Goal: Download file/media: Download file/media

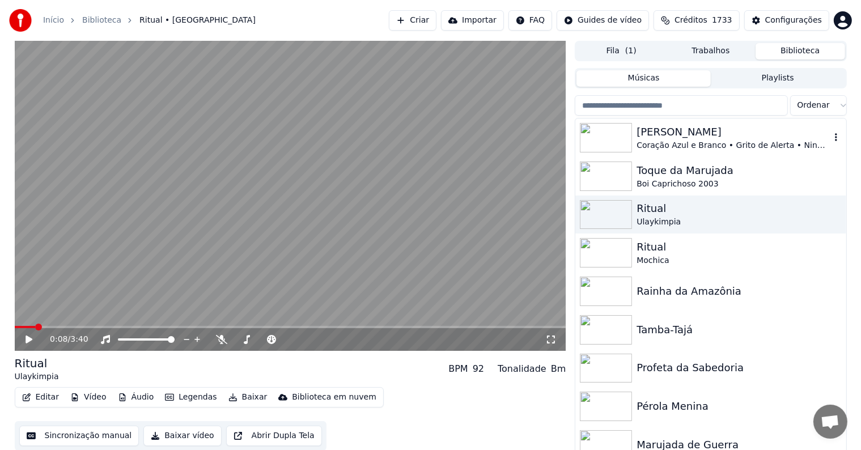
click at [657, 141] on div "Coração Azul e Branco • Grito de Alerta • Ninguém Gosta Mais Desse Boi do Que Eu" at bounding box center [732, 145] width 193 height 11
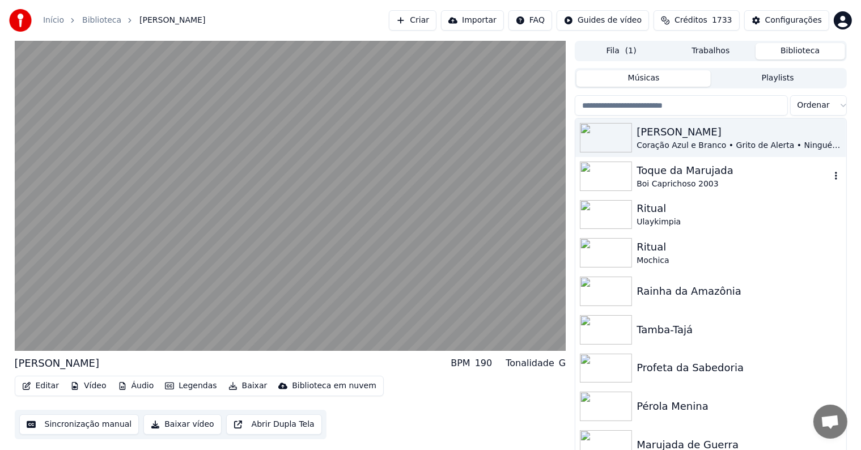
click at [665, 180] on div "Boi Caprichoso 2003" at bounding box center [732, 183] width 193 height 11
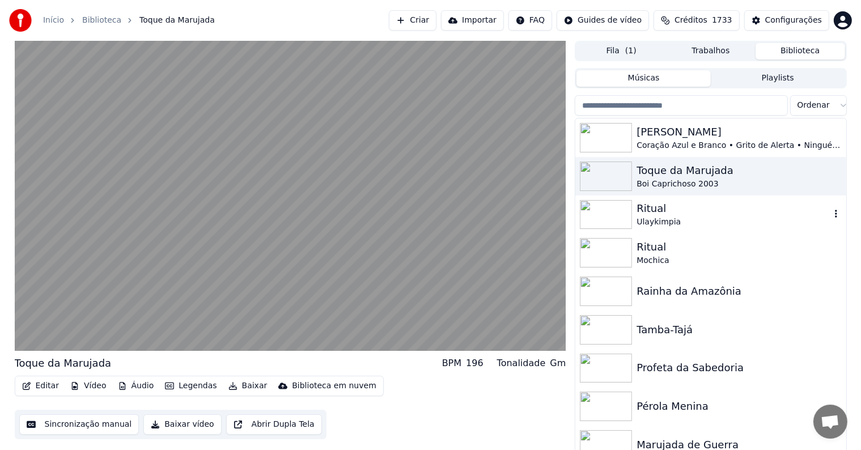
click at [649, 219] on div "Ulaykimpia" at bounding box center [732, 221] width 193 height 11
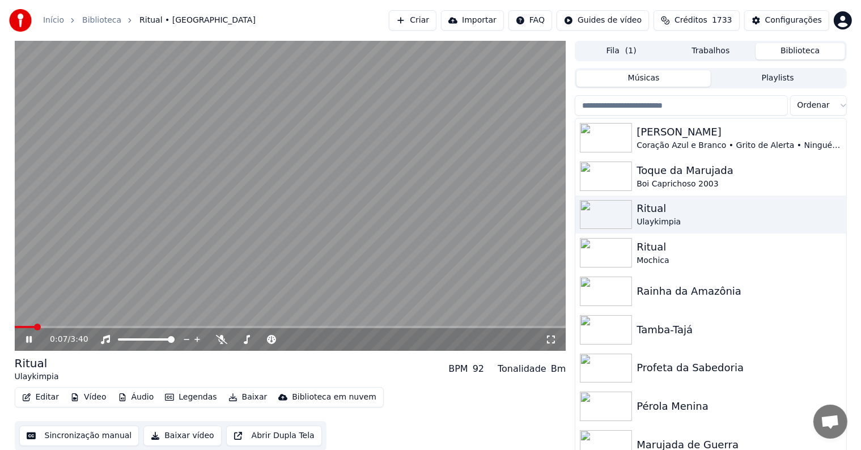
click at [358, 175] on video at bounding box center [290, 196] width 551 height 310
click at [45, 399] on button "Editar" at bounding box center [41, 397] width 46 height 16
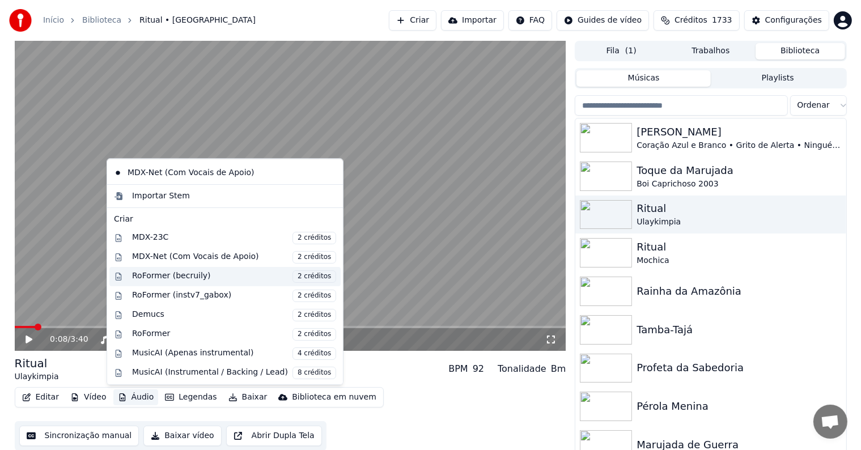
scroll to position [112, 0]
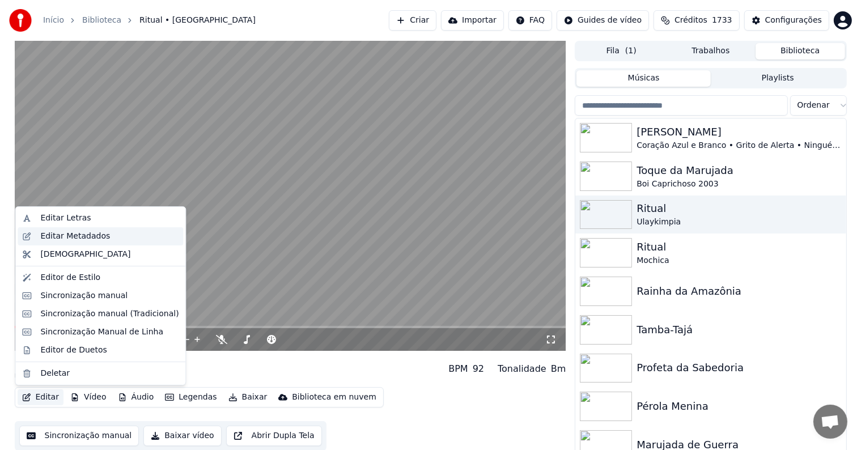
click at [66, 237] on div "Editar Metadados" at bounding box center [75, 236] width 70 height 11
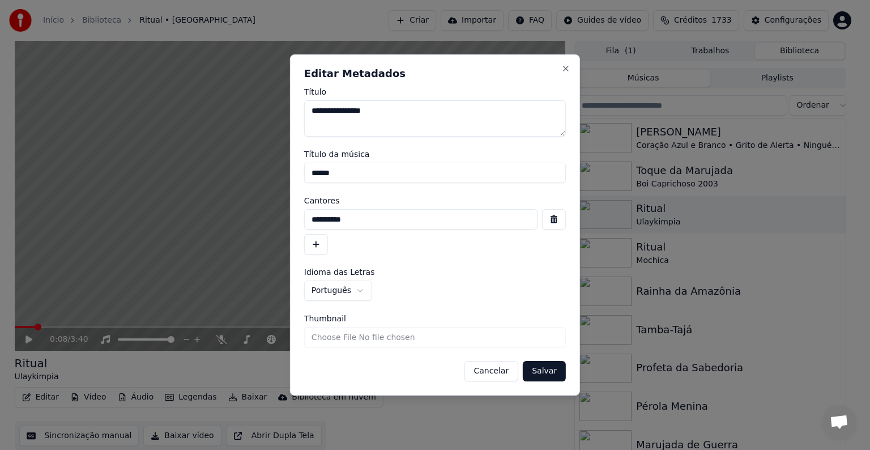
drag, startPoint x: 330, startPoint y: 177, endPoint x: 305, endPoint y: 173, distance: 24.7
click at [305, 173] on input "******" at bounding box center [435, 173] width 262 height 20
drag, startPoint x: 374, startPoint y: 224, endPoint x: 282, endPoint y: 224, distance: 92.4
click at [282, 224] on body "**********" at bounding box center [430, 225] width 861 height 450
paste input "*********"
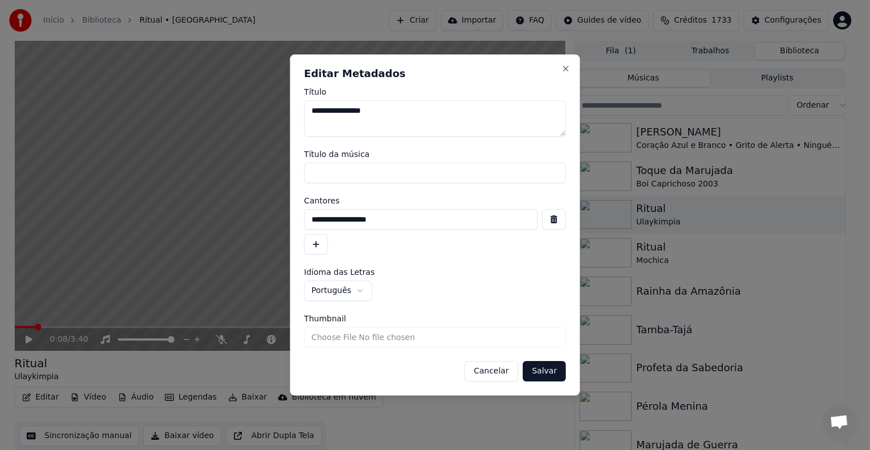
type input "**********"
click at [550, 372] on button "Salvar" at bounding box center [544, 371] width 43 height 20
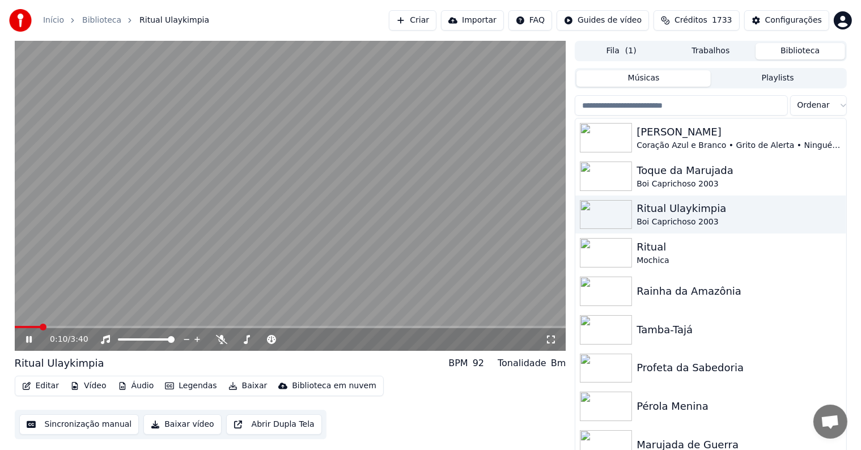
click at [18, 326] on span at bounding box center [27, 327] width 25 height 2
click at [229, 274] on video at bounding box center [290, 196] width 551 height 310
click at [113, 426] on button "Sincronização manual" at bounding box center [79, 424] width 120 height 20
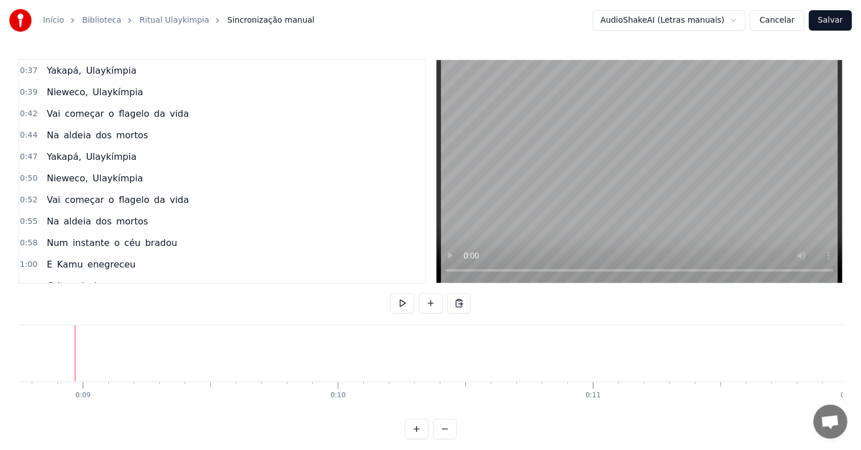
scroll to position [0, 2229]
click at [425, 308] on button at bounding box center [431, 303] width 24 height 20
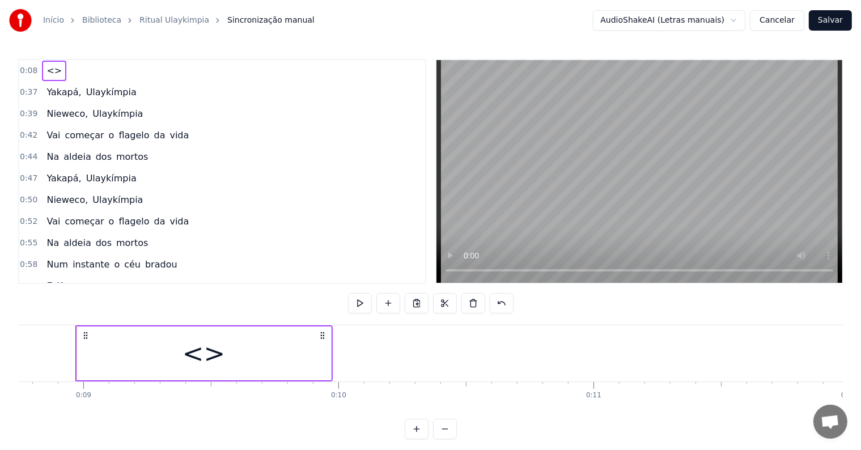
click at [274, 356] on div "<>" at bounding box center [204, 353] width 254 height 54
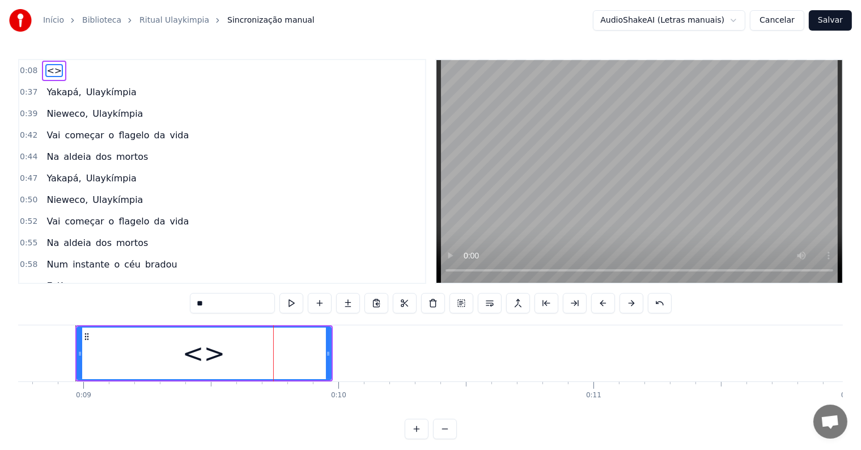
drag, startPoint x: 232, startPoint y: 299, endPoint x: 150, endPoint y: 291, distance: 81.9
click at [150, 291] on div "0:08 <> 0:37 Yakapá, Ulaykímpia 0:39 Nieweco, Ulaykímpia 0:42 Vai começar o fla…" at bounding box center [430, 249] width 824 height 380
paste input "**********"
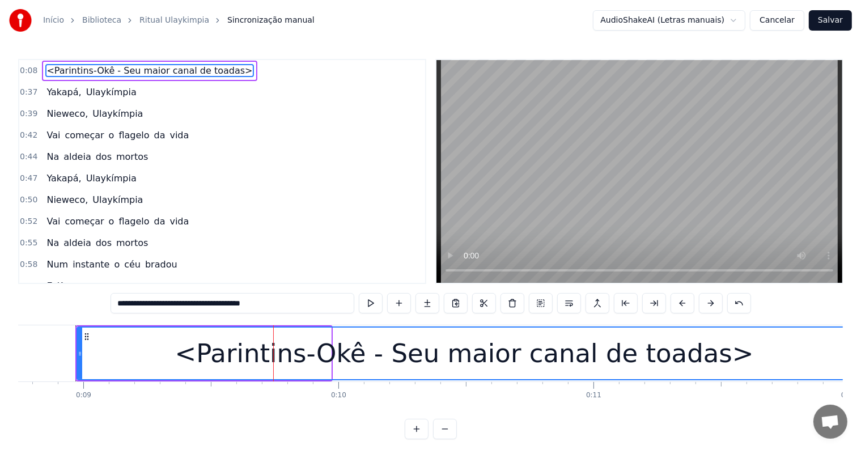
drag, startPoint x: 329, startPoint y: 353, endPoint x: 849, endPoint y: 353, distance: 520.7
click at [849, 353] on div "Início Biblioteca Ritual Ulaykimpia Sincronização manual AudioShakeAI (Letras m…" at bounding box center [430, 219] width 861 height 439
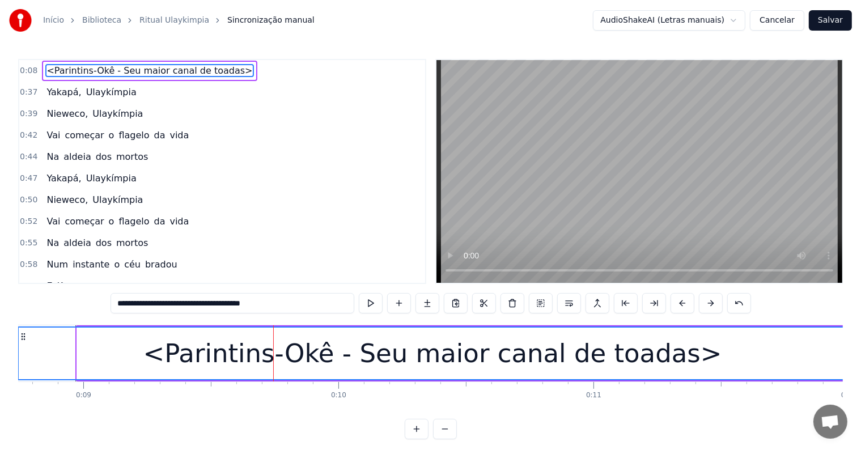
drag, startPoint x: 78, startPoint y: 354, endPoint x: 14, endPoint y: 352, distance: 63.5
click at [14, 352] on div "Início Biblioteca Ritual Ulaykimpia Sincronização manual AudioShakeAI (Letras m…" at bounding box center [430, 219] width 861 height 439
type input "**********"
click at [246, 368] on div "<Parintins-Okê - Seu maior canal de toadas>" at bounding box center [432, 353] width 578 height 39
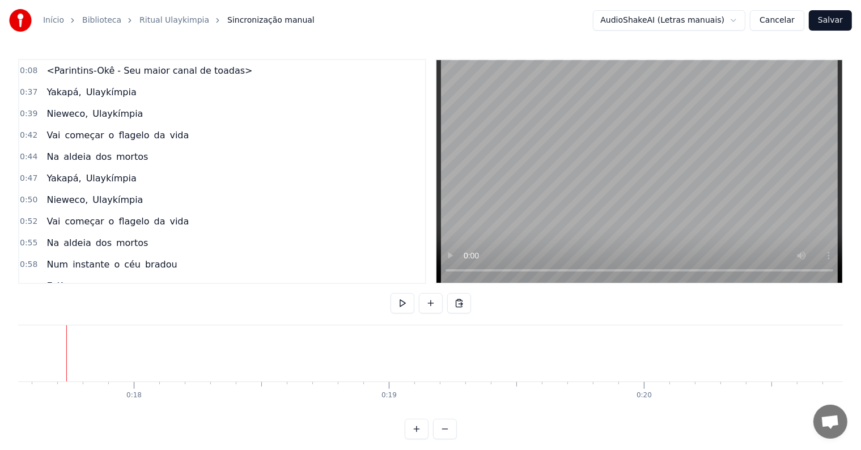
scroll to position [0, 4465]
click at [424, 306] on button at bounding box center [431, 303] width 24 height 20
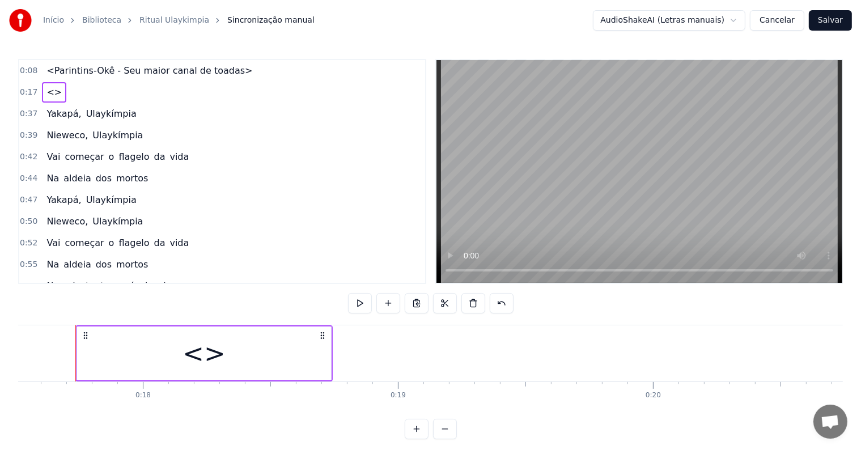
click at [127, 344] on div "<>" at bounding box center [204, 353] width 254 height 54
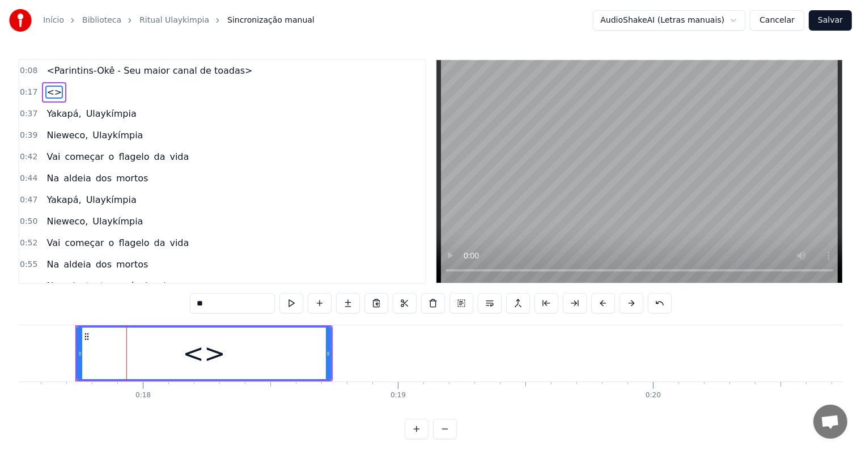
drag, startPoint x: 210, startPoint y: 300, endPoint x: 154, endPoint y: 287, distance: 57.2
click at [154, 287] on div "0:08 <Parintins-Okê - Seu maior canal de toadas> 0:17 <> 0:37 Yakapá, Ulaykímpi…" at bounding box center [430, 249] width 824 height 380
paste input "**********"
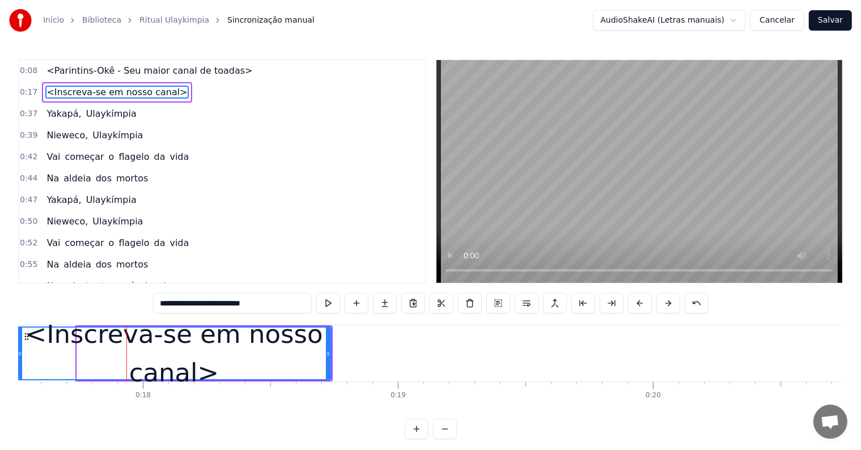
drag, startPoint x: 76, startPoint y: 352, endPoint x: 16, endPoint y: 346, distance: 60.4
click at [16, 346] on div "Início Biblioteca Ritual Ulaykimpia Sincronização manual AudioShakeAI (Letras m…" at bounding box center [430, 219] width 861 height 439
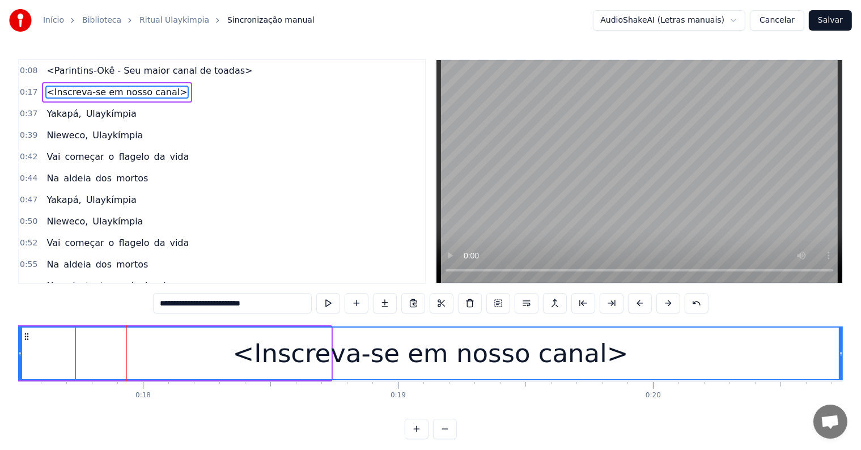
drag, startPoint x: 326, startPoint y: 354, endPoint x: 839, endPoint y: 361, distance: 512.8
click at [839, 361] on div at bounding box center [841, 353] width 5 height 52
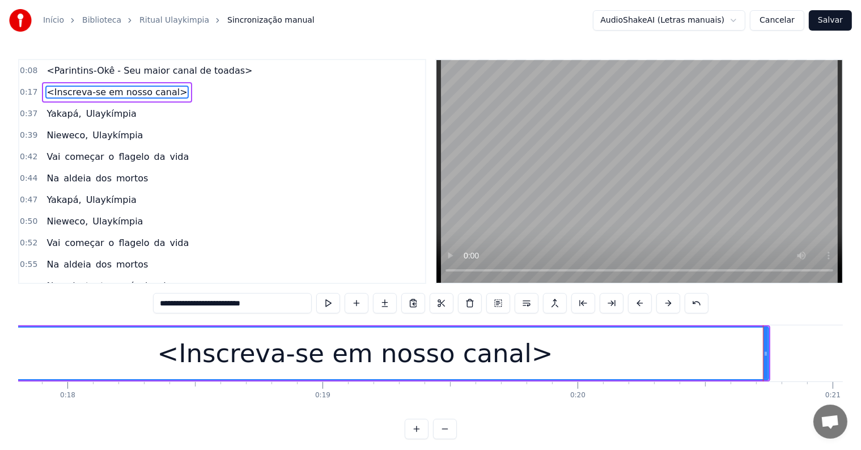
click at [263, 351] on div "<Inscreva-se em nosso canal>" at bounding box center [354, 353] width 825 height 52
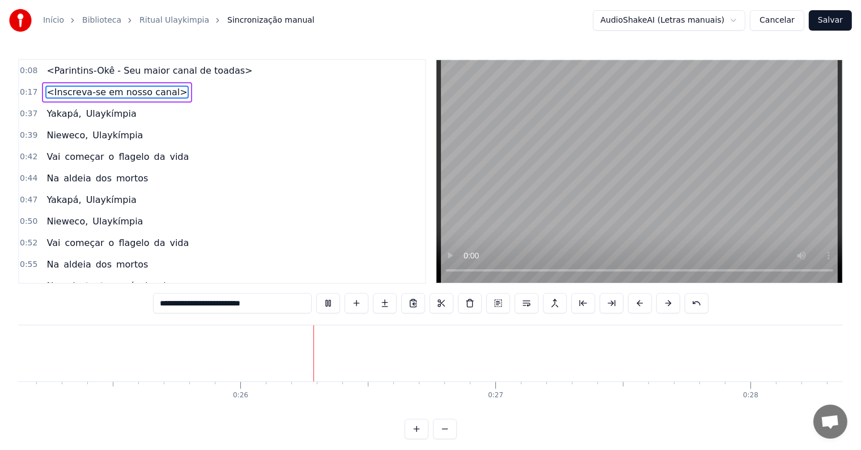
scroll to position [0, 6450]
click at [211, 73] on span "<Parintins-Okê - Seu maior canal de toadas>" at bounding box center [149, 70] width 208 height 13
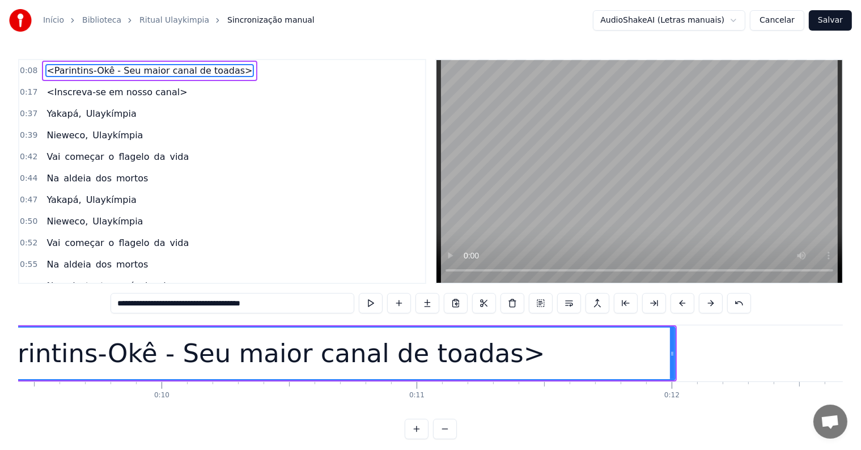
scroll to position [0, 2166]
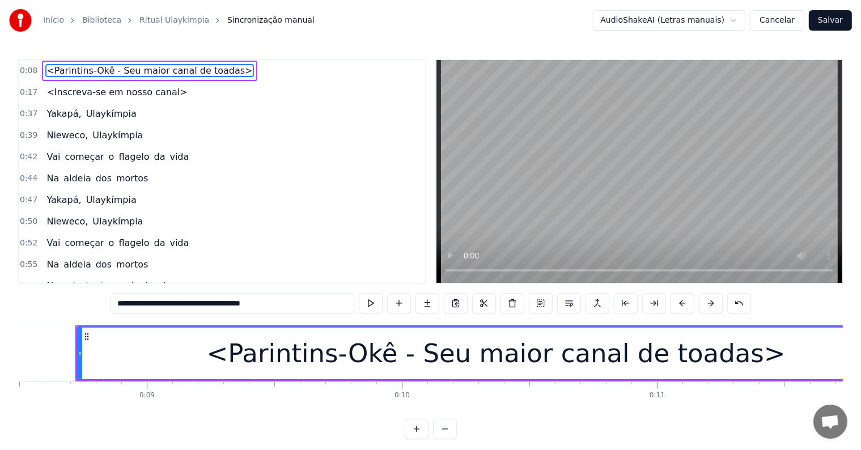
click at [244, 364] on div "<Parintins-Okê - Seu maior canal de toadas>" at bounding box center [496, 353] width 578 height 39
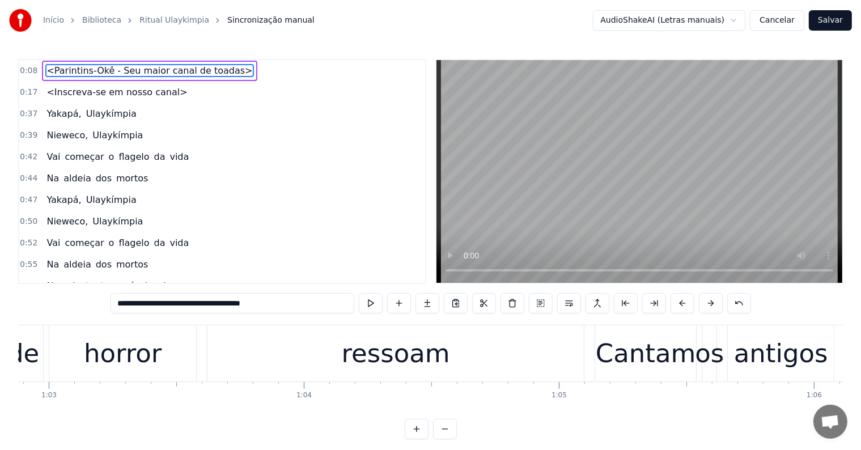
scroll to position [0, 16024]
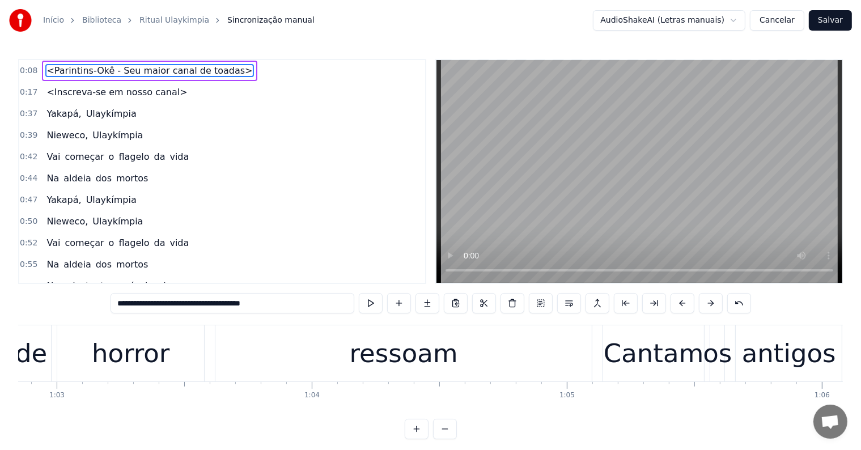
click at [308, 359] on div "ressoam" at bounding box center [403, 353] width 376 height 56
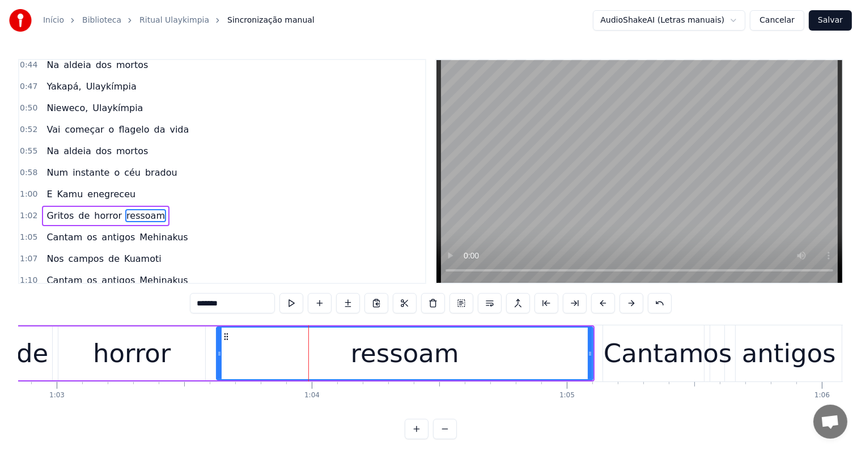
scroll to position [149, 0]
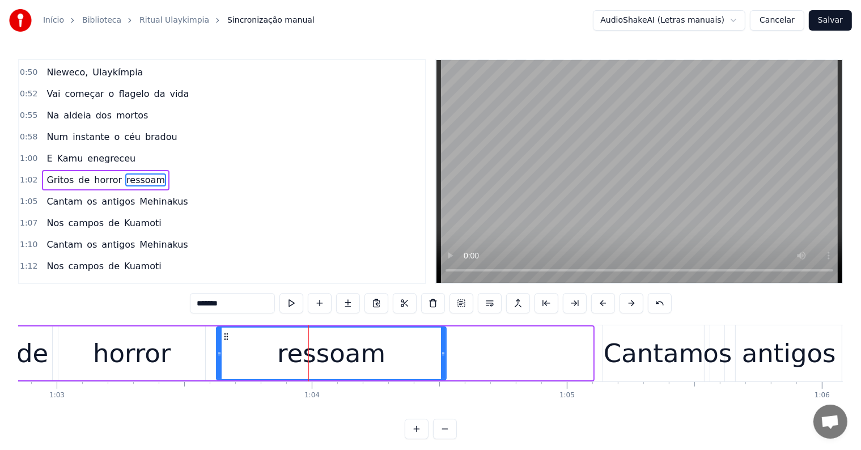
drag, startPoint x: 590, startPoint y: 352, endPoint x: 444, endPoint y: 330, distance: 148.5
click at [444, 330] on div at bounding box center [443, 353] width 5 height 52
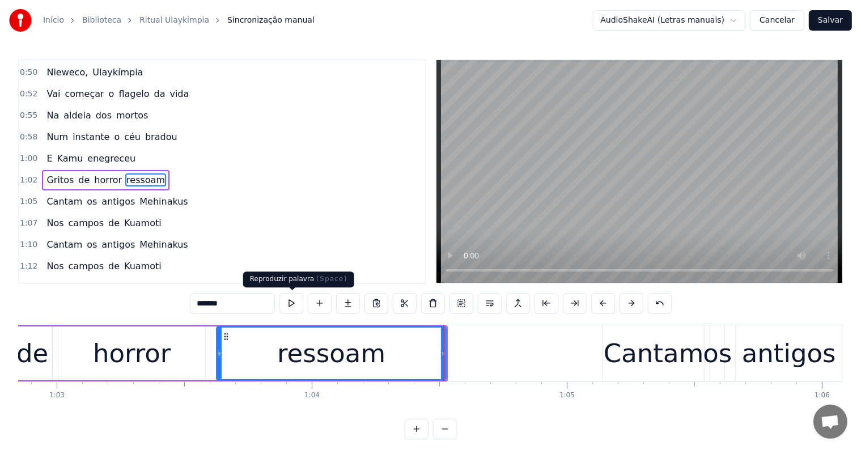
click at [291, 301] on button at bounding box center [291, 303] width 24 height 20
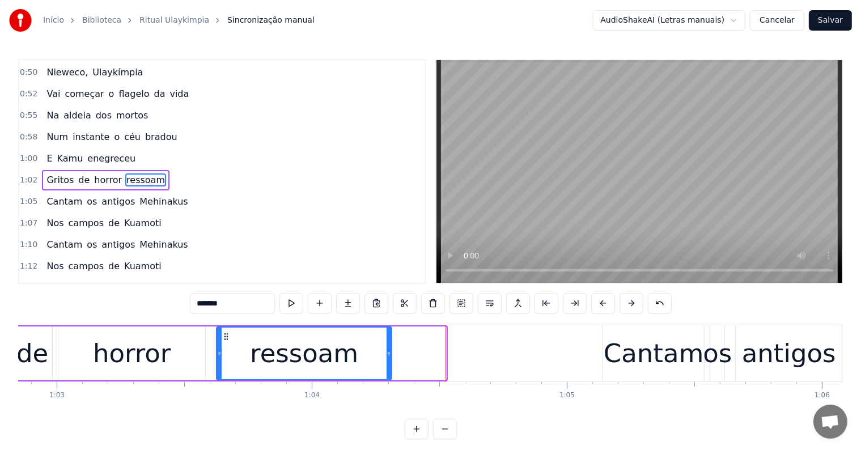
drag, startPoint x: 444, startPoint y: 351, endPoint x: 389, endPoint y: 349, distance: 54.4
click at [389, 349] on icon at bounding box center [388, 353] width 5 height 9
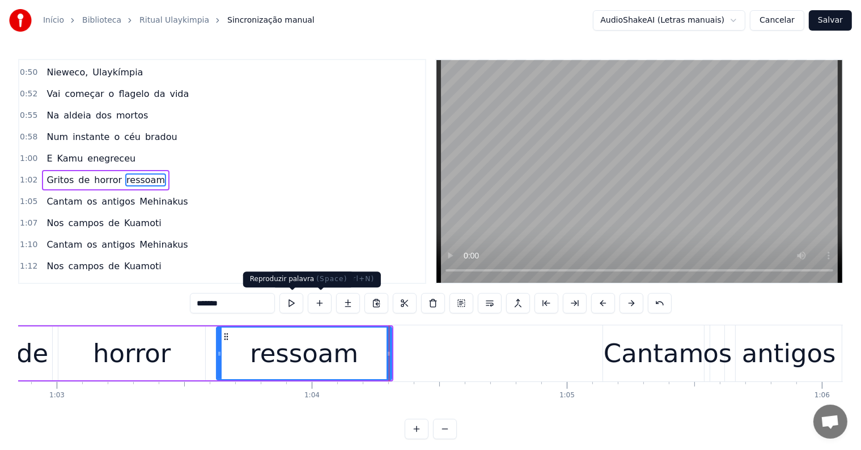
click at [288, 303] on button at bounding box center [291, 303] width 24 height 20
click at [73, 354] on div "horror" at bounding box center [131, 353] width 147 height 54
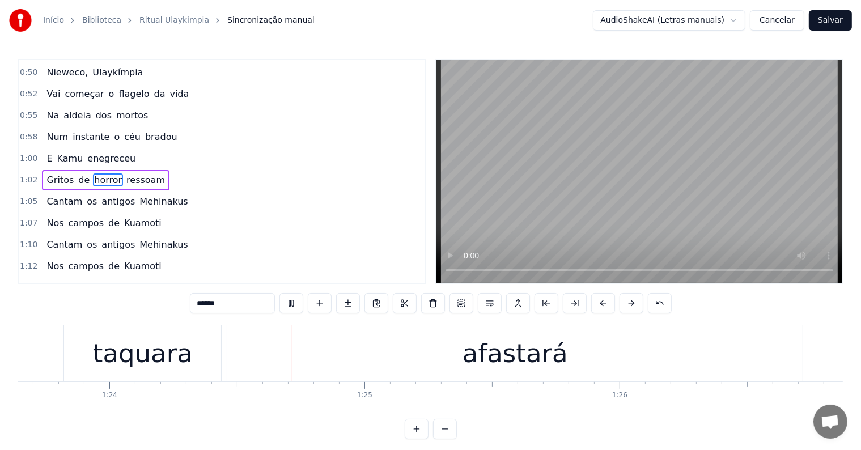
scroll to position [0, 21366]
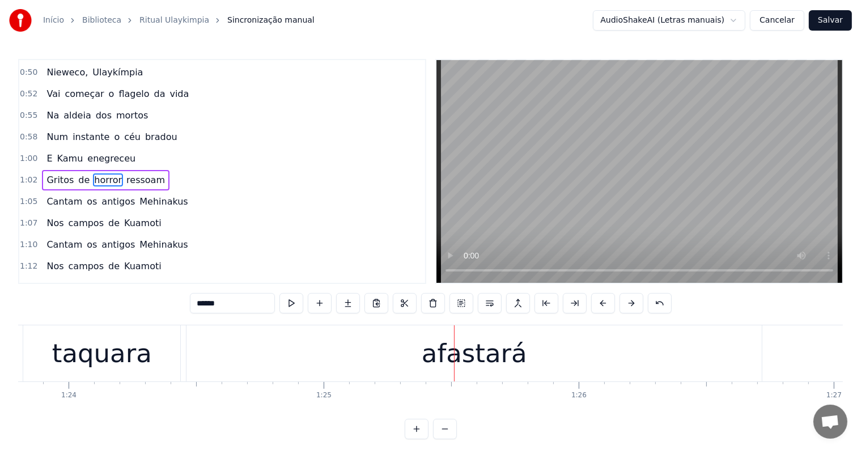
click at [456, 375] on div "afastará" at bounding box center [473, 353] width 575 height 56
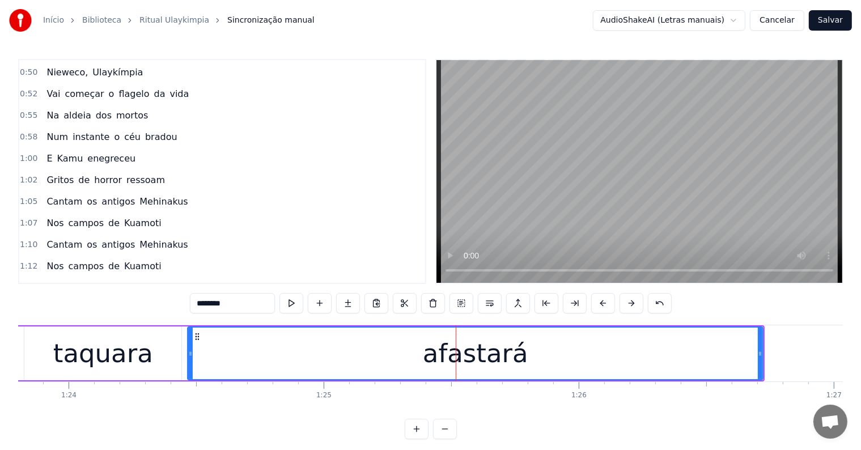
scroll to position [295, 0]
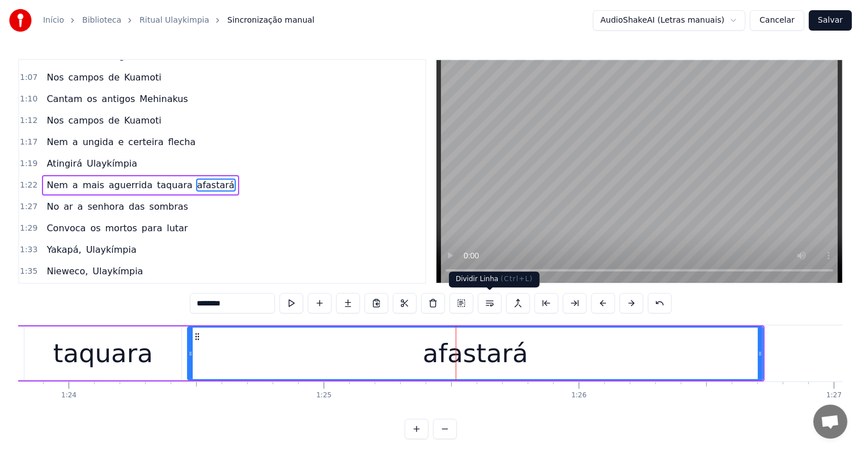
click at [492, 303] on button at bounding box center [490, 303] width 24 height 20
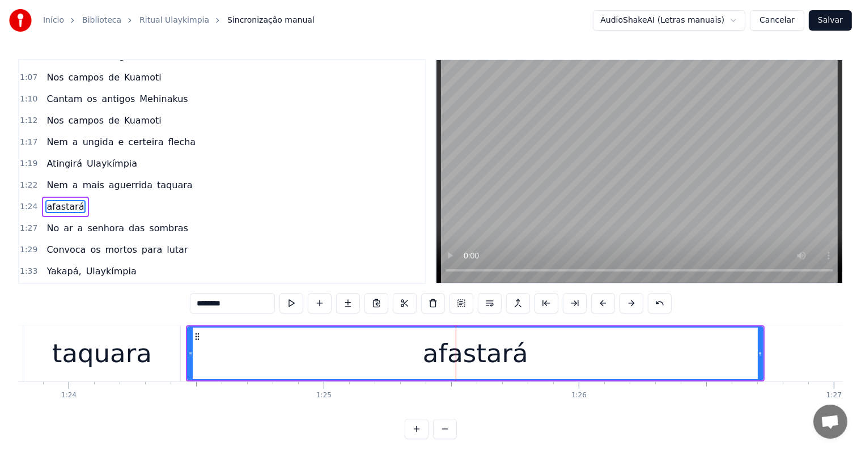
scroll to position [316, 0]
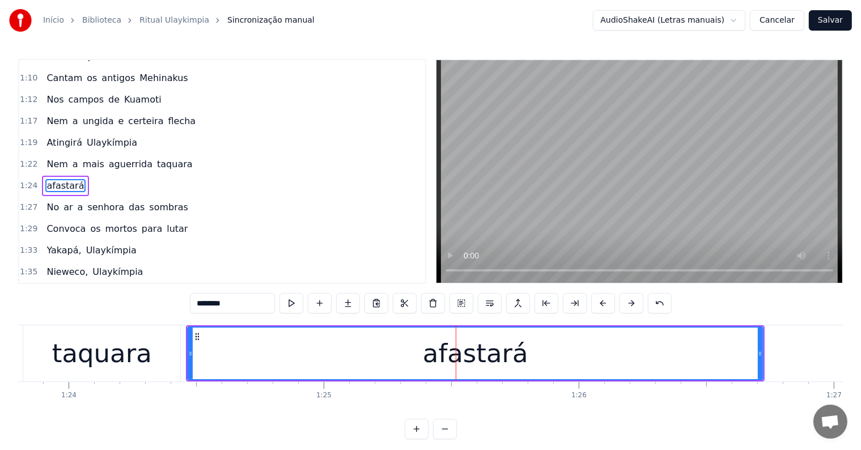
click at [93, 342] on div "taquara" at bounding box center [102, 353] width 100 height 39
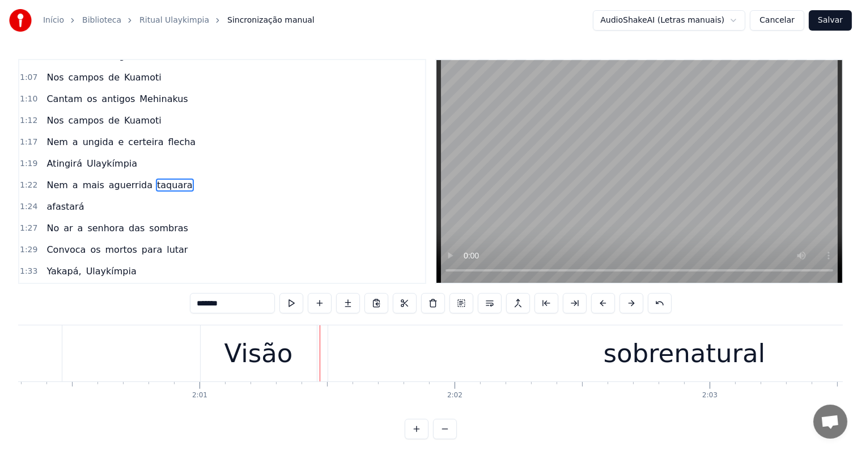
scroll to position [0, 30731]
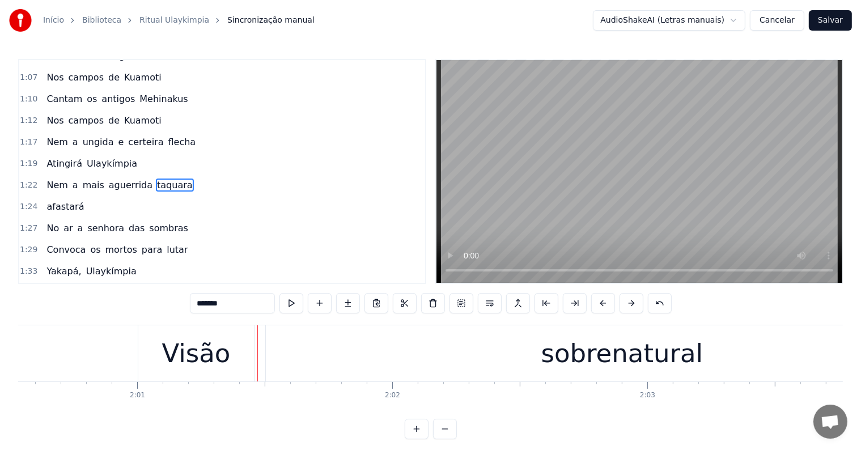
click at [220, 361] on div "Visão" at bounding box center [196, 353] width 69 height 39
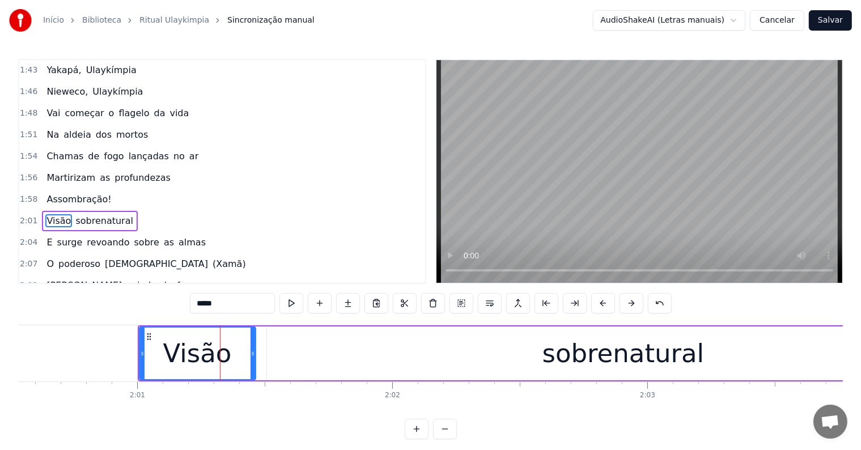
scroll to position [607, 0]
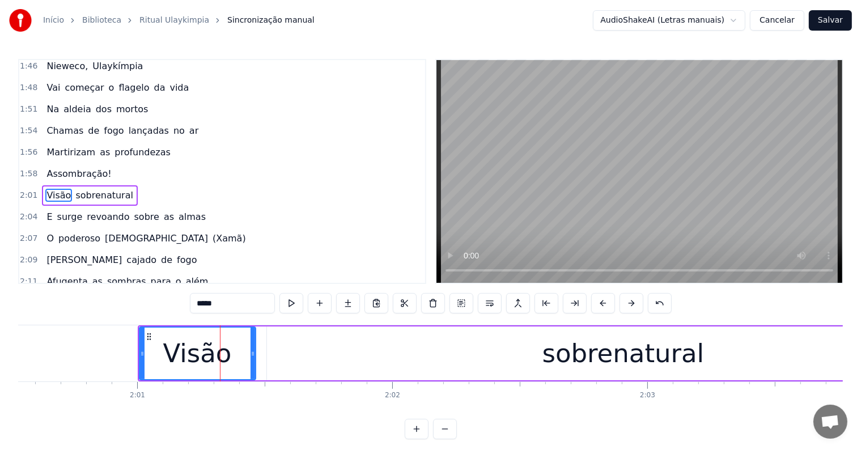
click at [63, 167] on span "Assombração!" at bounding box center [78, 173] width 67 height 13
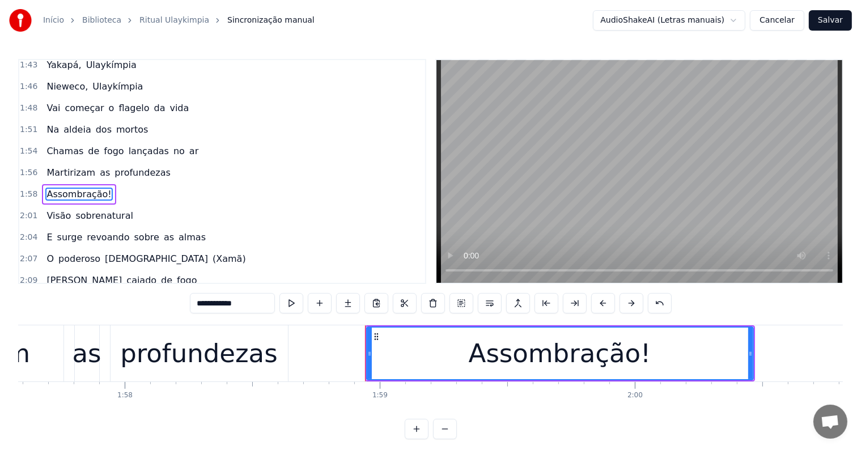
scroll to position [0, 29973]
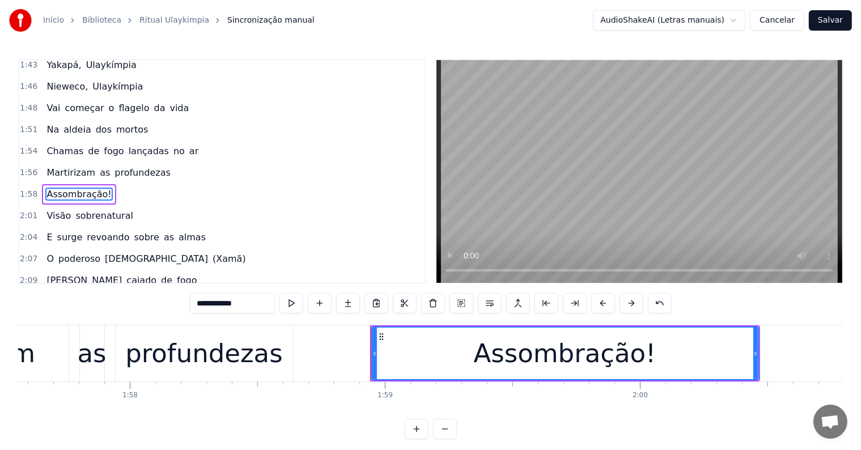
click at [253, 360] on div "profundezas" at bounding box center [203, 353] width 157 height 39
type input "**********"
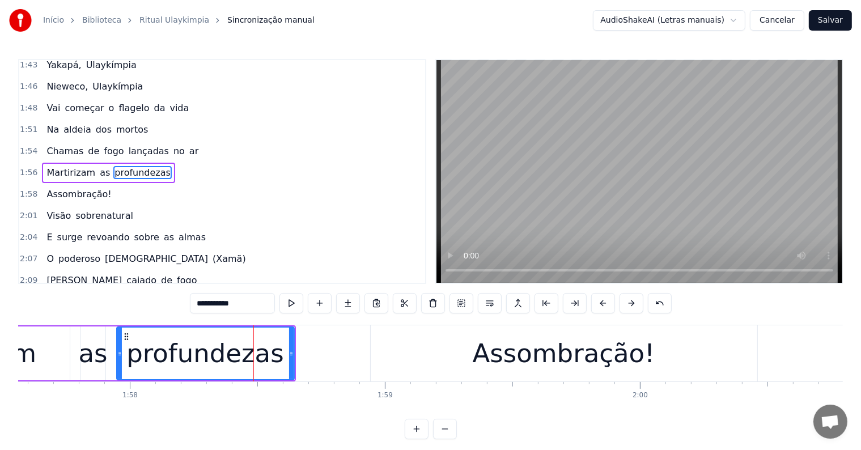
scroll to position [566, 0]
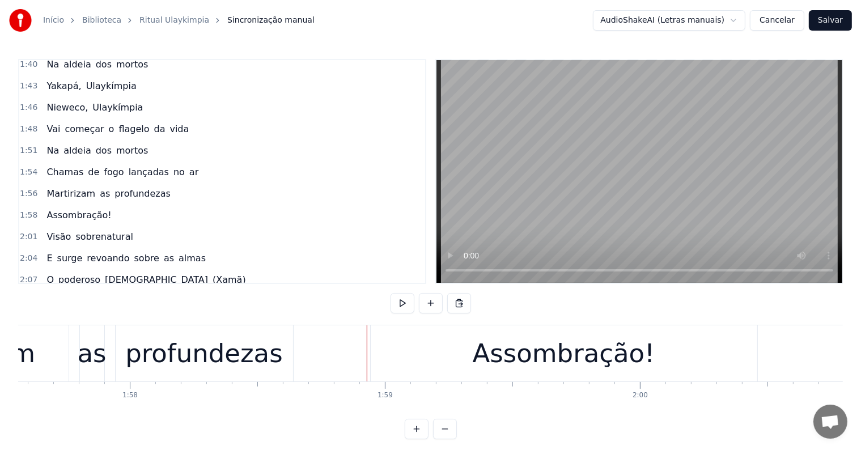
click at [385, 355] on div "Assombração!" at bounding box center [564, 353] width 386 height 56
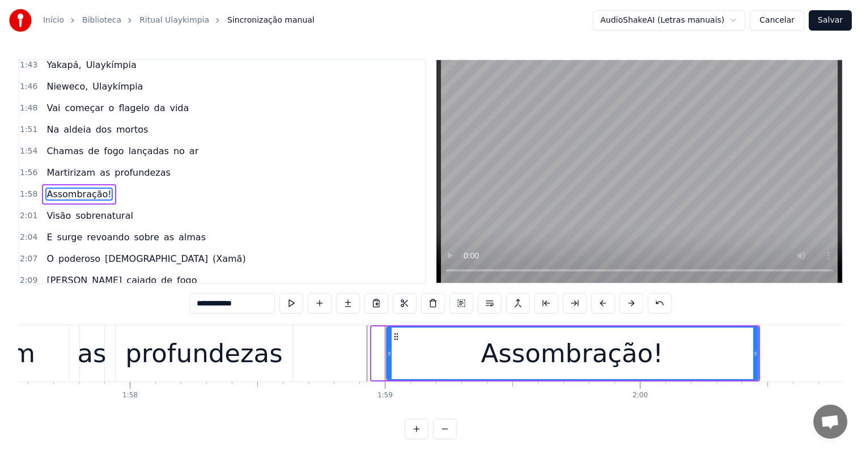
drag, startPoint x: 372, startPoint y: 354, endPoint x: 387, endPoint y: 355, distance: 14.8
click at [387, 355] on icon at bounding box center [389, 353] width 5 height 9
click at [218, 346] on div "profundezas" at bounding box center [203, 353] width 157 height 39
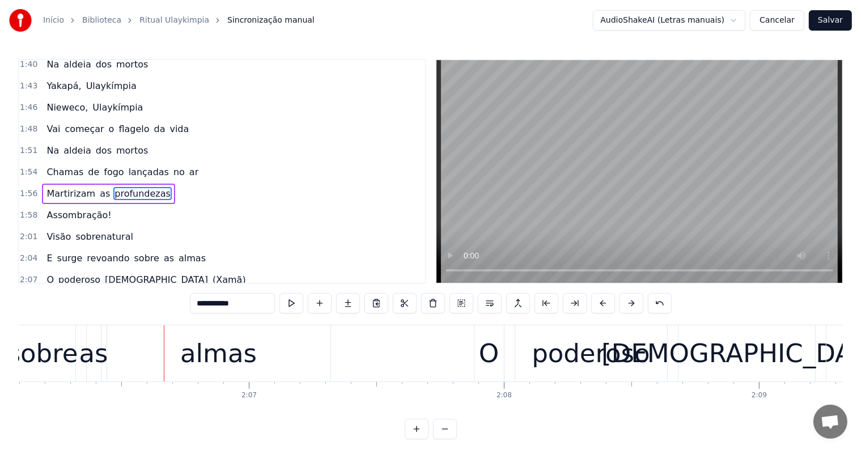
scroll to position [0, 32183]
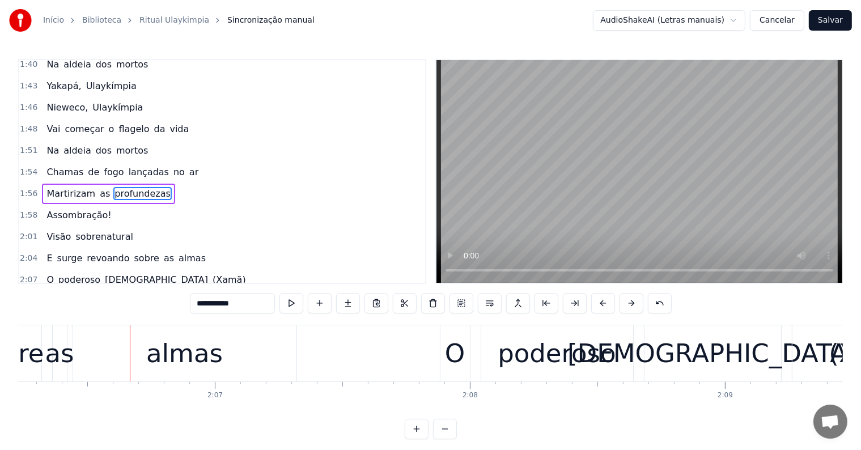
click at [182, 355] on div "almas" at bounding box center [184, 353] width 76 height 39
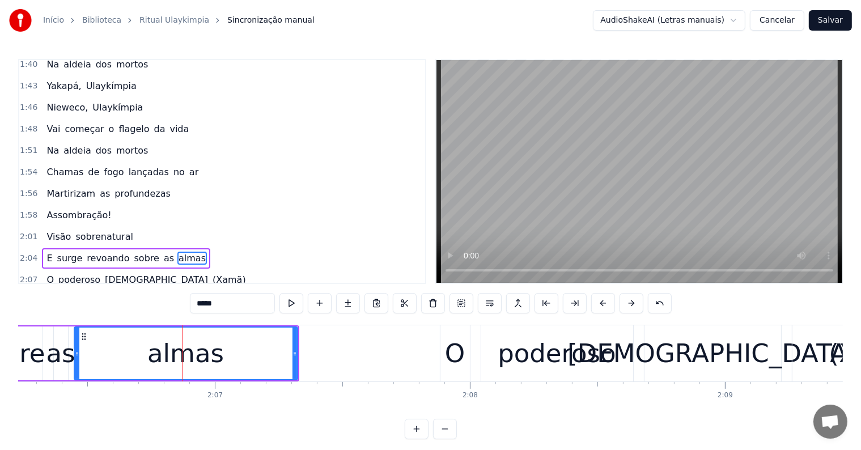
scroll to position [628, 0]
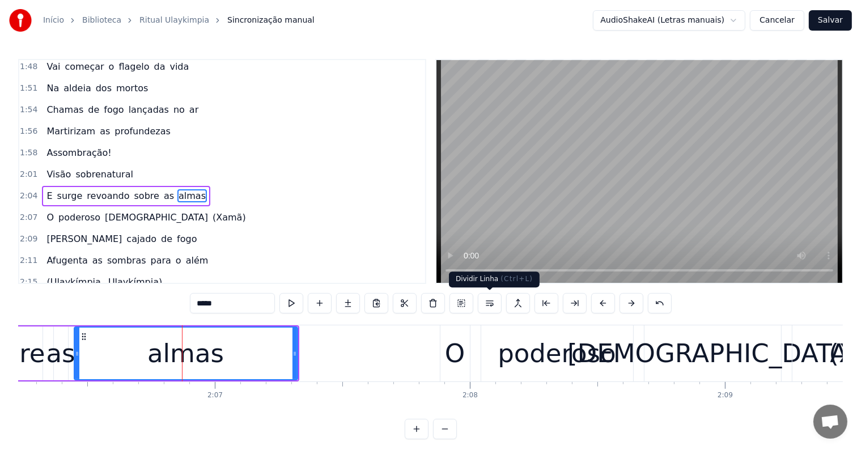
click at [491, 303] on button at bounding box center [490, 303] width 24 height 20
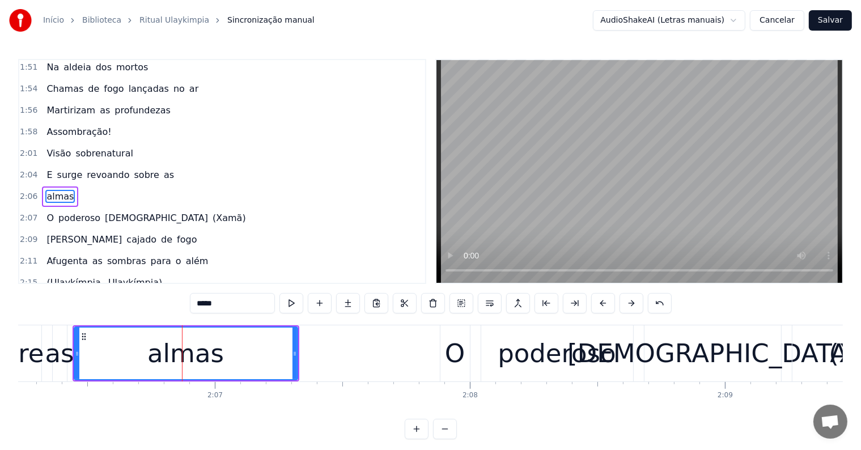
click at [55, 369] on div "as" at bounding box center [59, 353] width 29 height 39
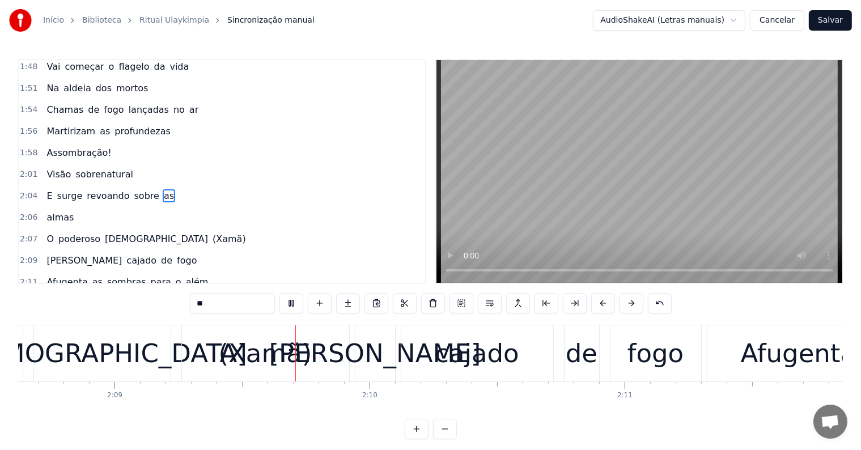
scroll to position [0, 32886]
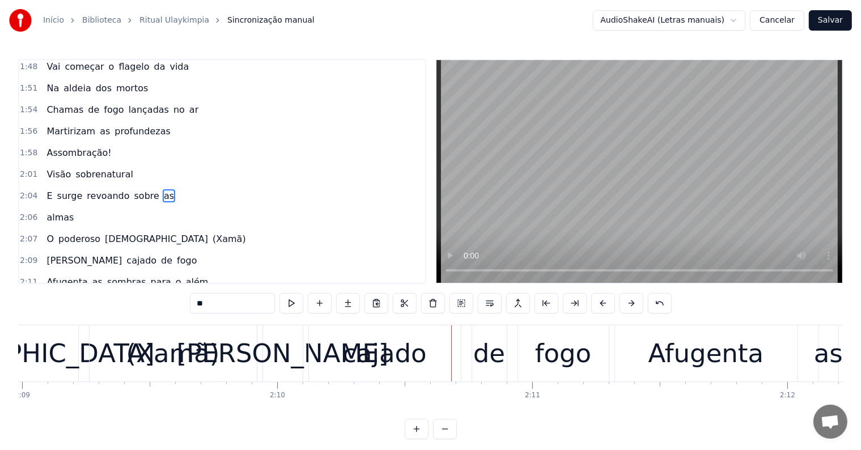
click at [56, 349] on div "[DEMOGRAPHIC_DATA]" at bounding box center [10, 353] width 137 height 56
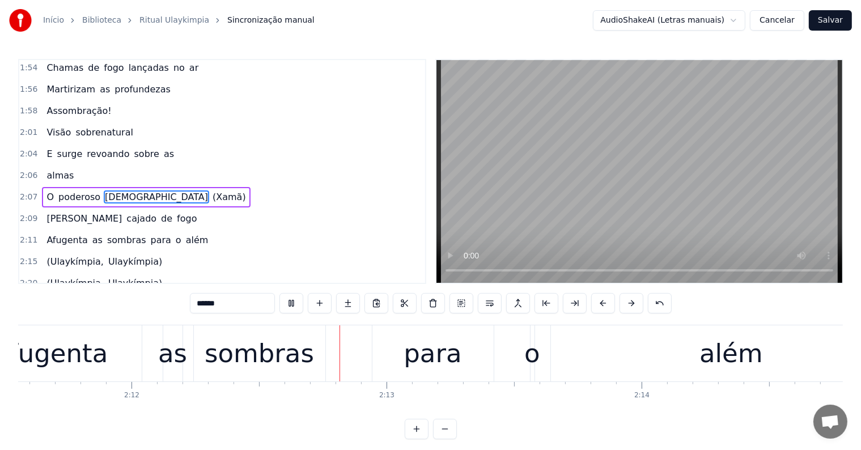
scroll to position [0, 33584]
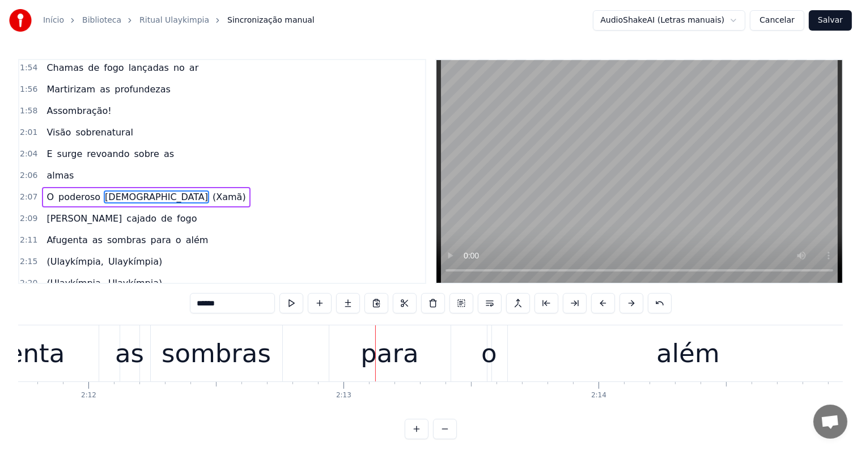
click at [356, 363] on div "para" at bounding box center [389, 353] width 121 height 56
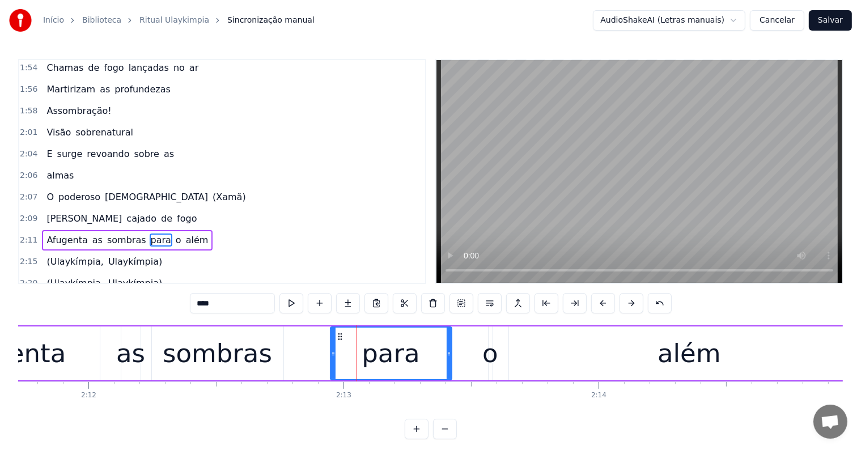
scroll to position [712, 0]
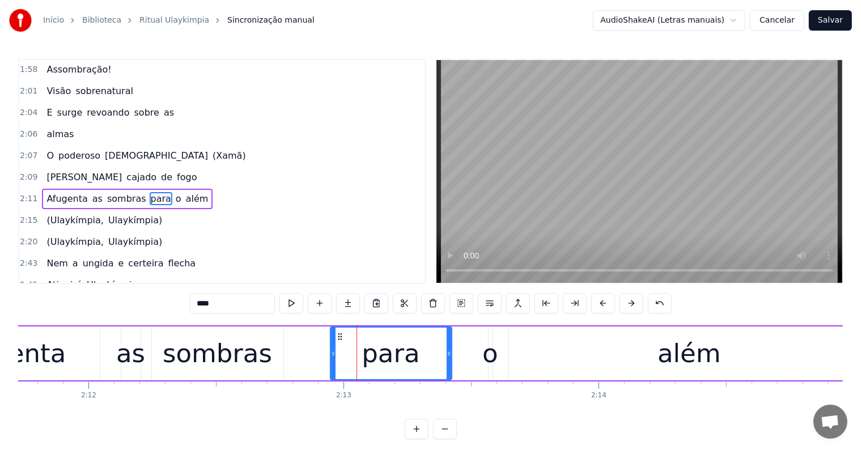
click at [185, 192] on span "além" at bounding box center [197, 198] width 25 height 13
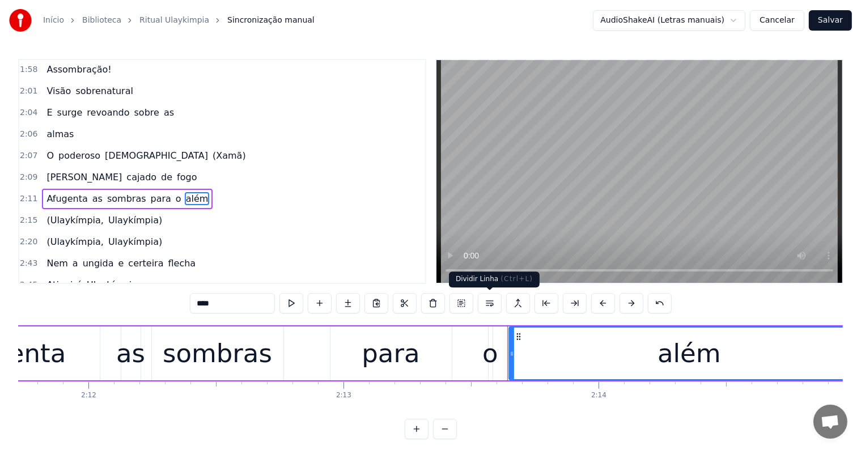
click at [487, 302] on button at bounding box center [490, 303] width 24 height 20
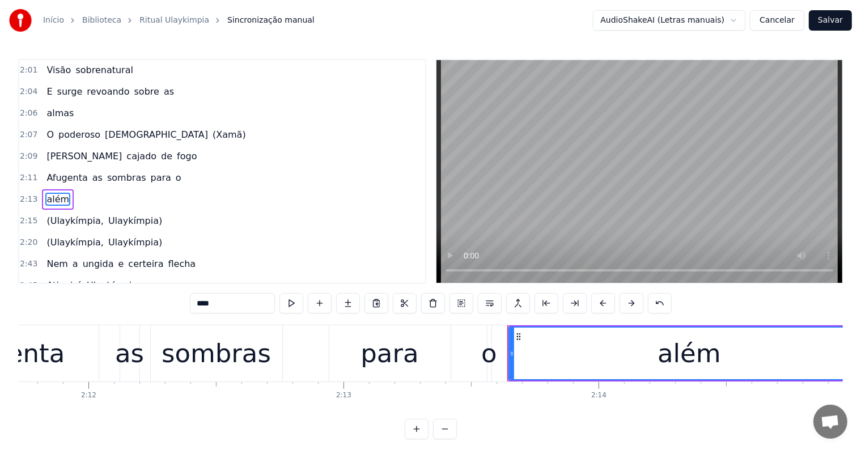
click at [395, 365] on div "para" at bounding box center [389, 353] width 58 height 39
type input "****"
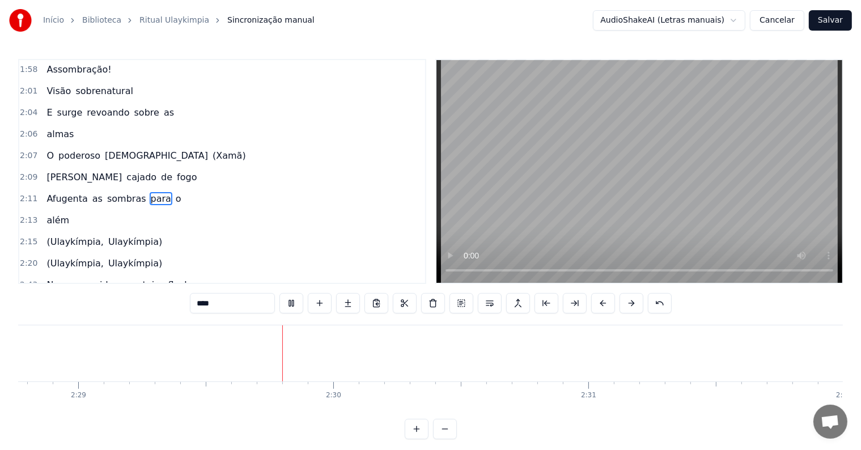
scroll to position [0, 37992]
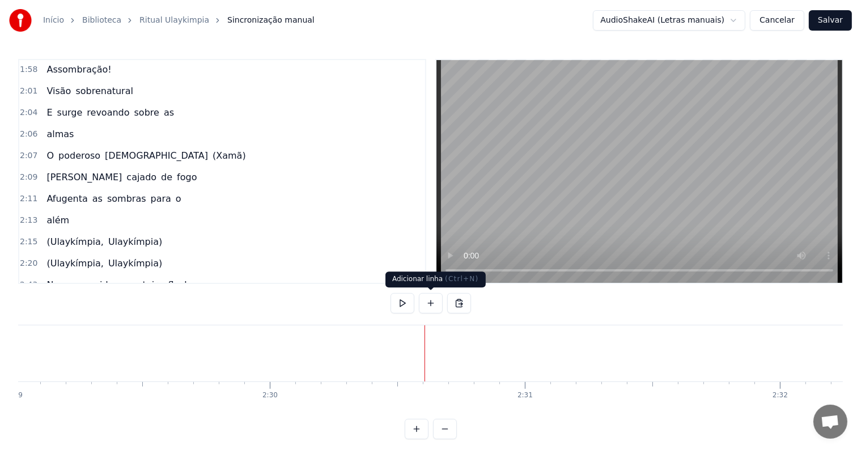
click at [428, 300] on button at bounding box center [431, 303] width 24 height 20
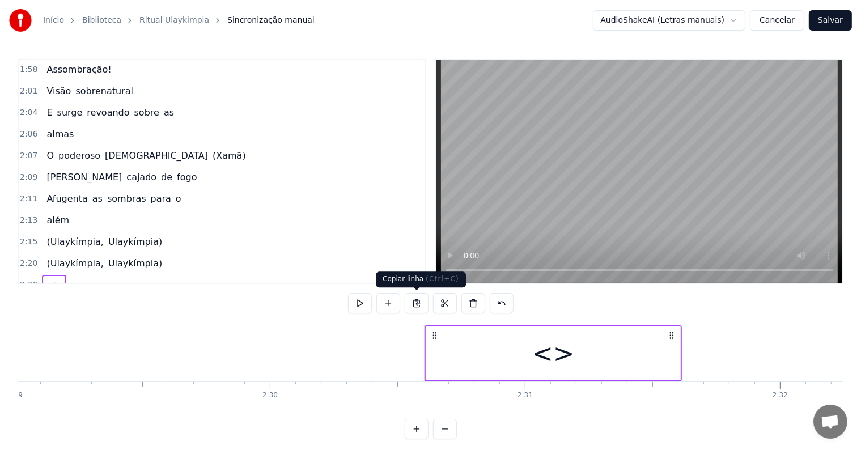
click at [443, 354] on div "<>" at bounding box center [553, 353] width 254 height 54
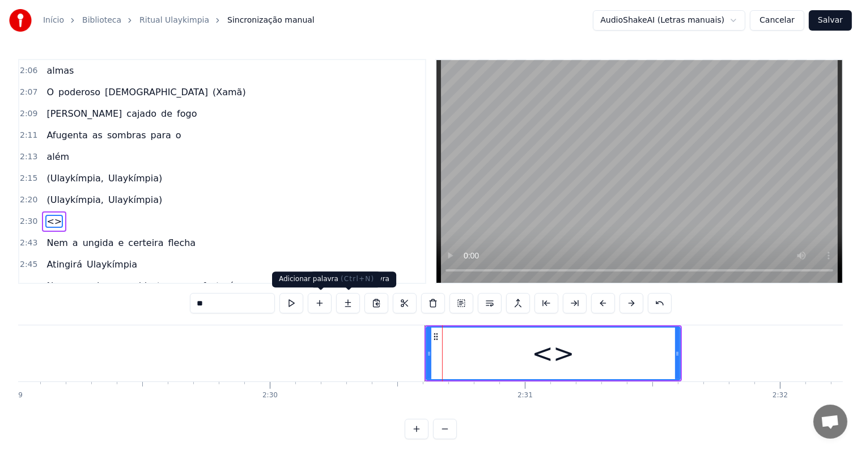
scroll to position [795, 0]
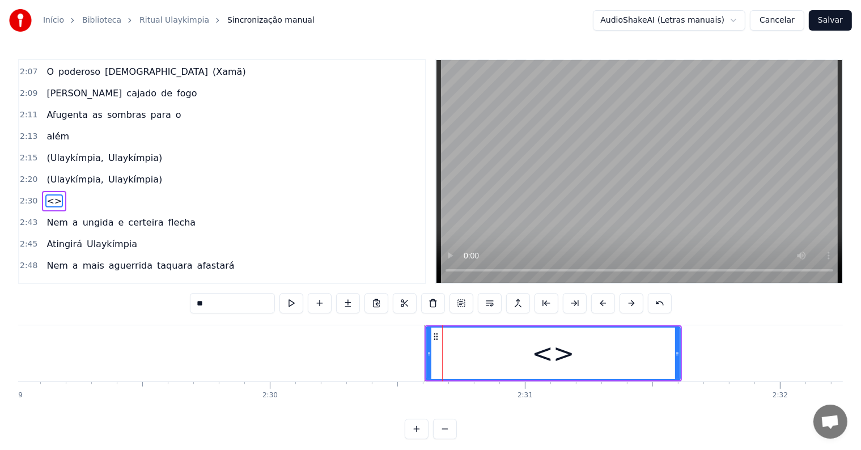
drag, startPoint x: 252, startPoint y: 303, endPoint x: 132, endPoint y: 300, distance: 119.6
click at [132, 300] on div "0:08 <Parintins-Okê - Seu maior canal de toadas> 0:17 <Inscreva-se em nosso can…" at bounding box center [430, 249] width 824 height 380
paste input "**********"
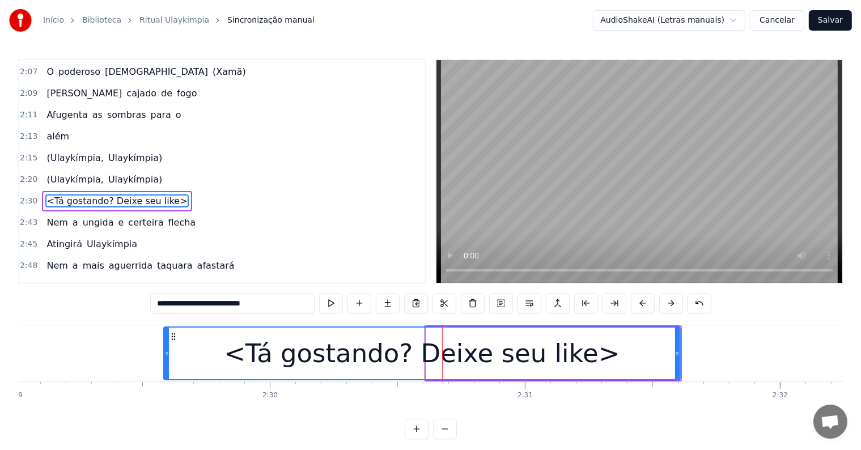
drag, startPoint x: 426, startPoint y: 354, endPoint x: 164, endPoint y: 329, distance: 263.5
click at [164, 329] on div at bounding box center [166, 353] width 5 height 52
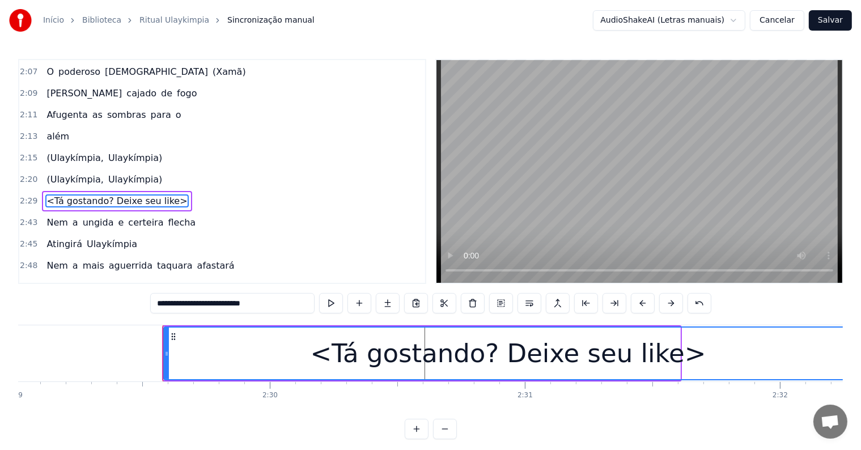
drag, startPoint x: 678, startPoint y: 354, endPoint x: 850, endPoint y: 360, distance: 172.4
click at [850, 360] on div "Início Biblioteca Ritual Ulaykimpia Sincronização manual AudioShakeAI (Letras m…" at bounding box center [430, 219] width 861 height 439
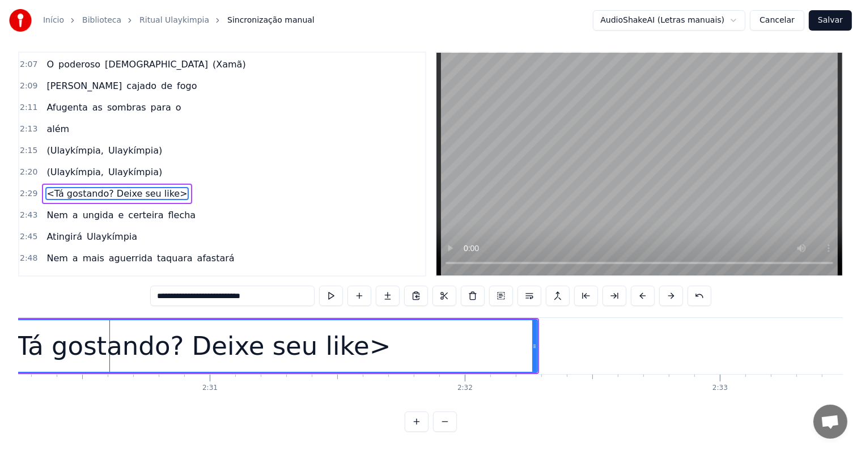
scroll to position [0, 38309]
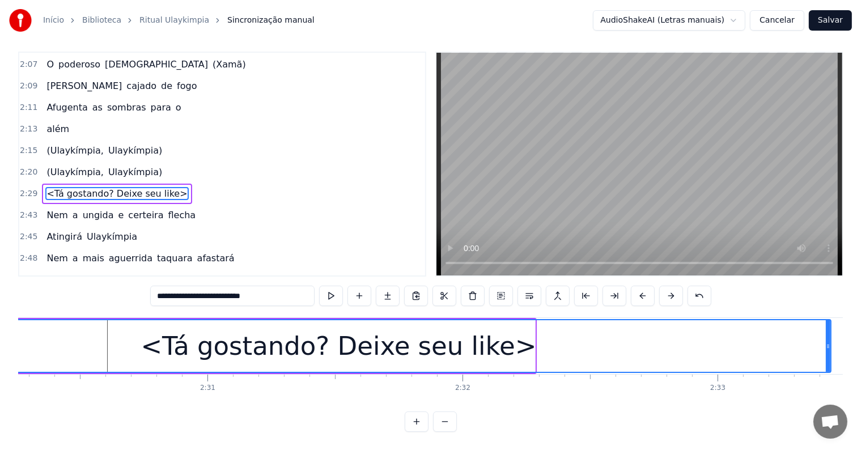
drag, startPoint x: 533, startPoint y: 338, endPoint x: 828, endPoint y: 342, distance: 295.8
click at [828, 342] on div at bounding box center [827, 346] width 5 height 52
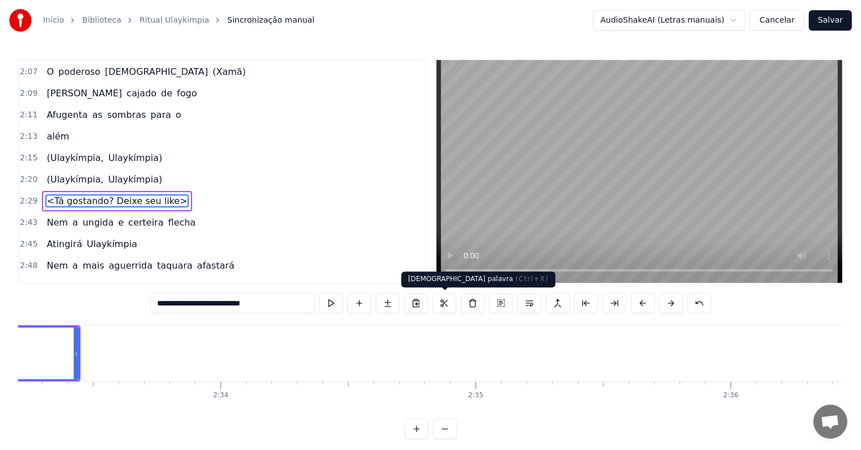
scroll to position [0, 39062]
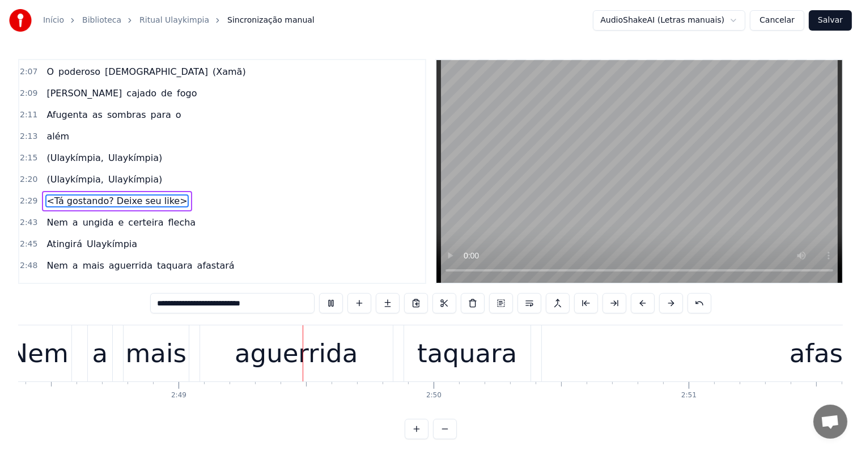
scroll to position [0, 42939]
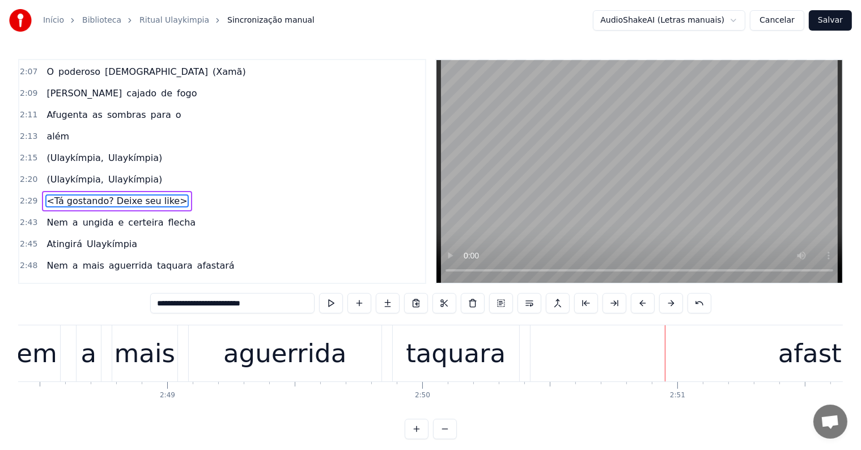
click at [652, 372] on div "afastará" at bounding box center [830, 353] width 601 height 56
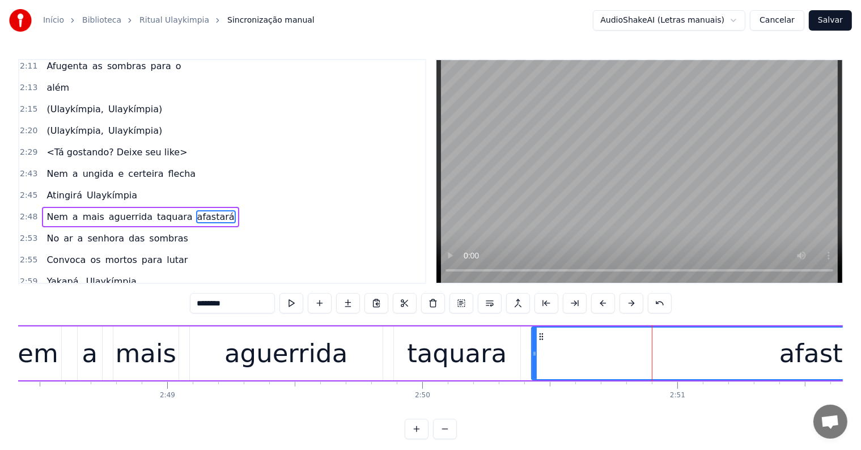
scroll to position [858, 0]
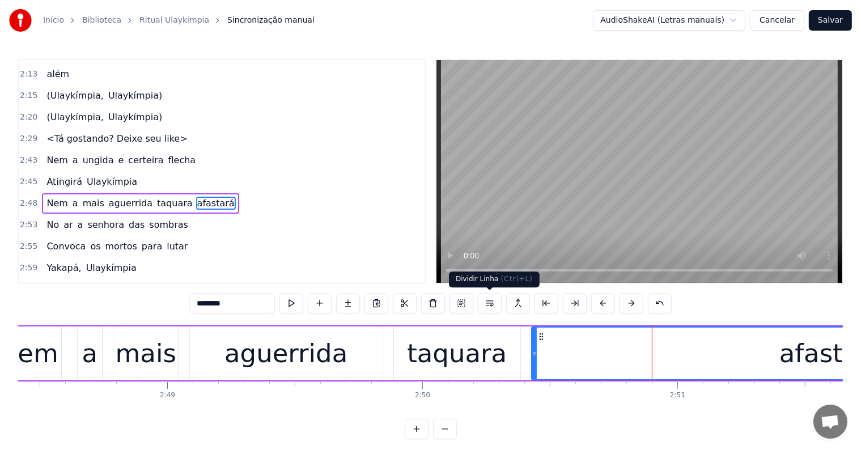
click at [490, 304] on button at bounding box center [490, 303] width 24 height 20
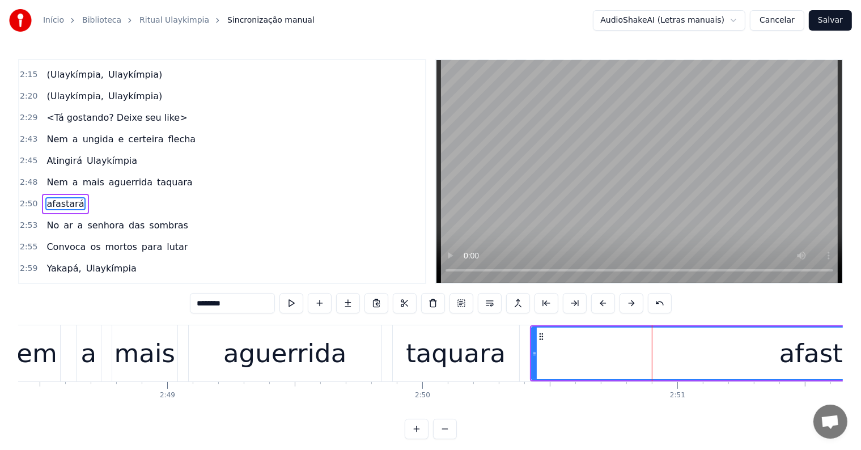
click at [478, 353] on div "taquara" at bounding box center [456, 353] width 100 height 39
type input "*******"
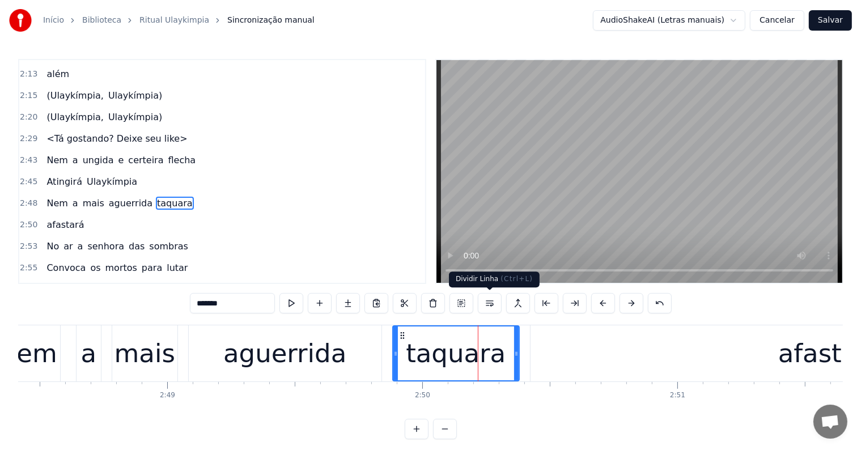
click at [489, 303] on button at bounding box center [490, 303] width 24 height 20
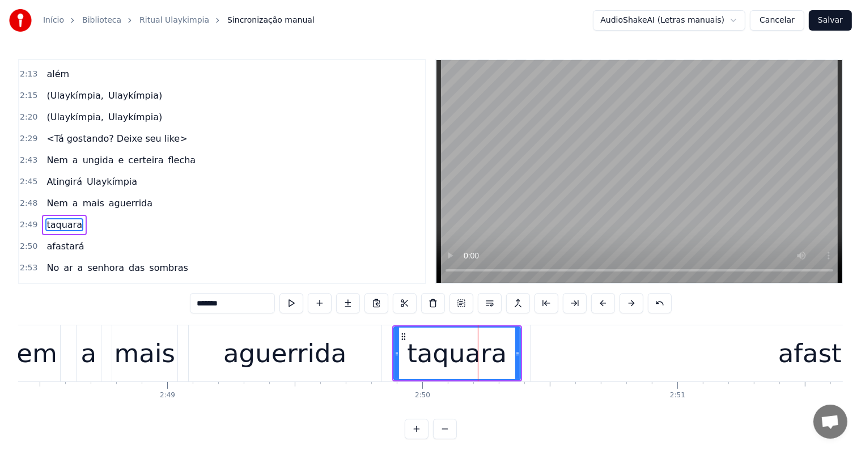
scroll to position [879, 0]
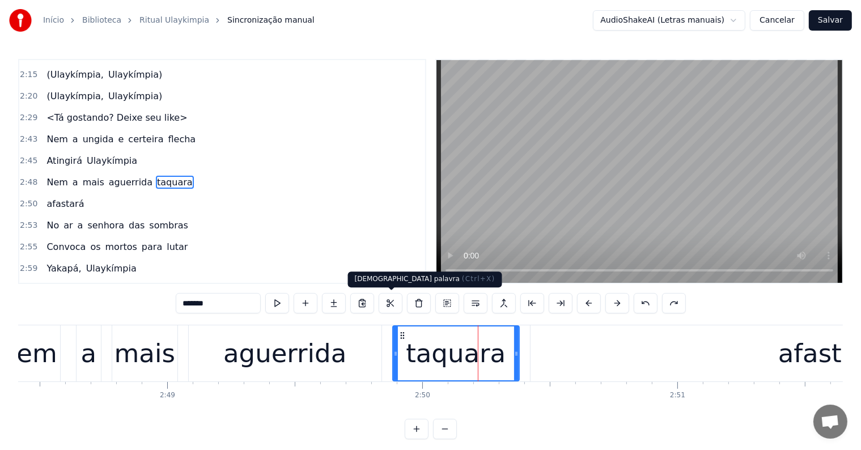
click at [270, 337] on div "aguerrida" at bounding box center [284, 353] width 123 height 39
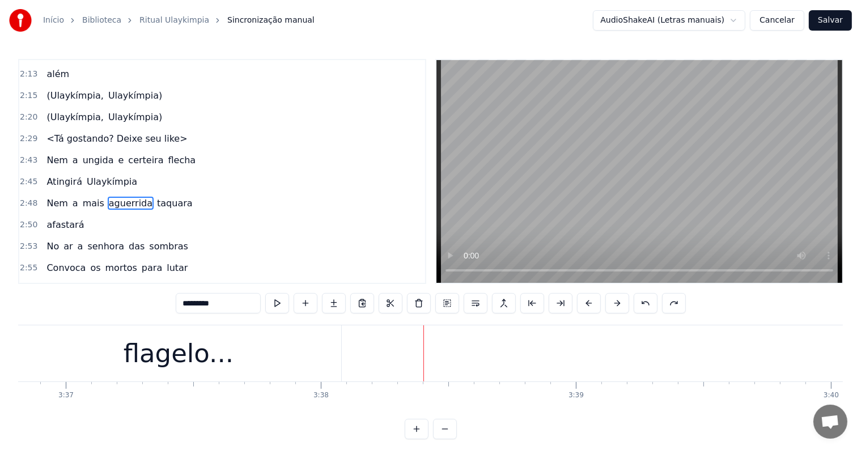
scroll to position [0, 55292]
click at [172, 371] on div "flagelo..." at bounding box center [165, 353] width 110 height 39
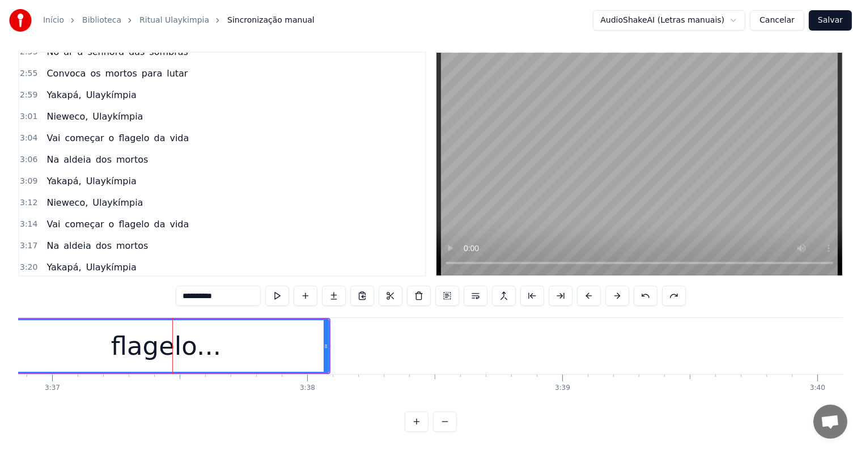
scroll to position [1132, 0]
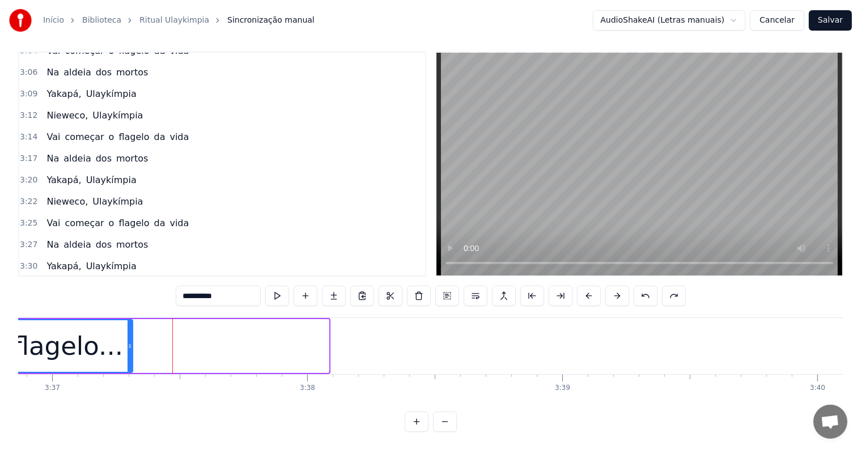
drag, startPoint x: 325, startPoint y: 335, endPoint x: 129, endPoint y: 328, distance: 196.2
click at [129, 328] on div at bounding box center [129, 346] width 5 height 52
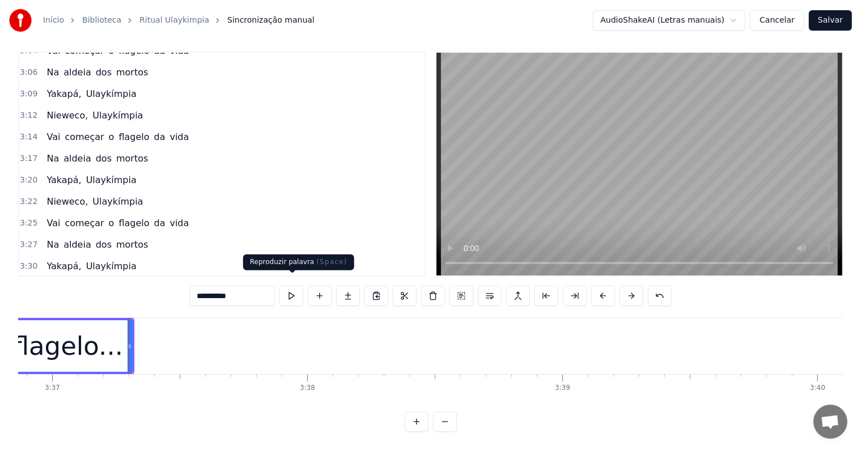
click at [290, 289] on button at bounding box center [291, 296] width 24 height 20
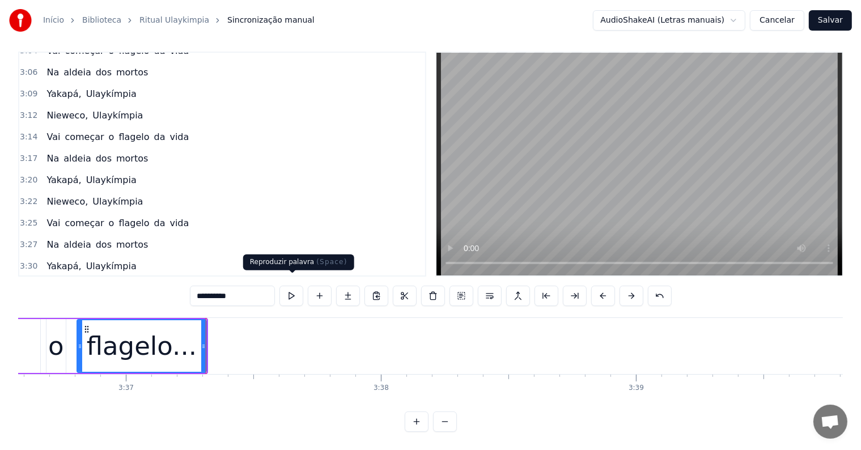
click at [288, 287] on button at bounding box center [291, 296] width 24 height 20
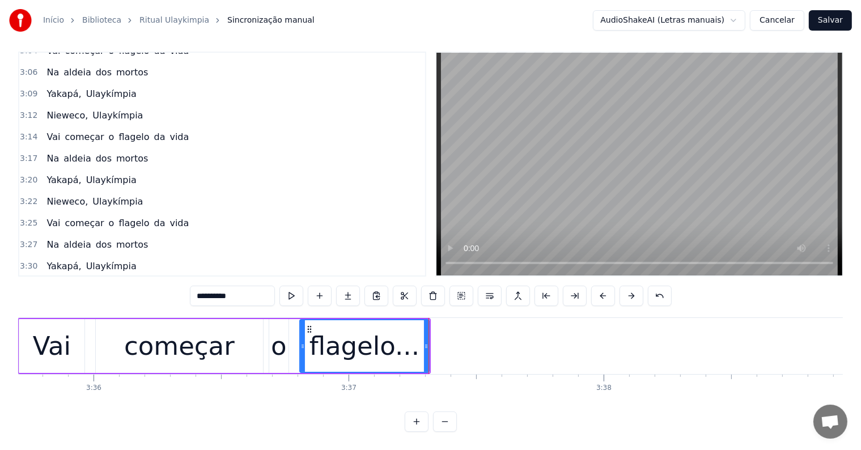
scroll to position [0, 54992]
click at [62, 355] on div "Vai" at bounding box center [56, 346] width 38 height 39
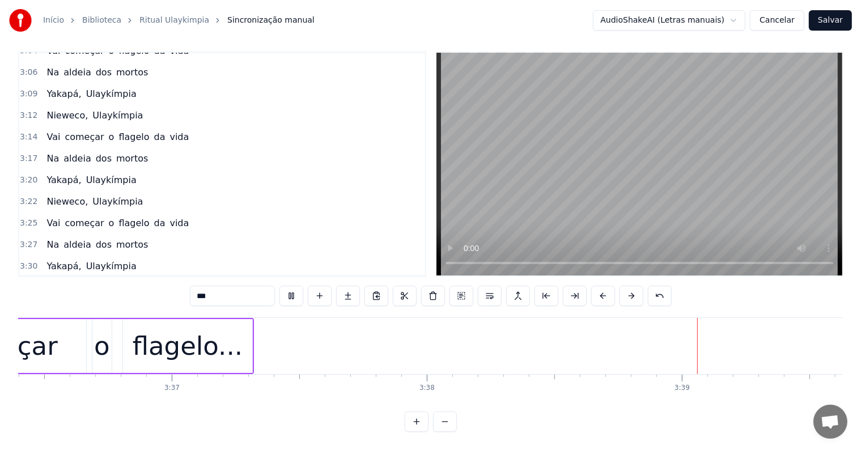
scroll to position [0, 55292]
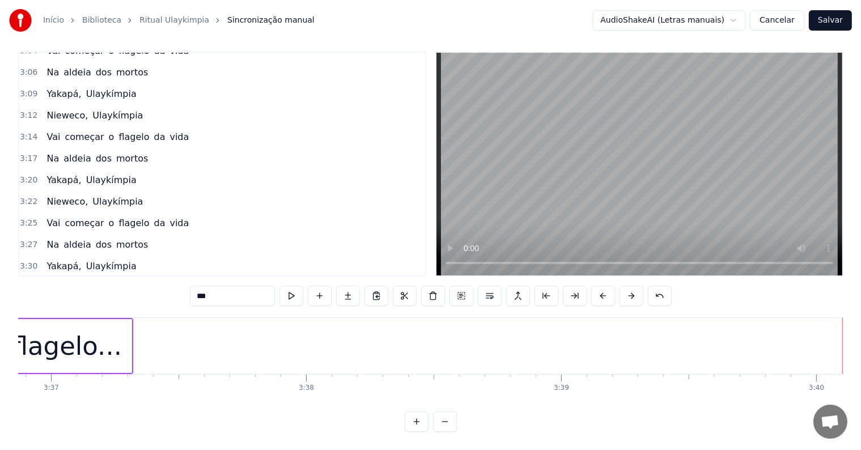
click at [96, 342] on div "flagelo..." at bounding box center [67, 346] width 110 height 39
type input "**********"
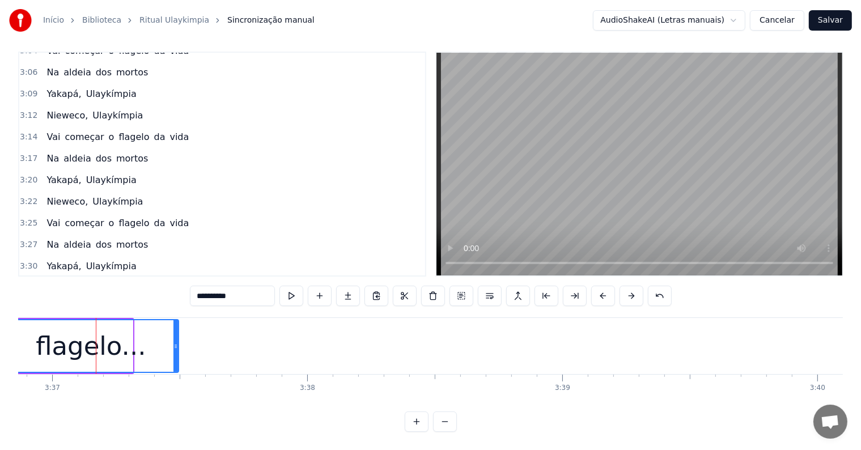
drag, startPoint x: 129, startPoint y: 334, endPoint x: 175, endPoint y: 336, distance: 45.9
click at [175, 342] on icon at bounding box center [175, 346] width 5 height 9
click at [28, 339] on div "flagelo..." at bounding box center [91, 346] width 174 height 52
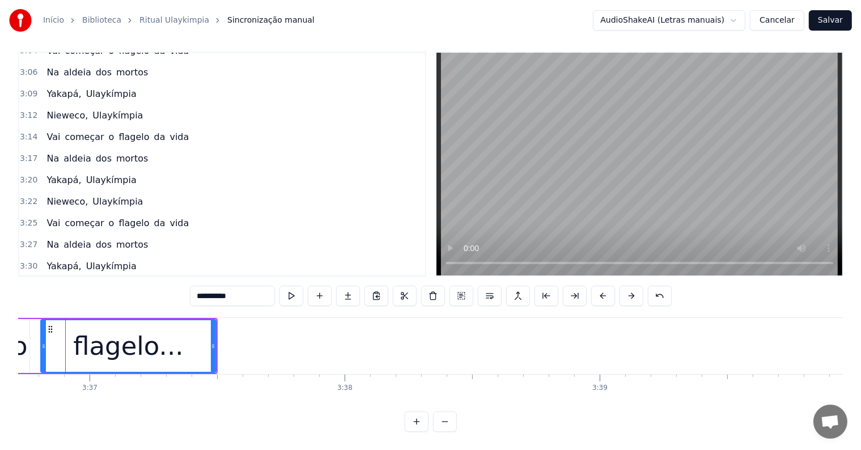
scroll to position [0, 55244]
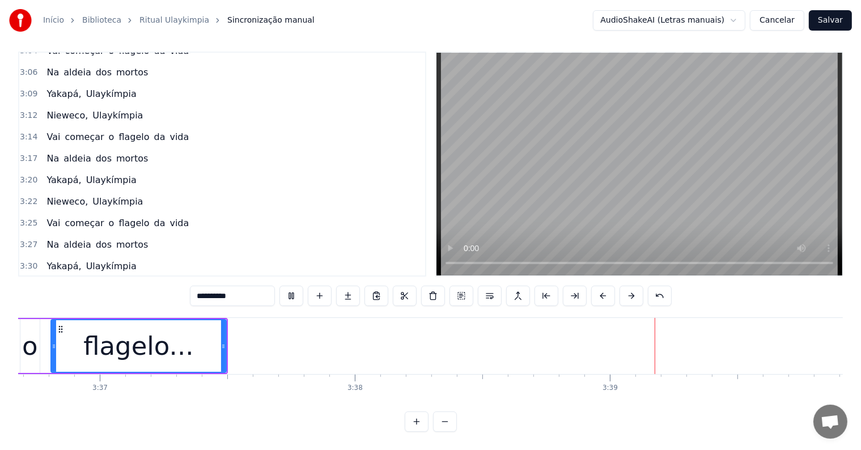
click at [842, 20] on button "Salvar" at bounding box center [830, 20] width 43 height 20
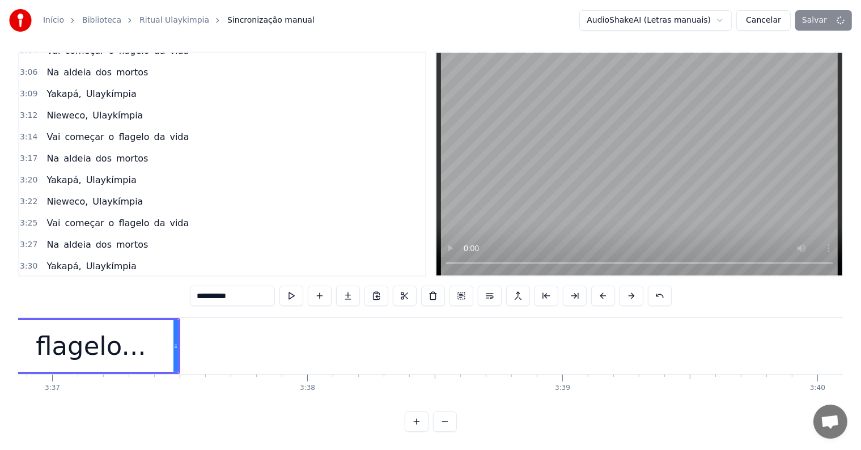
scroll to position [0, 55293]
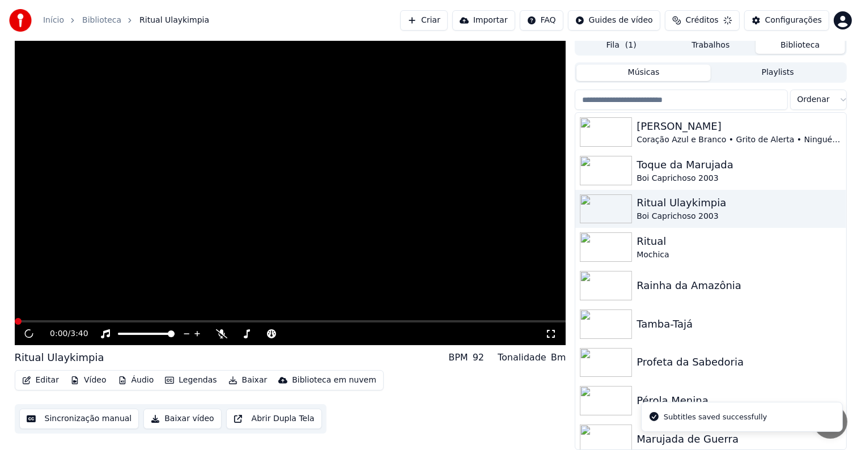
scroll to position [5, 0]
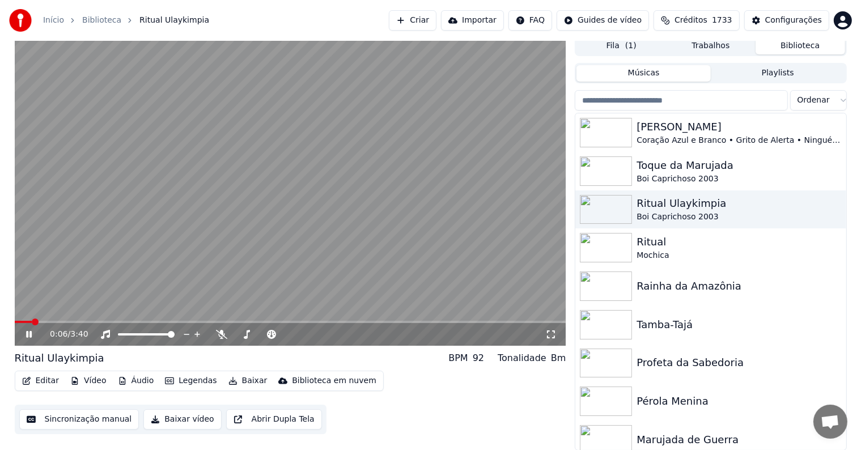
click at [276, 194] on video at bounding box center [290, 191] width 551 height 310
click at [625, 249] on img at bounding box center [606, 247] width 52 height 29
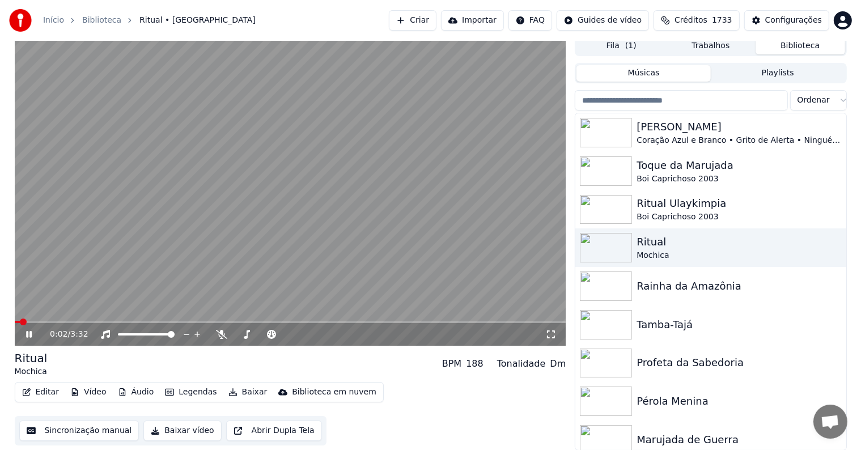
click at [189, 169] on video at bounding box center [290, 191] width 551 height 310
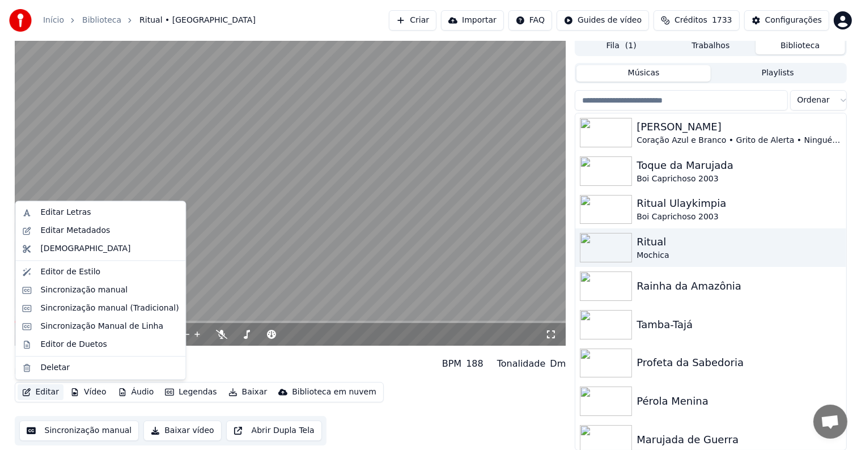
click at [37, 392] on button "Editar" at bounding box center [41, 392] width 46 height 16
click at [41, 229] on div "Editar Metadados" at bounding box center [75, 230] width 70 height 11
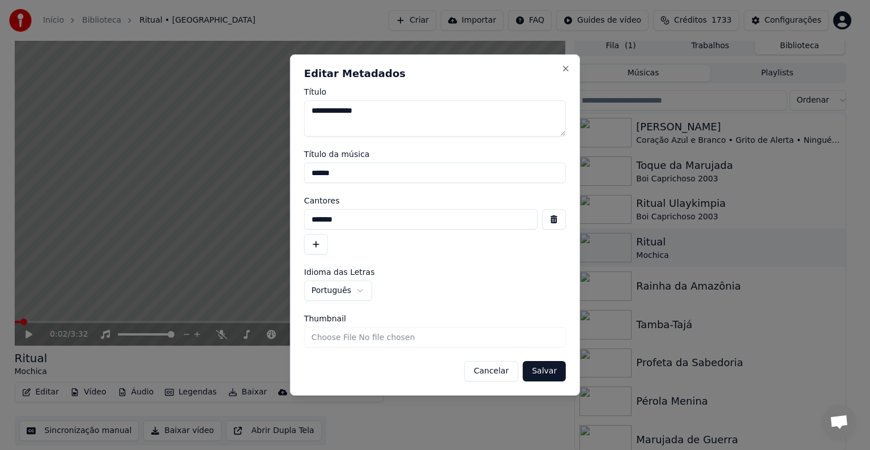
drag, startPoint x: 341, startPoint y: 168, endPoint x: 301, endPoint y: 163, distance: 39.4
click at [301, 163] on div "**********" at bounding box center [435, 224] width 290 height 341
drag, startPoint x: 352, startPoint y: 224, endPoint x: 303, endPoint y: 217, distance: 49.8
click at [303, 217] on div "**********" at bounding box center [435, 224] width 290 height 341
paste input "**********"
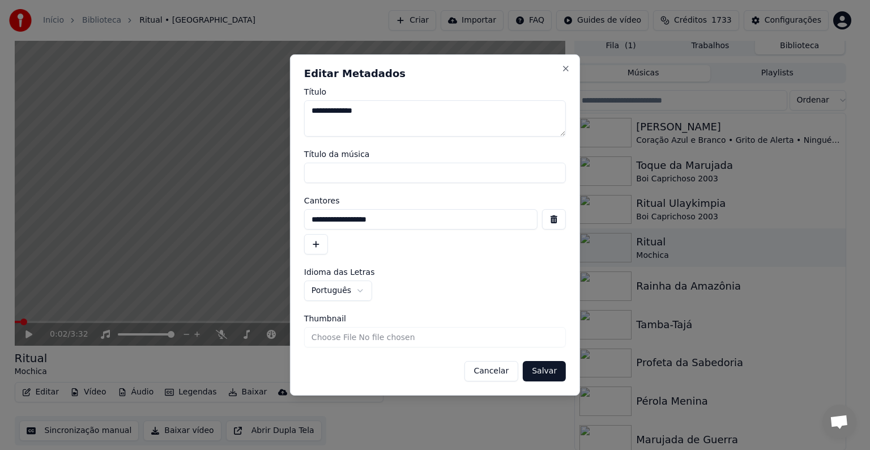
type input "**********"
click at [542, 369] on button "Salvar" at bounding box center [544, 371] width 43 height 20
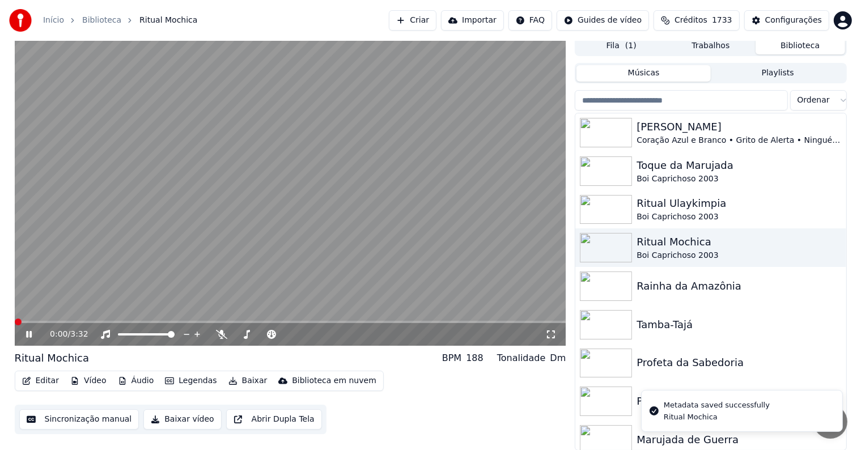
click at [127, 172] on video at bounding box center [290, 191] width 551 height 310
click at [73, 418] on button "Sincronização manual" at bounding box center [79, 419] width 120 height 20
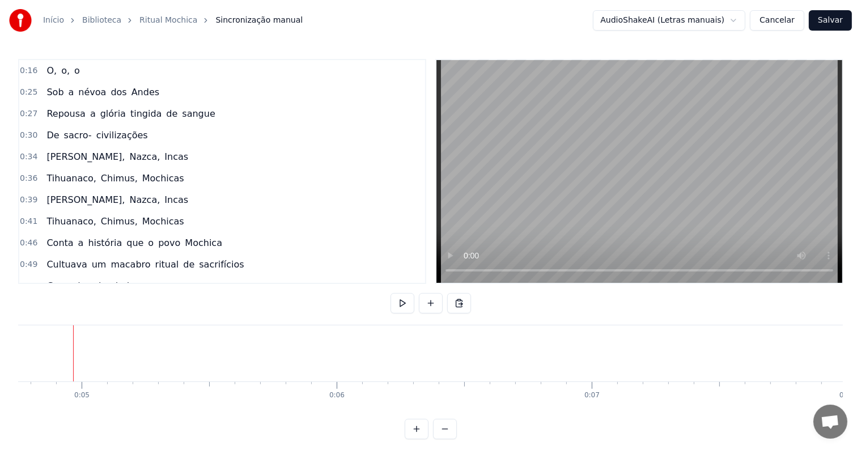
scroll to position [0, 1209]
click at [433, 306] on button at bounding box center [431, 303] width 24 height 20
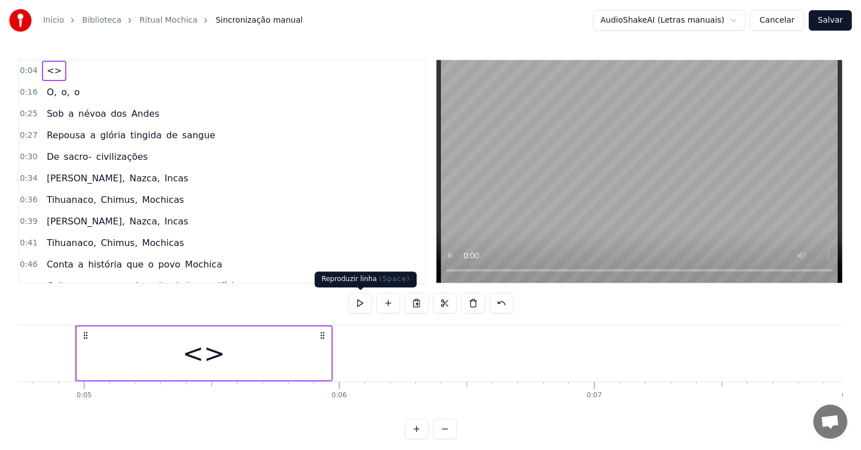
click at [287, 348] on div "<>" at bounding box center [204, 353] width 254 height 54
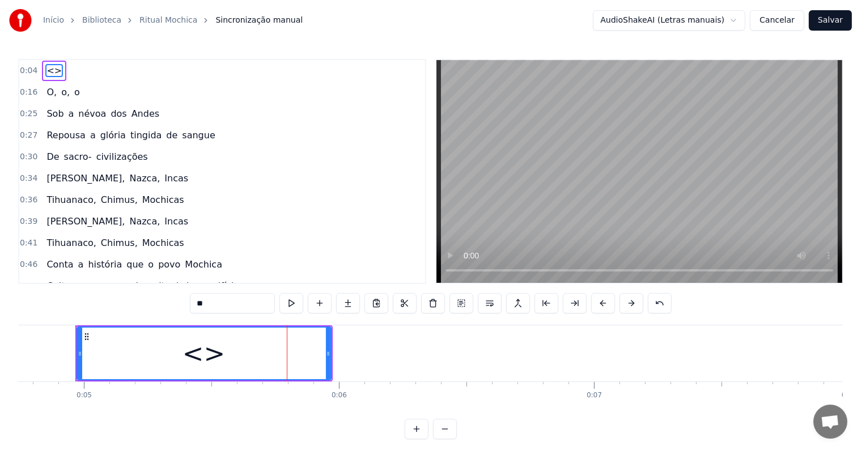
drag, startPoint x: 244, startPoint y: 303, endPoint x: 79, endPoint y: 269, distance: 168.3
click at [79, 269] on div "0:04 <> 0:16 O, o, o 0:25 Sob a névoa dos Andes 0:27 Repousa a glória tingida d…" at bounding box center [430, 249] width 824 height 380
paste input "**********"
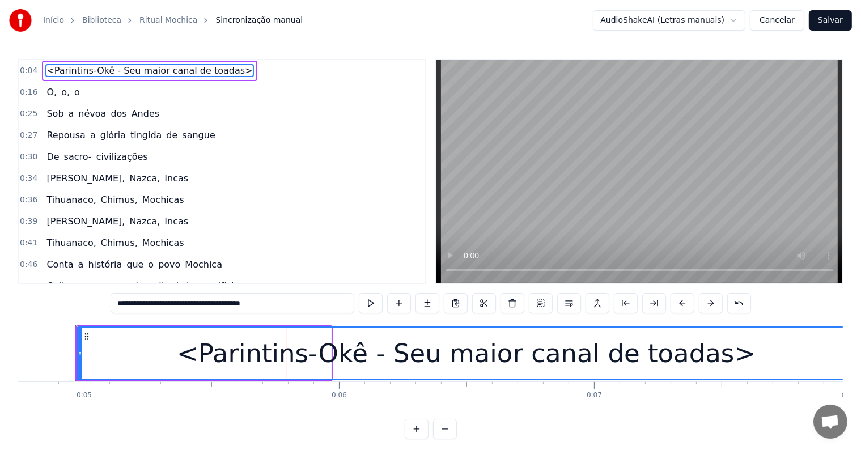
drag, startPoint x: 327, startPoint y: 351, endPoint x: 852, endPoint y: 345, distance: 524.7
click at [852, 345] on div "Início Biblioteca Ritual Mochica Sincronização manual AudioShakeAI (Letras manu…" at bounding box center [430, 219] width 861 height 439
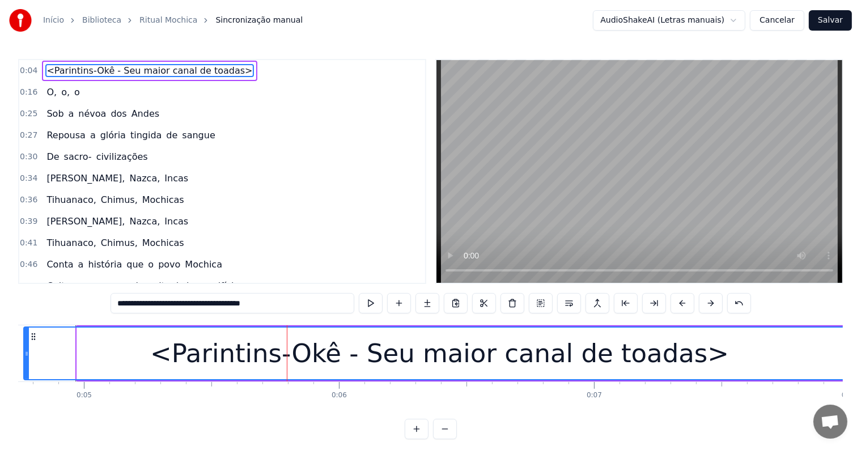
drag, startPoint x: 80, startPoint y: 351, endPoint x: 27, endPoint y: 355, distance: 53.4
click at [27, 355] on icon at bounding box center [26, 353] width 5 height 9
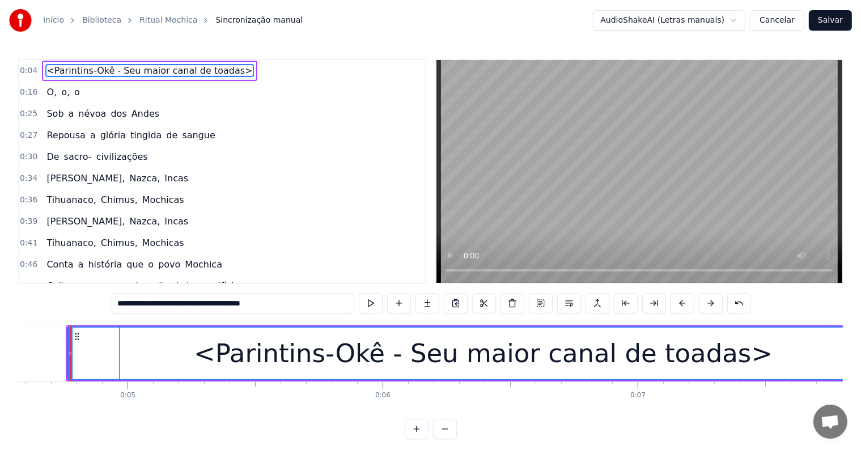
scroll to position [0, 1160]
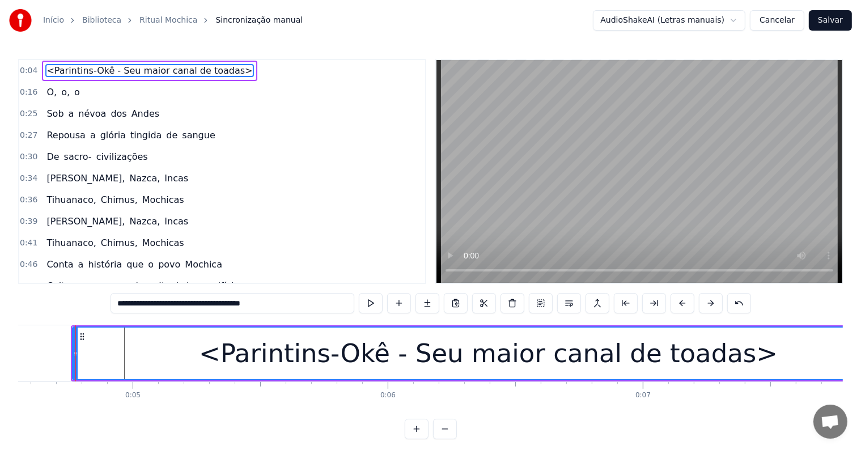
type input "**********"
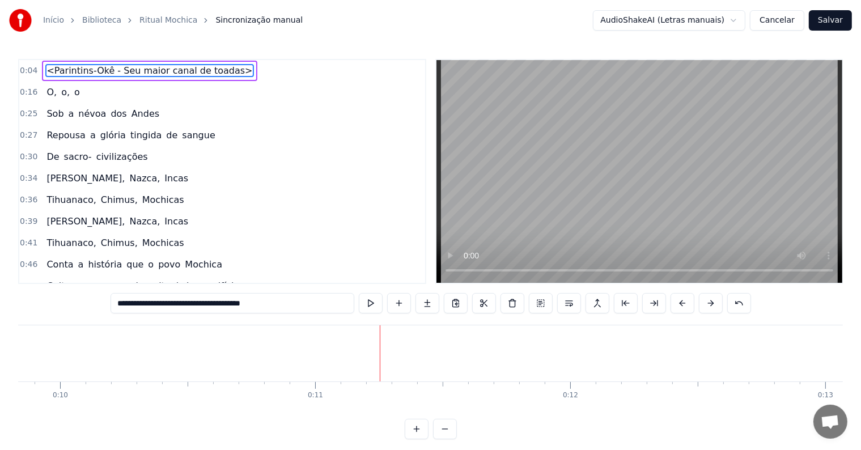
scroll to position [0, 2667]
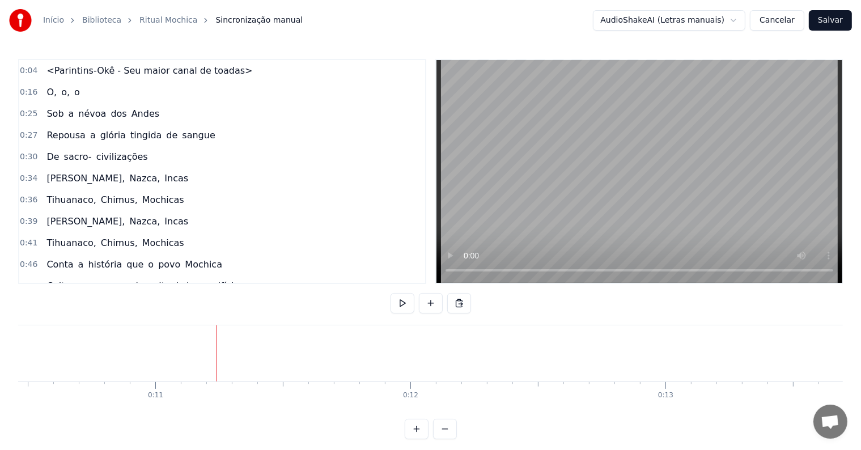
click at [427, 301] on button at bounding box center [431, 303] width 24 height 20
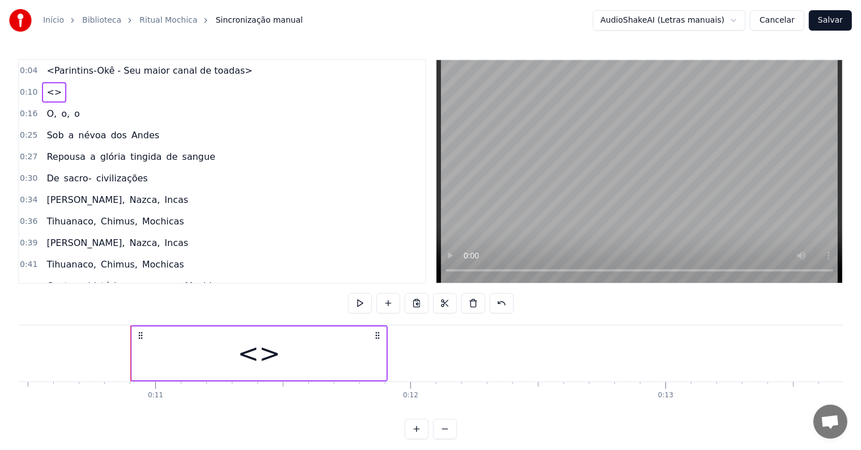
click at [322, 364] on div "<>" at bounding box center [259, 353] width 254 height 54
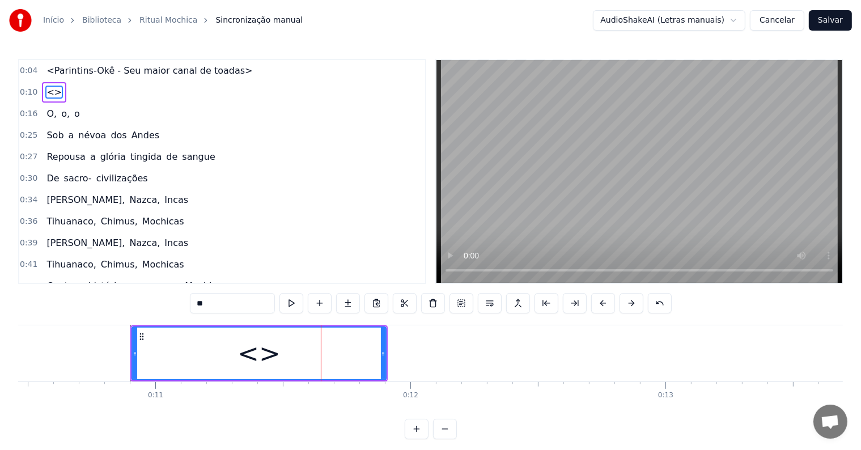
drag, startPoint x: 228, startPoint y: 301, endPoint x: 168, endPoint y: 301, distance: 59.5
click at [168, 301] on div "0:04 <Parintins-Okê - Seu maior canal de toadas> 0:10 <> 0:16 O, o, o 0:25 Sob …" at bounding box center [430, 249] width 824 height 380
paste input "**********"
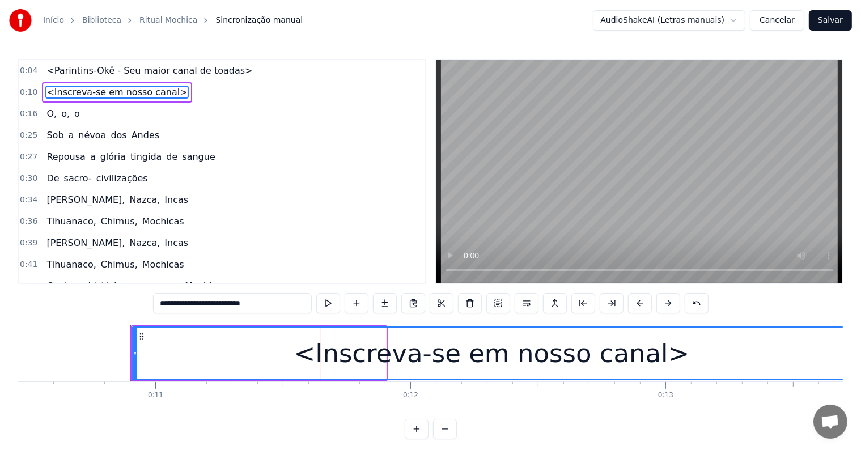
drag, startPoint x: 385, startPoint y: 350, endPoint x: 850, endPoint y: 344, distance: 465.2
click at [850, 344] on div "Início Biblioteca Ritual Mochica Sincronização manual AudioShakeAI (Letras manu…" at bounding box center [430, 219] width 861 height 439
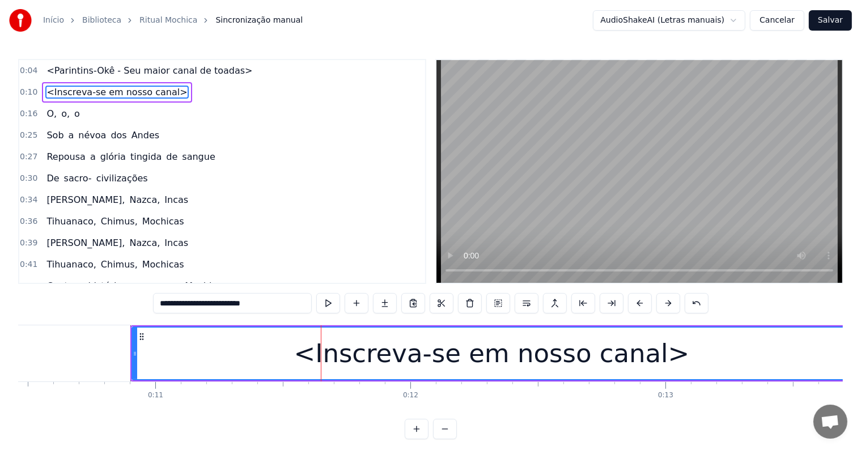
type input "**********"
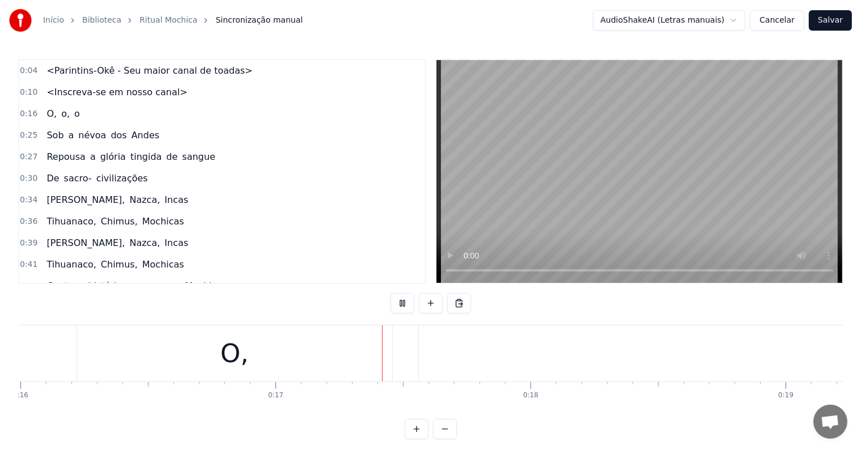
scroll to position [0, 4224]
click at [78, 342] on div "O," at bounding box center [87, 353] width 28 height 39
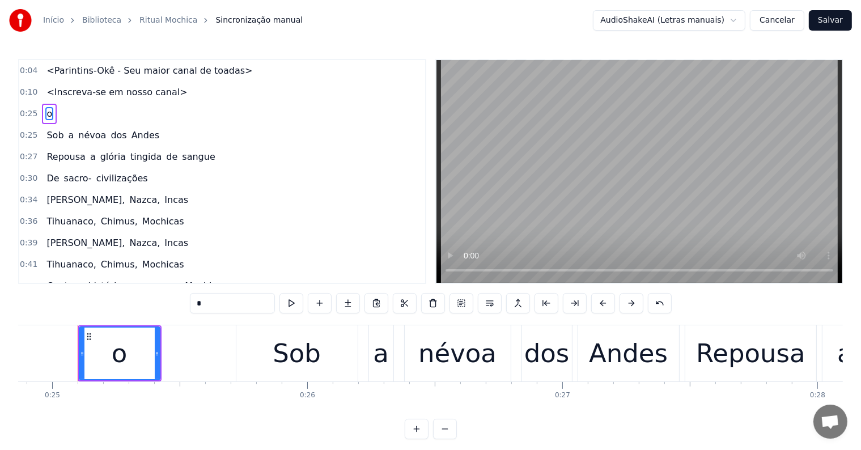
scroll to position [0, 6342]
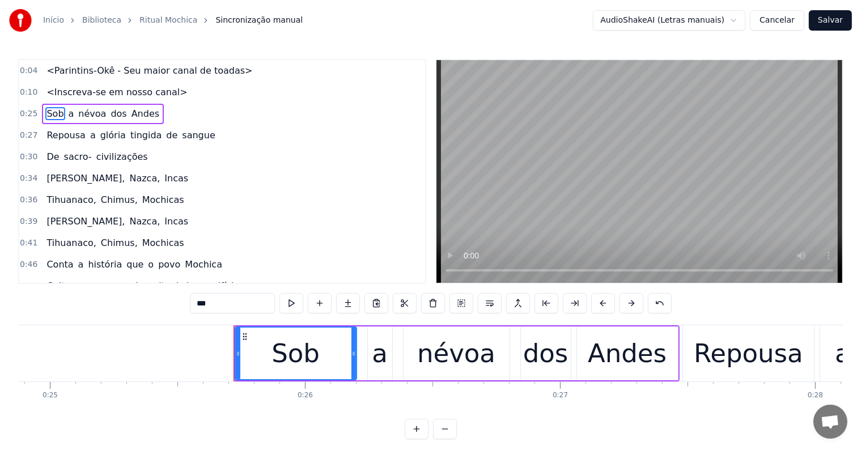
click at [151, 96] on span "<Inscreva-se em nosso canal>" at bounding box center [116, 92] width 143 height 13
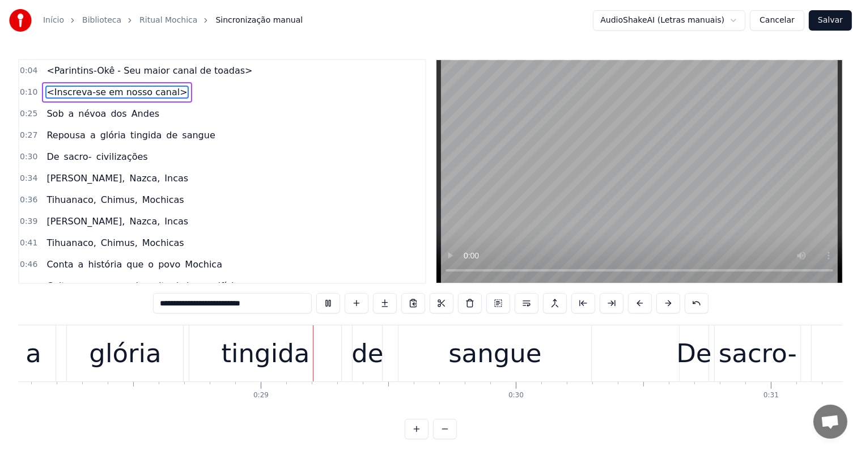
scroll to position [0, 7195]
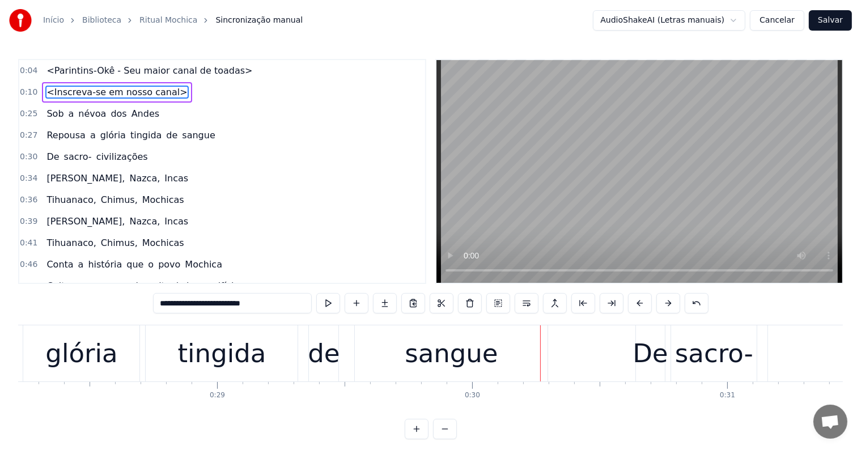
click at [423, 356] on div "sangue" at bounding box center [451, 353] width 93 height 39
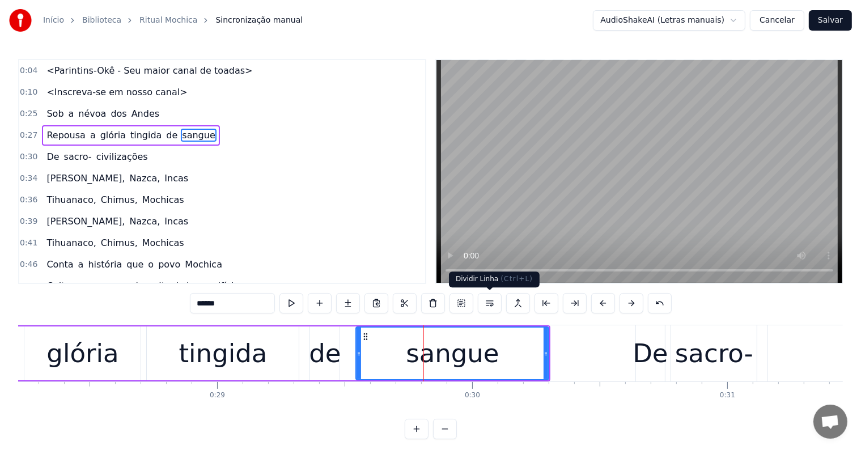
click at [492, 300] on button at bounding box center [490, 303] width 24 height 20
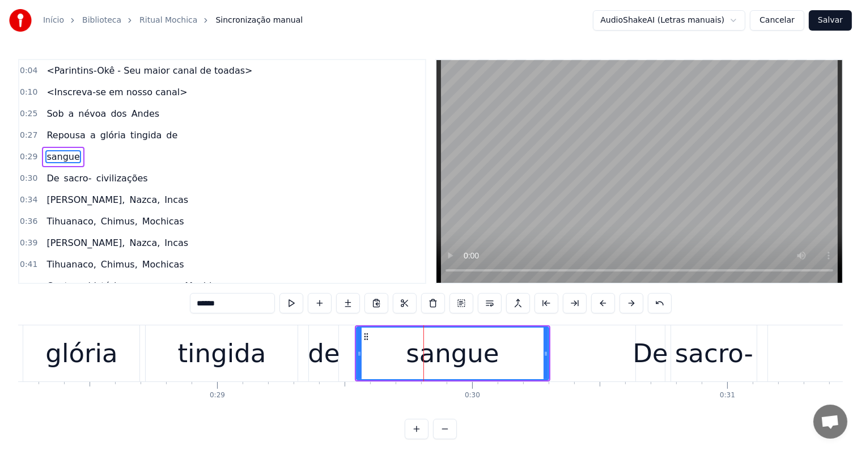
click at [327, 348] on div "de" at bounding box center [324, 353] width 32 height 39
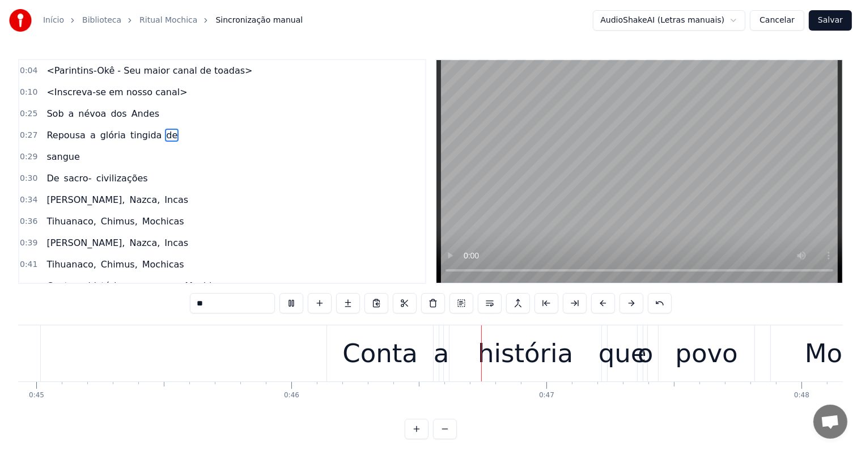
scroll to position [0, 11713]
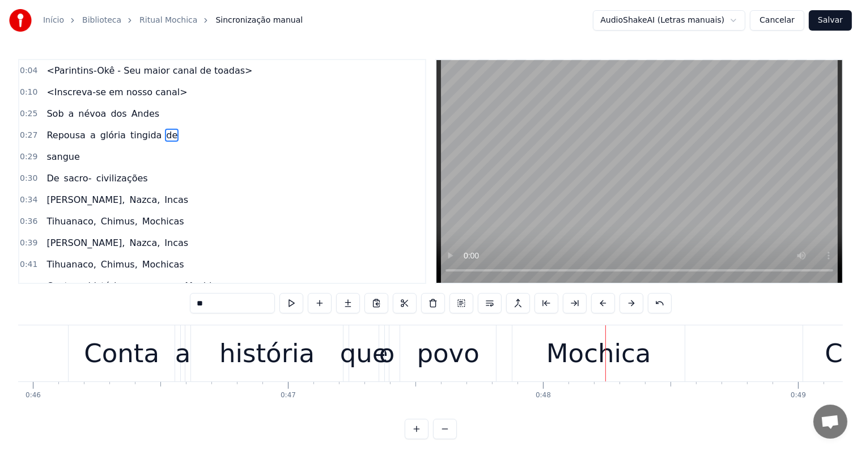
click at [551, 353] on div "Mochica" at bounding box center [598, 353] width 104 height 39
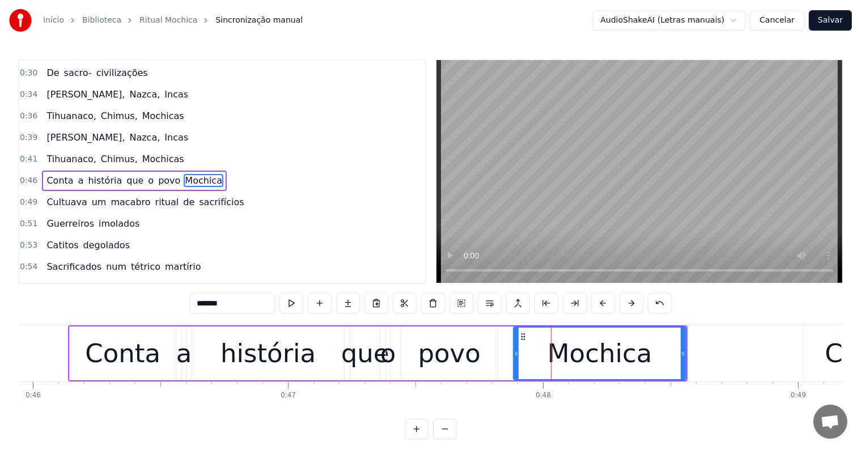
scroll to position [107, 0]
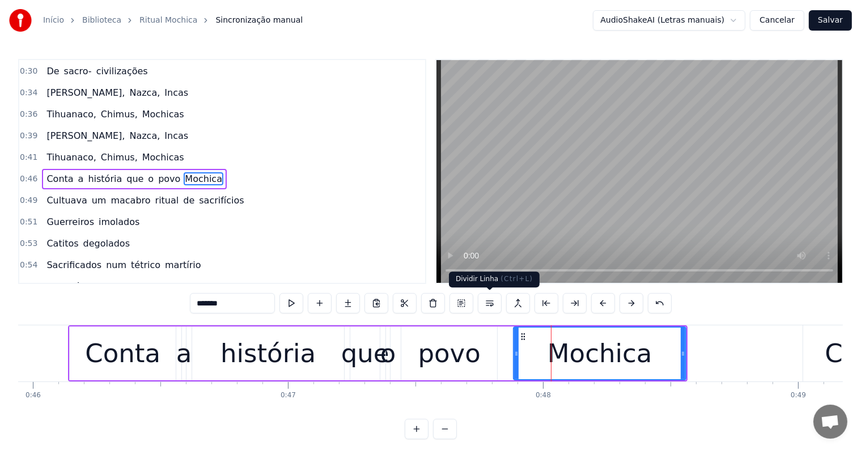
click at [489, 305] on button at bounding box center [490, 303] width 24 height 20
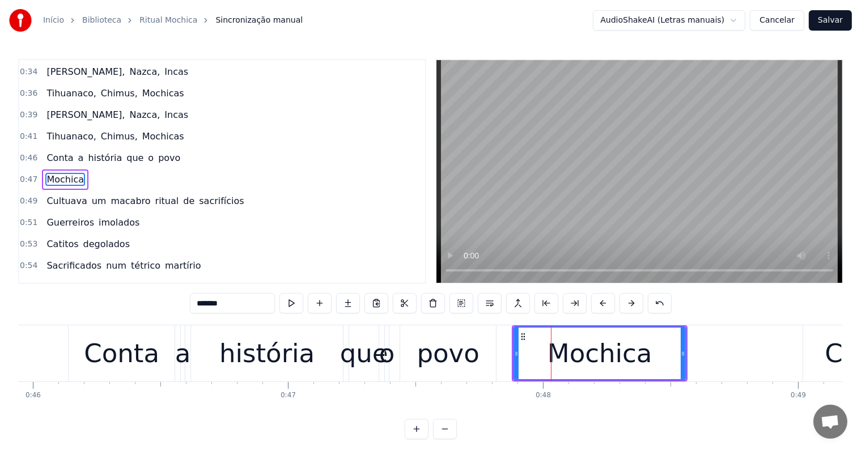
click at [458, 356] on div "povo" at bounding box center [448, 353] width 62 height 39
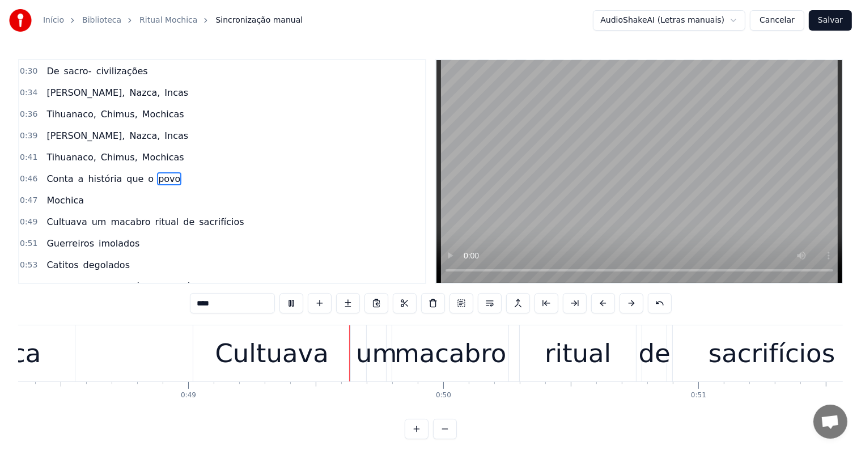
scroll to position [0, 12434]
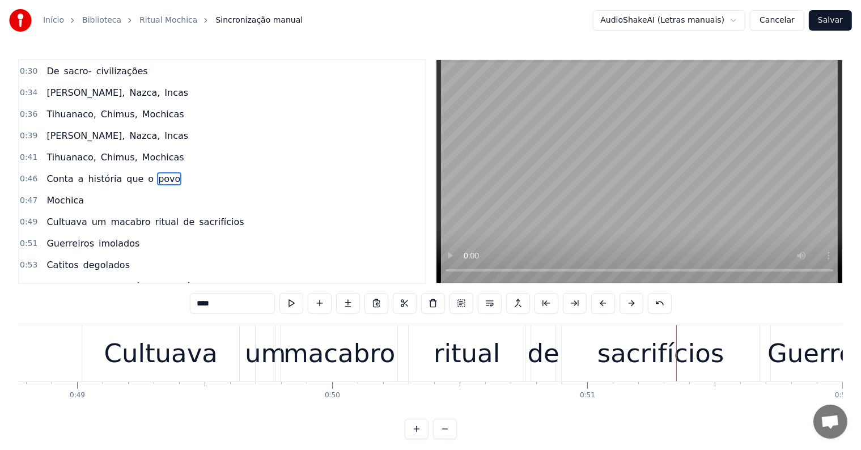
click at [610, 363] on div "sacrifícios" at bounding box center [660, 353] width 126 height 39
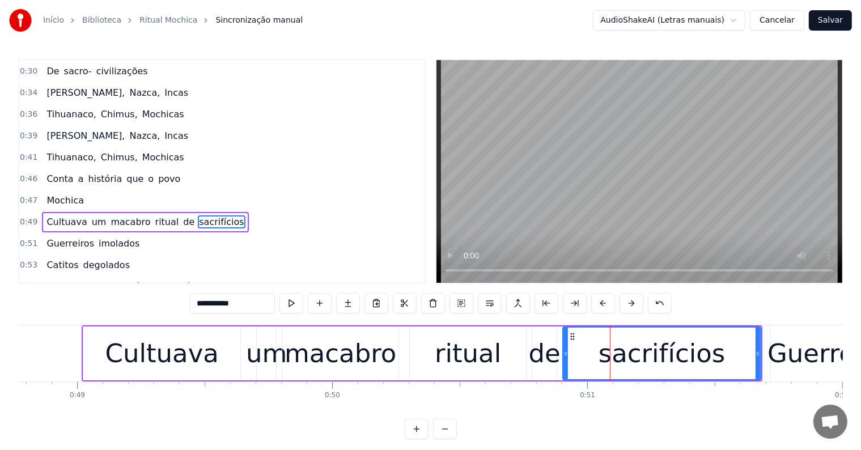
scroll to position [149, 0]
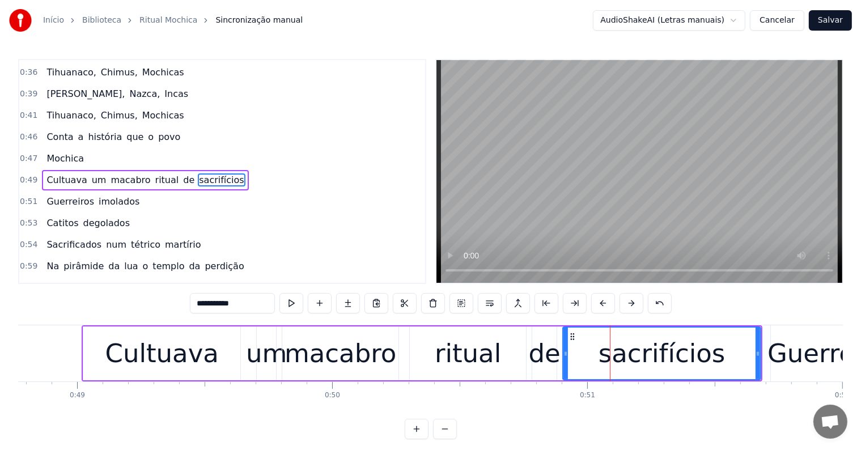
click at [182, 173] on span "de" at bounding box center [189, 179] width 14 height 13
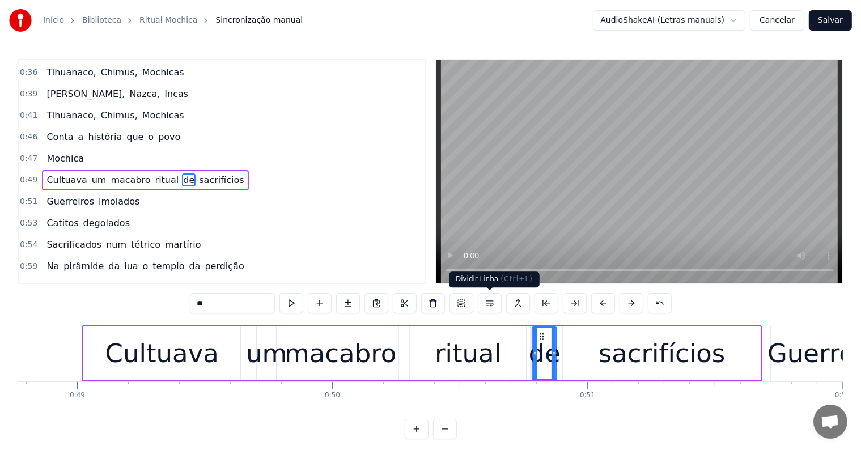
click at [490, 303] on button at bounding box center [490, 303] width 24 height 20
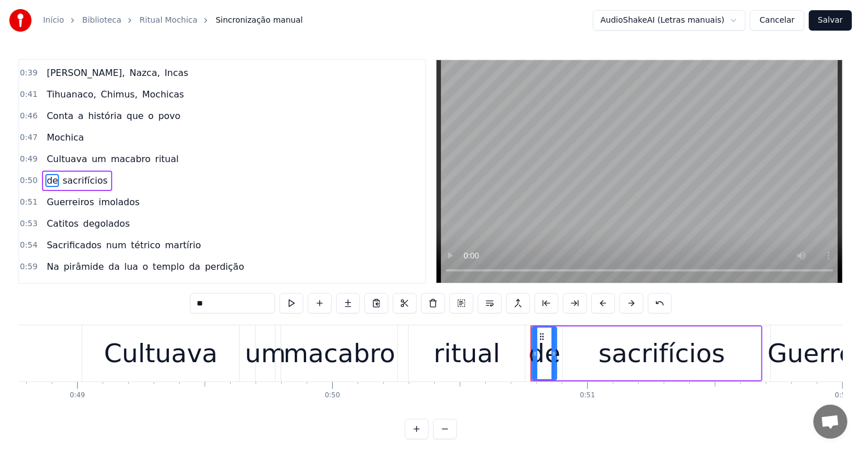
click at [154, 152] on span "ritual" at bounding box center [167, 158] width 26 height 13
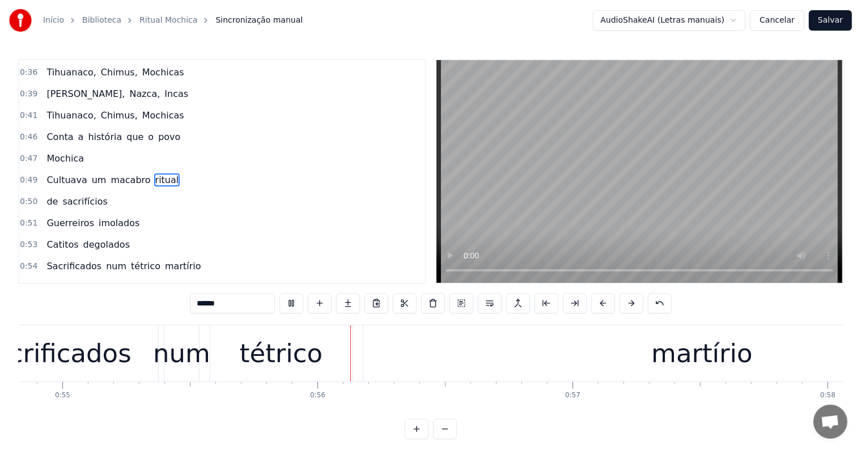
scroll to position [0, 13997]
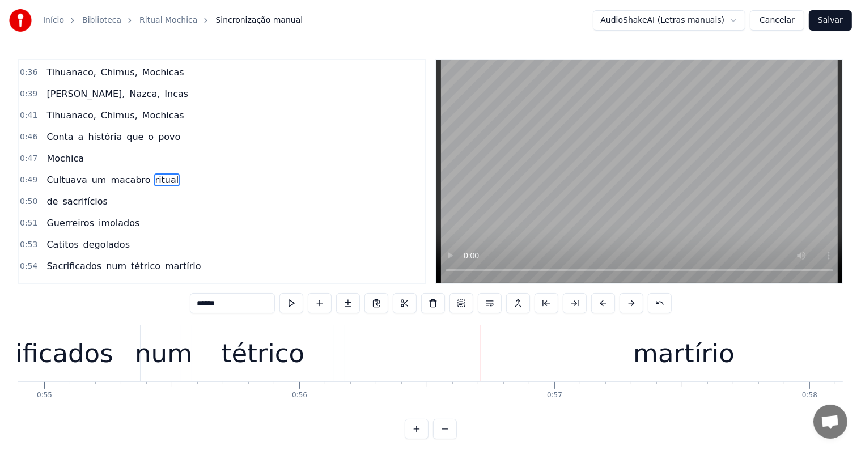
click at [534, 364] on div "martírio" at bounding box center [683, 353] width 677 height 56
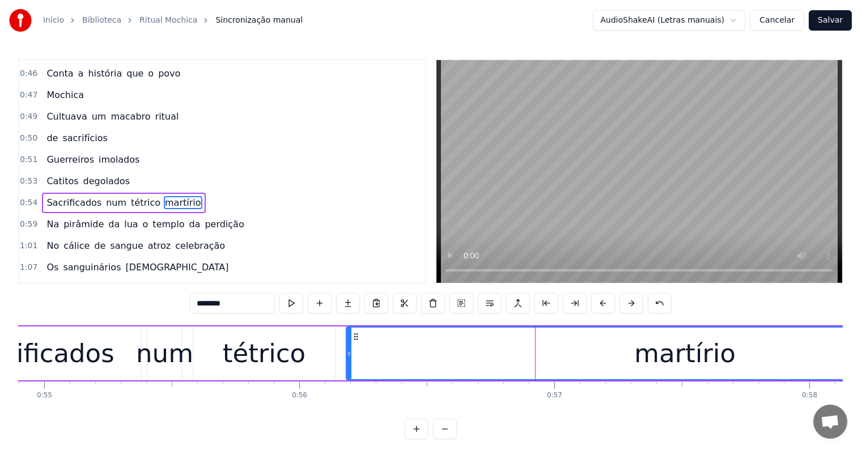
scroll to position [232, 0]
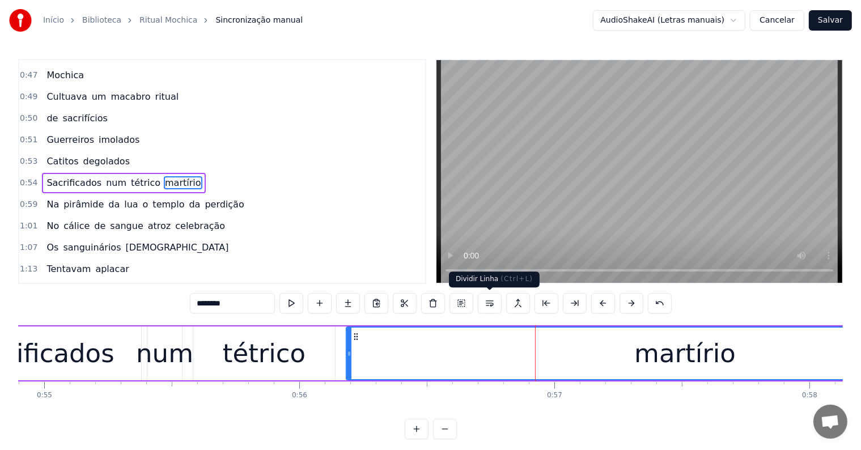
click at [488, 304] on button at bounding box center [490, 303] width 24 height 20
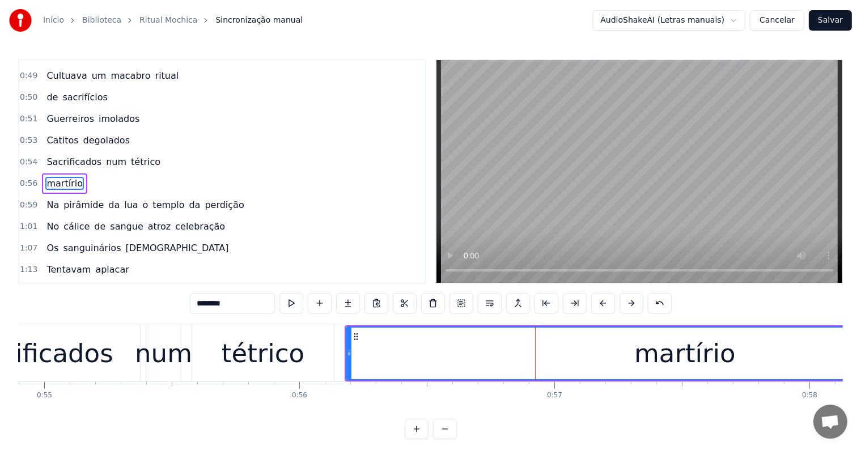
click at [292, 351] on div "tétrico" at bounding box center [263, 353] width 83 height 39
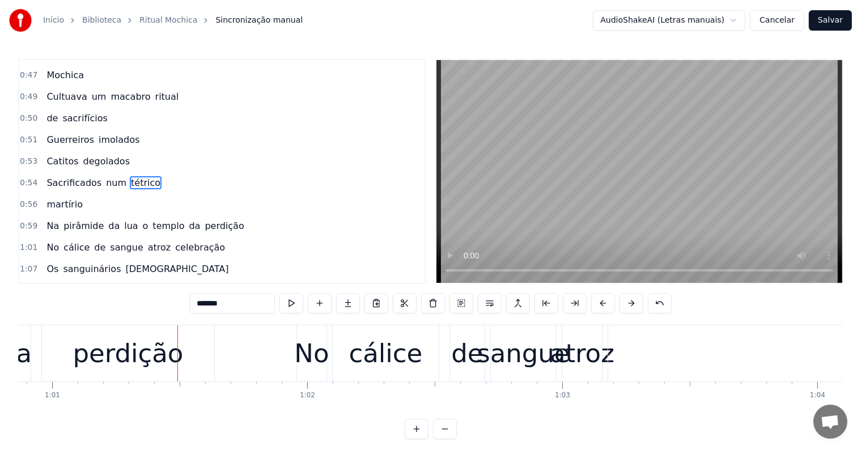
scroll to position [0, 15526]
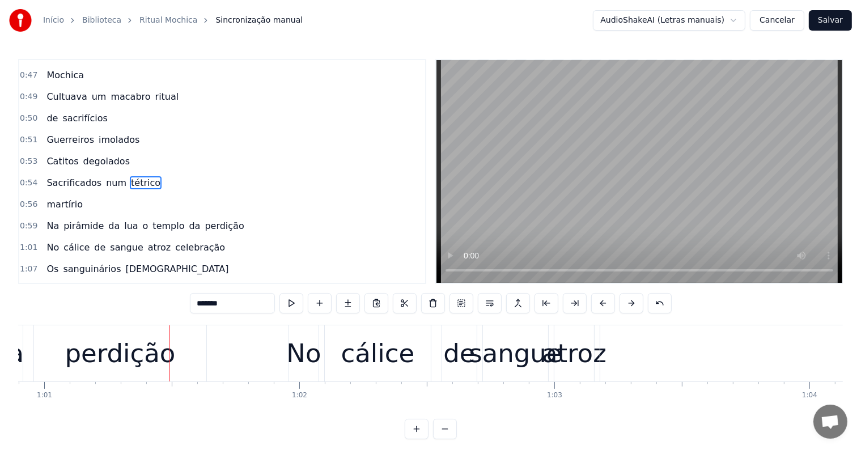
click at [175, 352] on div "perdição" at bounding box center [120, 353] width 172 height 56
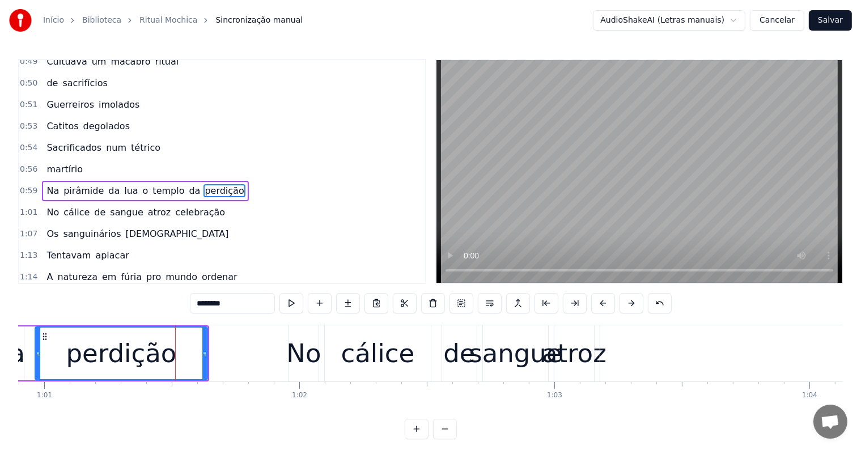
scroll to position [274, 0]
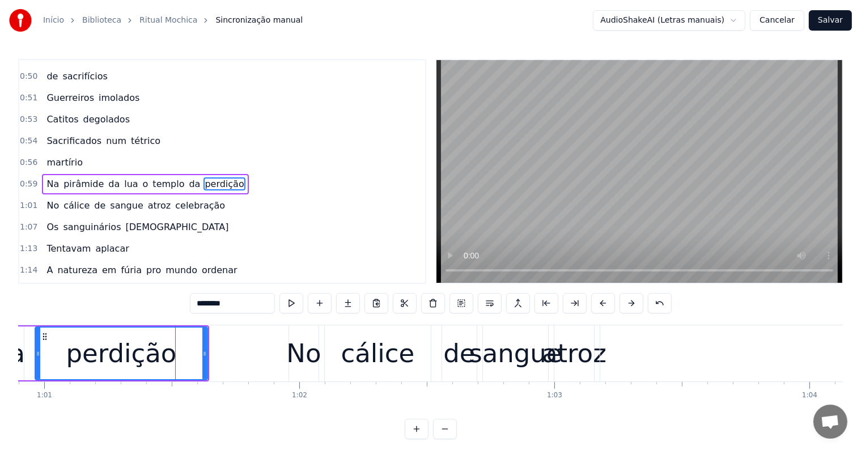
click at [188, 177] on span "da" at bounding box center [195, 183] width 14 height 13
type input "**"
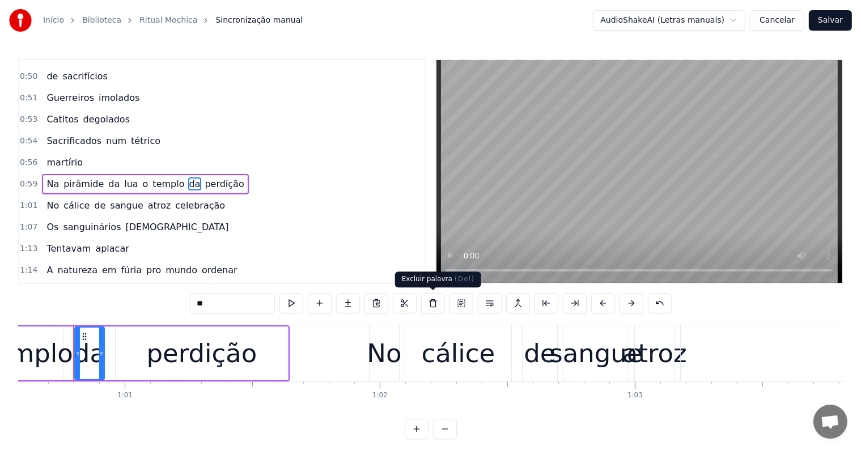
scroll to position [0, 15444]
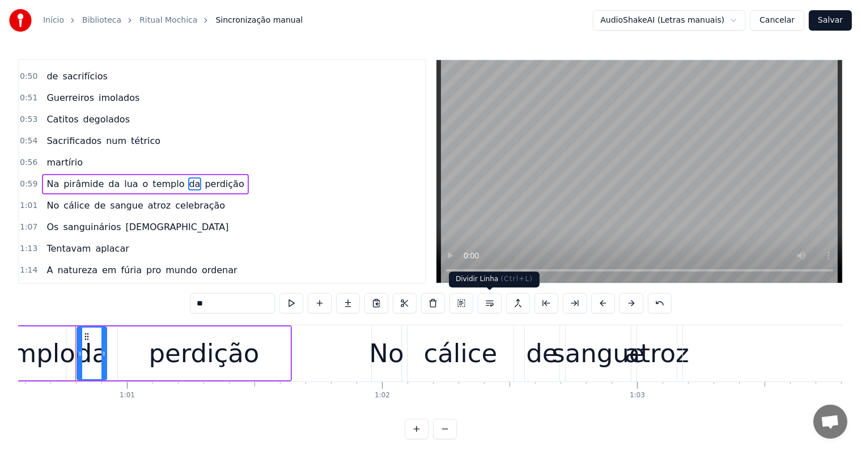
click at [485, 303] on button at bounding box center [490, 303] width 24 height 20
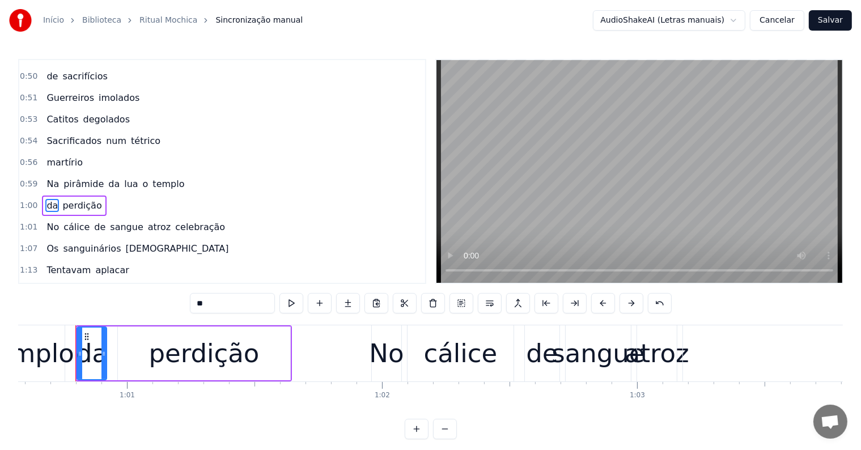
scroll to position [295, 0]
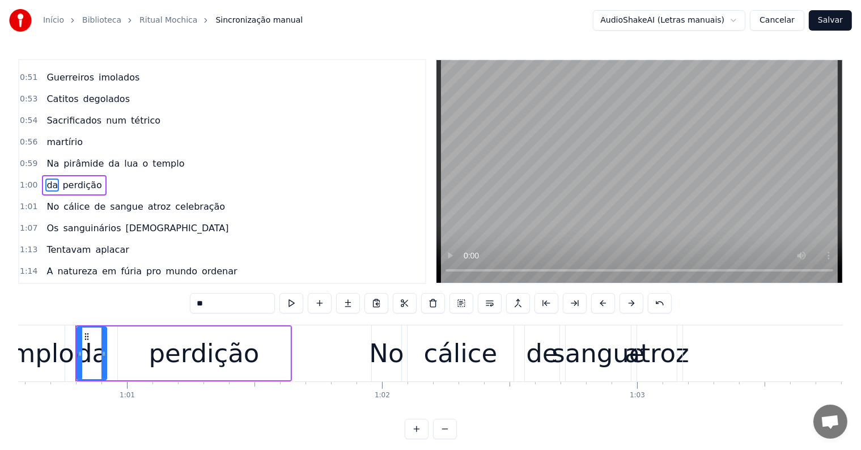
click at [148, 158] on div "Na pirâmide da lua o templo" at bounding box center [115, 164] width 147 height 20
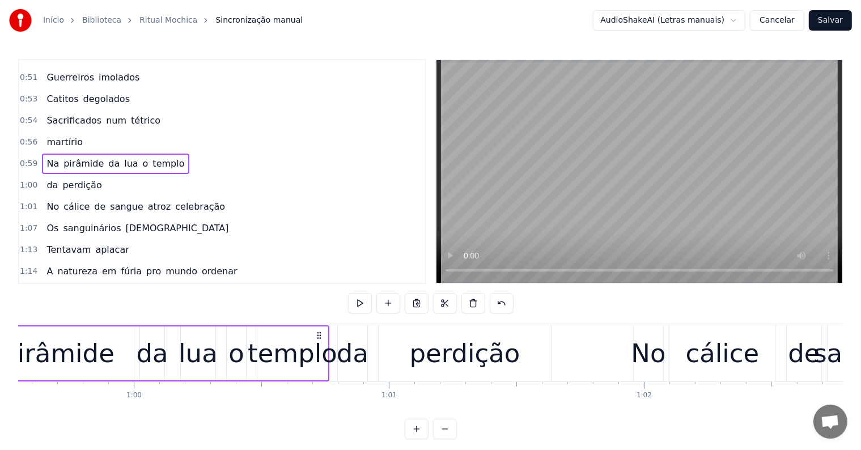
scroll to position [0, 15046]
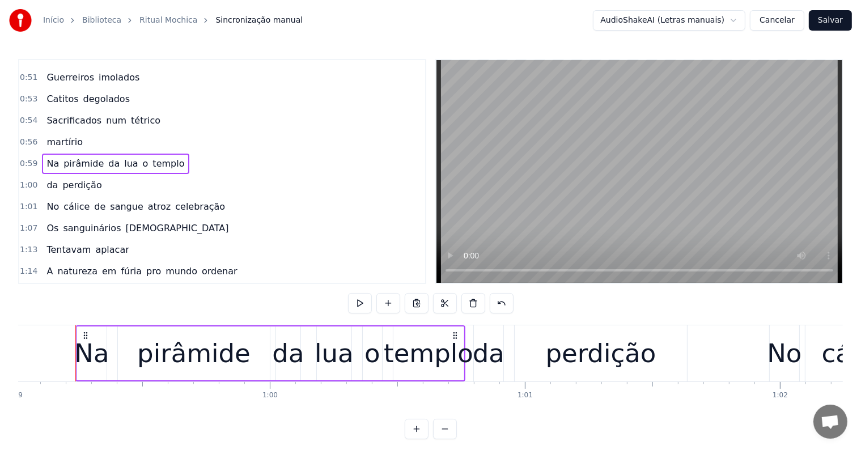
click at [151, 157] on span "templo" at bounding box center [168, 163] width 34 height 13
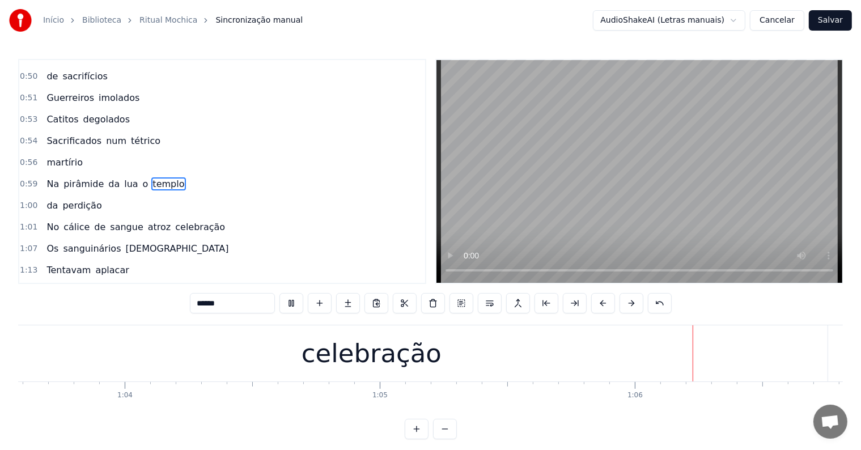
scroll to position [0, 16682]
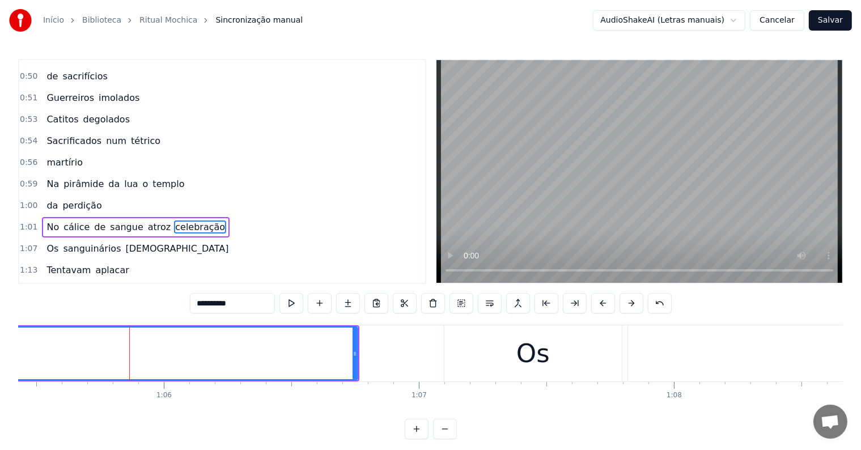
scroll to position [316, 0]
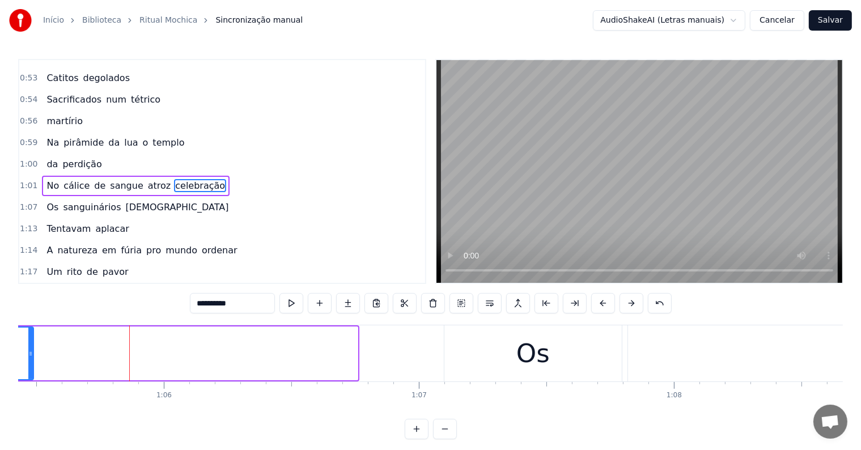
drag, startPoint x: 356, startPoint y: 352, endPoint x: 32, endPoint y: 347, distance: 324.1
click at [32, 347] on div at bounding box center [30, 353] width 5 height 52
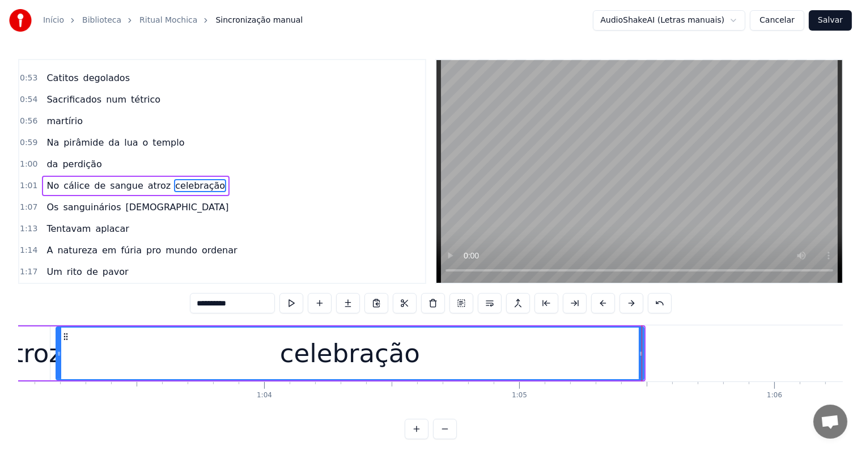
scroll to position [0, 16071]
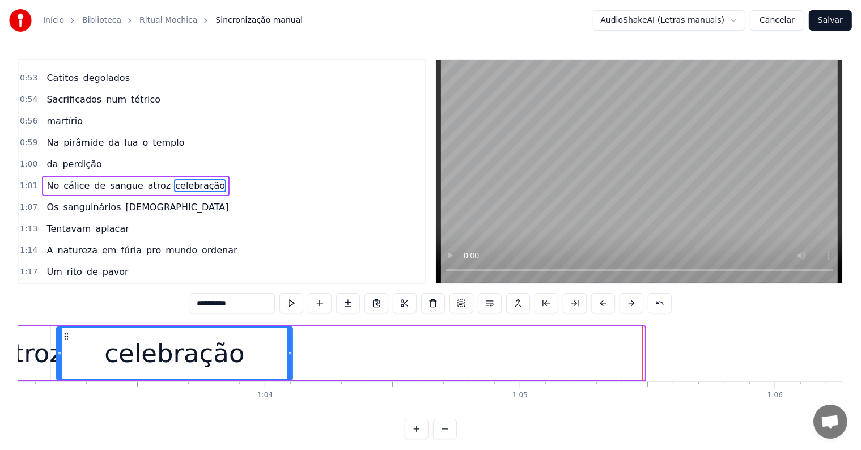
drag, startPoint x: 640, startPoint y: 351, endPoint x: 287, endPoint y: 342, distance: 353.1
click at [287, 342] on div at bounding box center [289, 353] width 5 height 52
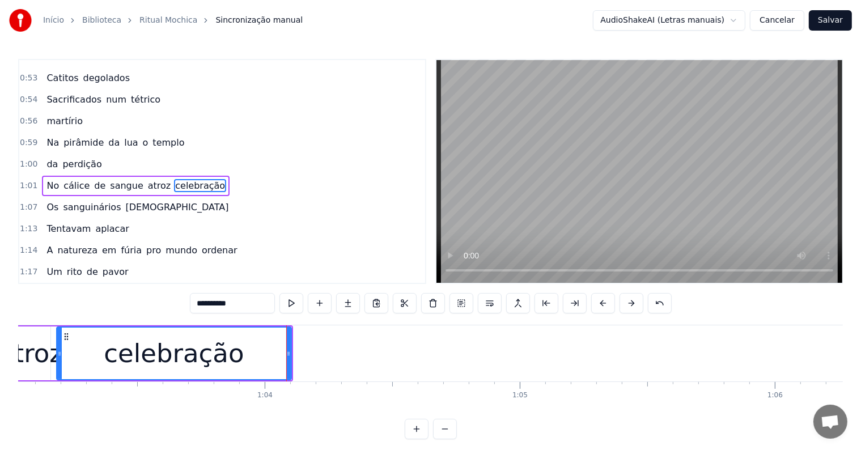
click at [32, 348] on div "atroz" at bounding box center [30, 353] width 65 height 39
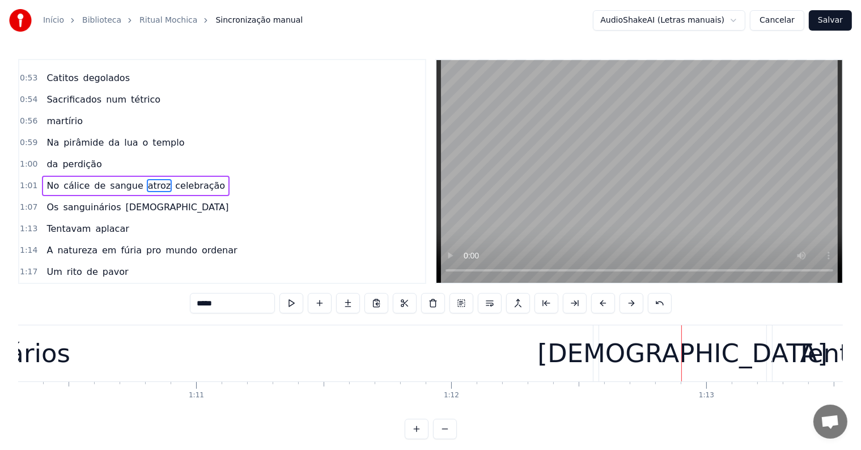
scroll to position [0, 17917]
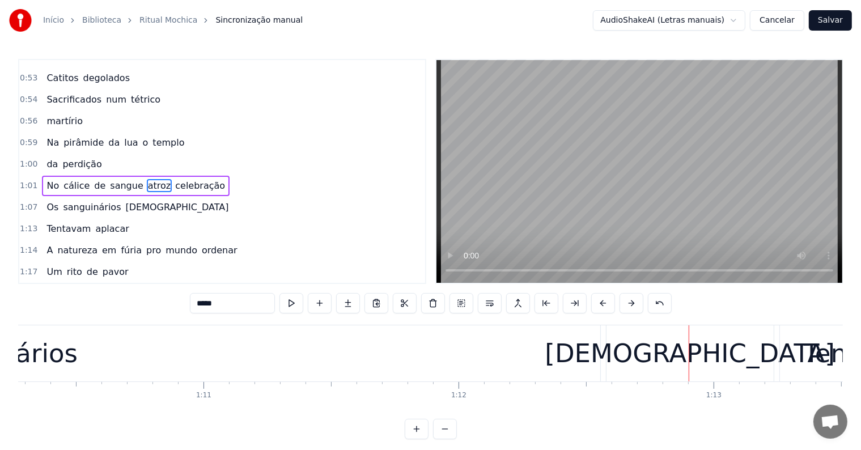
type input "**********"
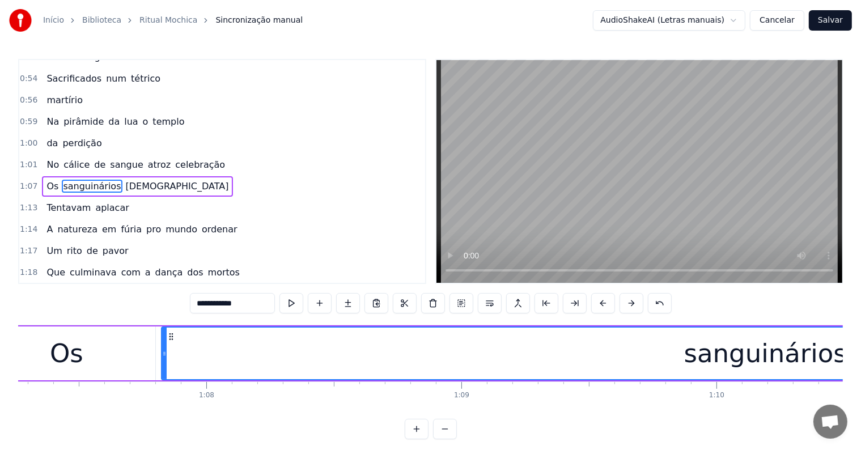
scroll to position [0, 17146]
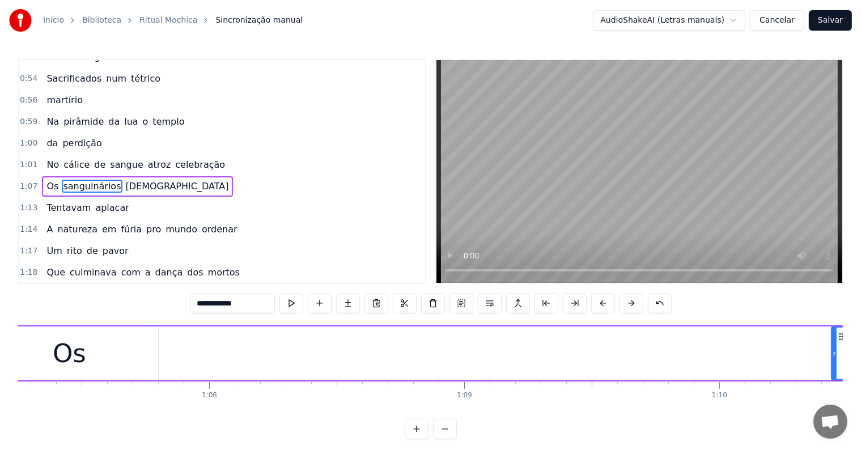
drag, startPoint x: 165, startPoint y: 355, endPoint x: 832, endPoint y: 353, distance: 666.9
click at [832, 353] on icon at bounding box center [834, 353] width 5 height 9
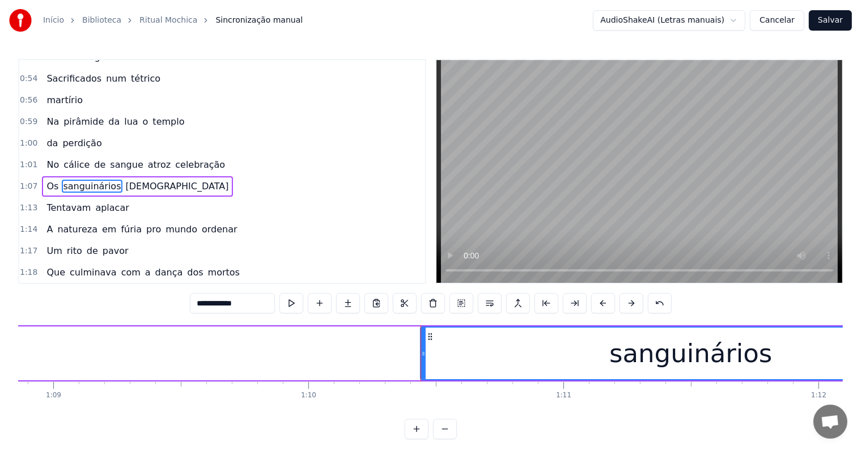
click at [61, 365] on div "Os sanguinários sacerdotes" at bounding box center [352, 353] width 1568 height 56
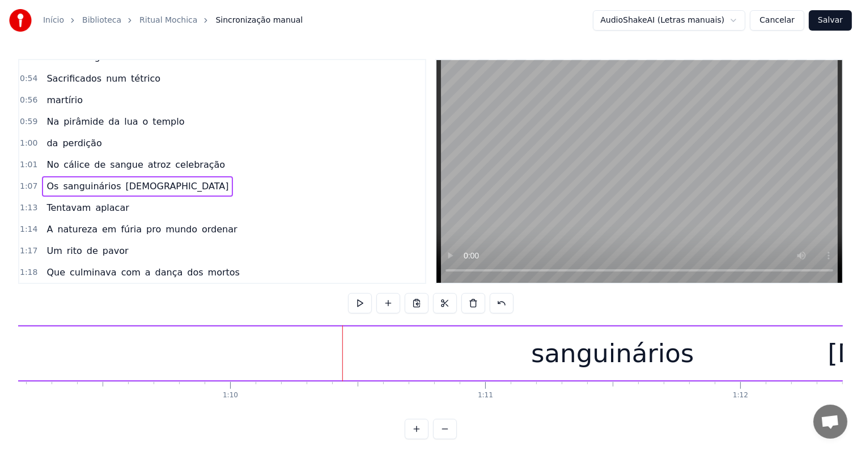
scroll to position [0, 17592]
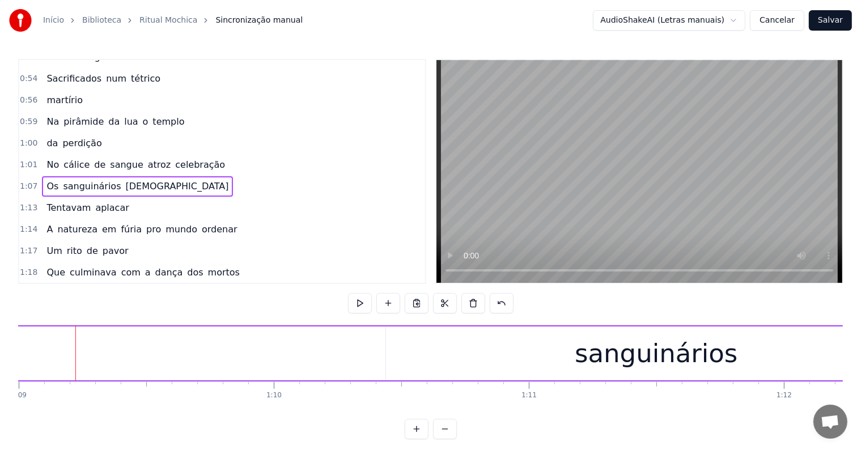
click at [465, 351] on div "sanguinários" at bounding box center [656, 353] width 541 height 54
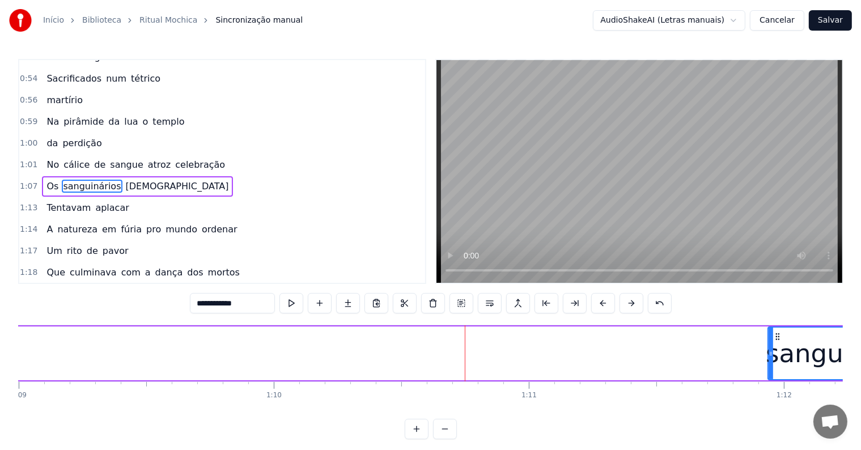
drag, startPoint x: 388, startPoint y: 353, endPoint x: 769, endPoint y: 342, distance: 382.0
click at [769, 342] on div at bounding box center [770, 353] width 5 height 52
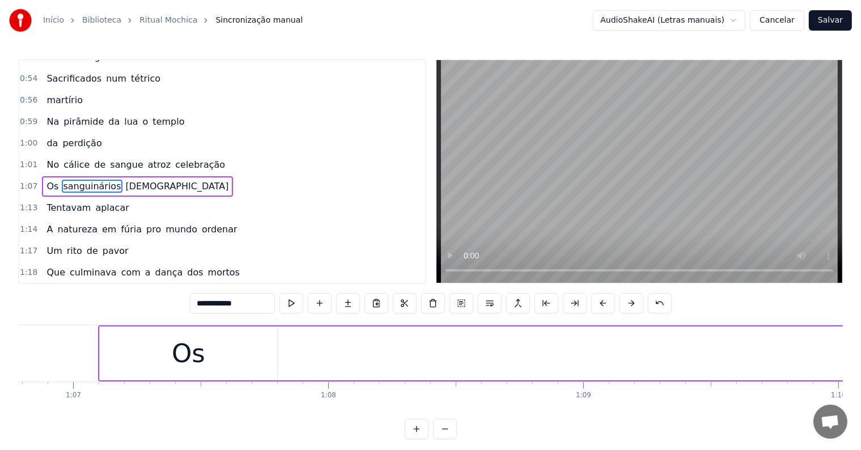
scroll to position [0, 17025]
click at [185, 364] on div "Os" at bounding box center [190, 353] width 33 height 39
type input "**"
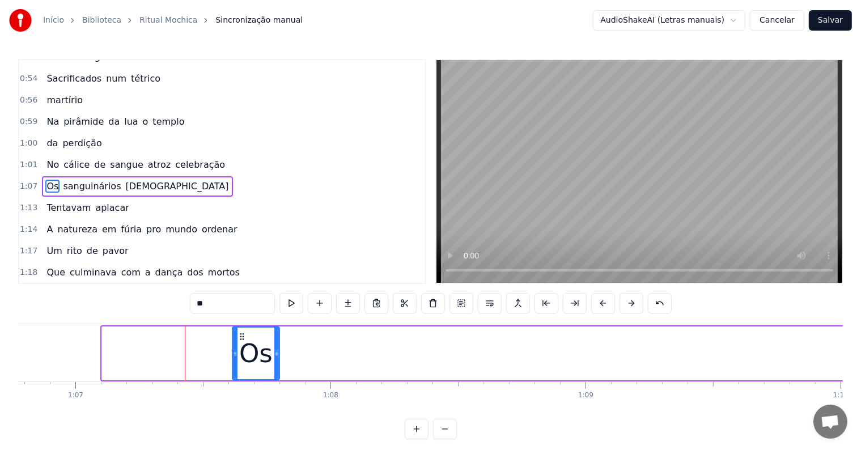
drag, startPoint x: 103, startPoint y: 351, endPoint x: 233, endPoint y: 353, distance: 130.3
click at [233, 353] on icon at bounding box center [235, 353] width 5 height 9
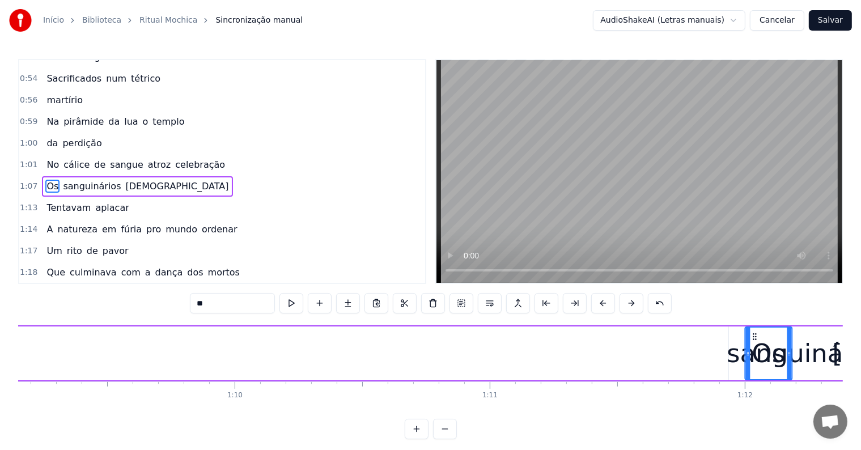
scroll to position [0, 17644]
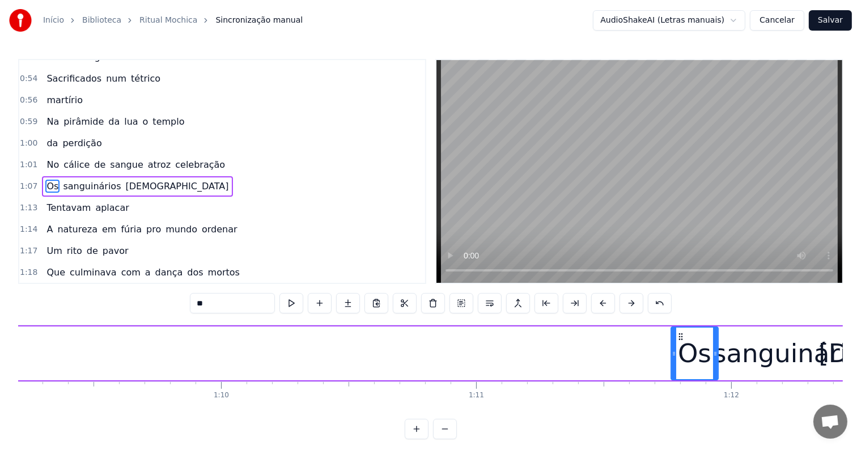
drag, startPoint x: 242, startPoint y: 335, endPoint x: 680, endPoint y: 358, distance: 439.1
click at [680, 358] on div "Os" at bounding box center [694, 353] width 46 height 52
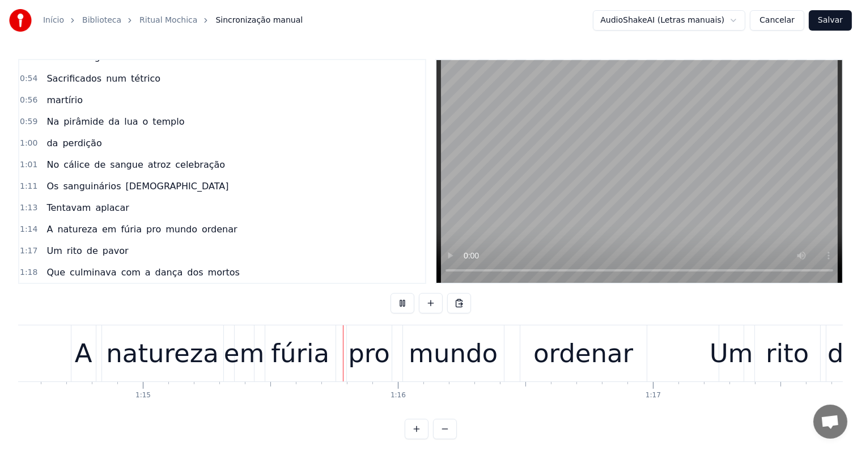
scroll to position [0, 19104]
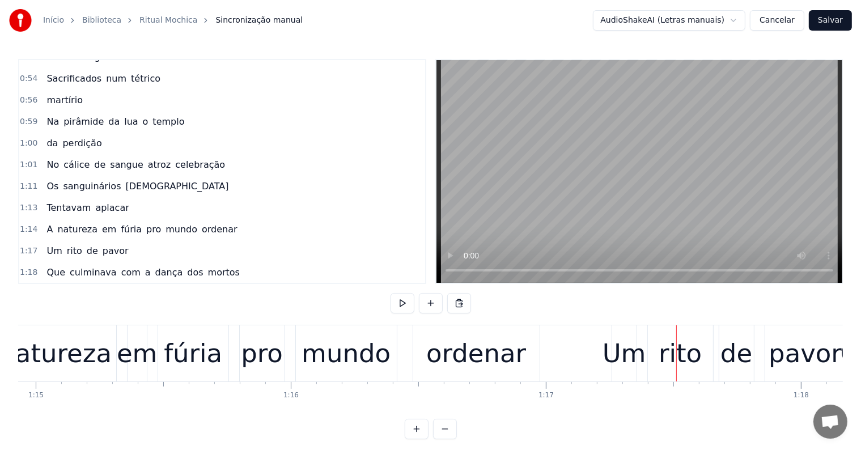
click at [274, 357] on div "pro" at bounding box center [262, 353] width 42 height 39
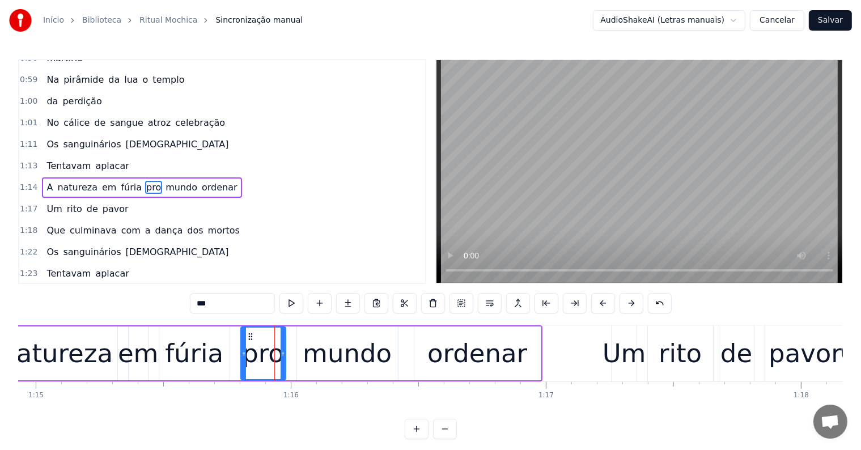
click at [73, 159] on span "Tentavam" at bounding box center [68, 165] width 46 height 13
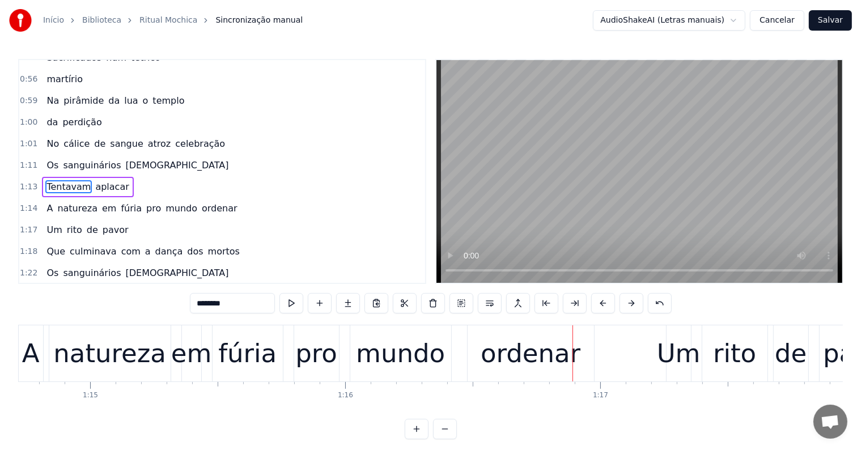
scroll to position [0, 19385]
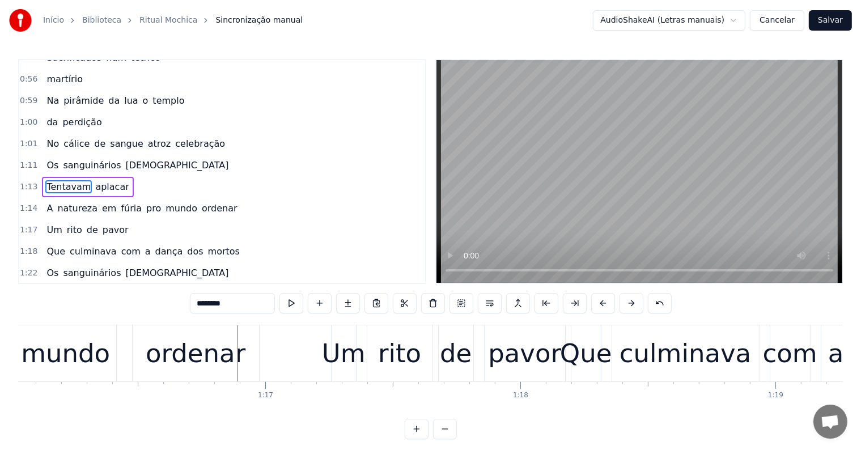
click at [202, 349] on div "ordenar" at bounding box center [196, 353] width 100 height 39
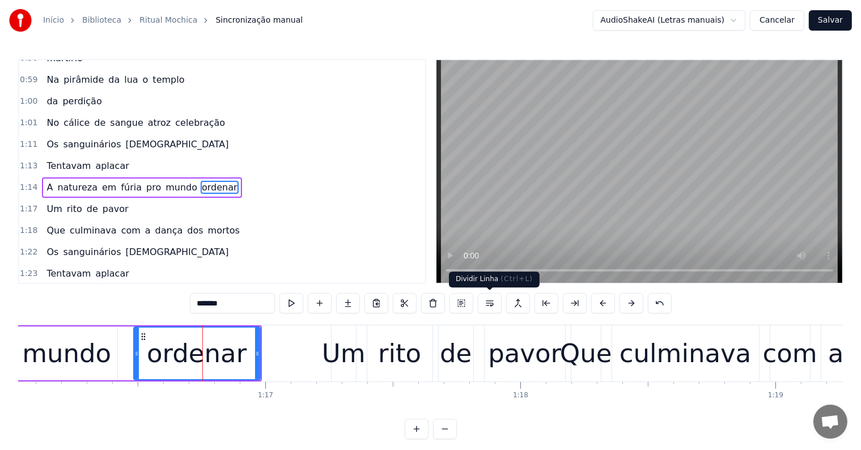
click at [492, 304] on button at bounding box center [490, 303] width 24 height 20
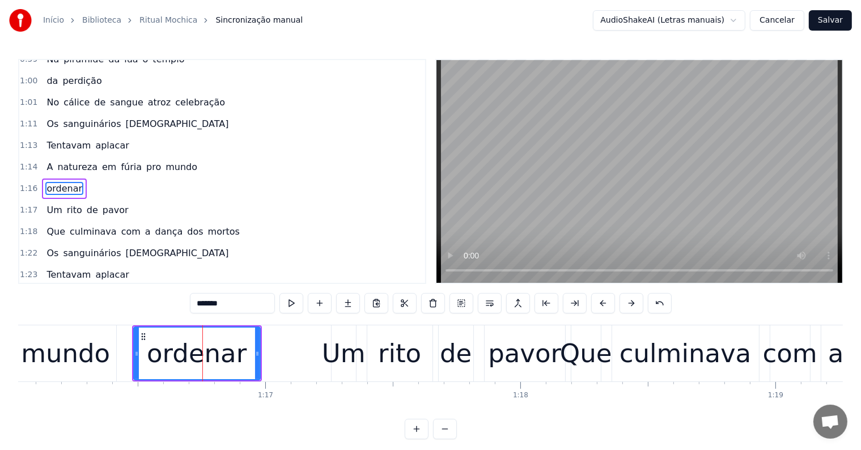
click at [97, 361] on div "mundo" at bounding box center [65, 353] width 89 height 39
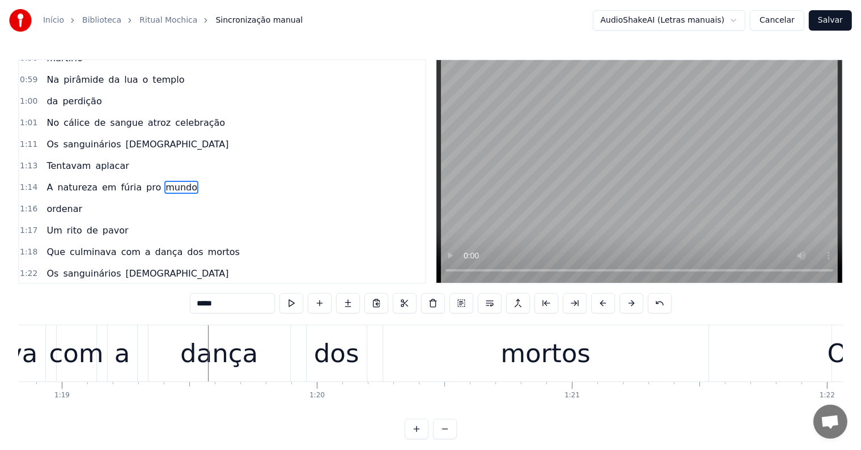
scroll to position [0, 20101]
click at [311, 363] on div "dos" at bounding box center [334, 353] width 60 height 56
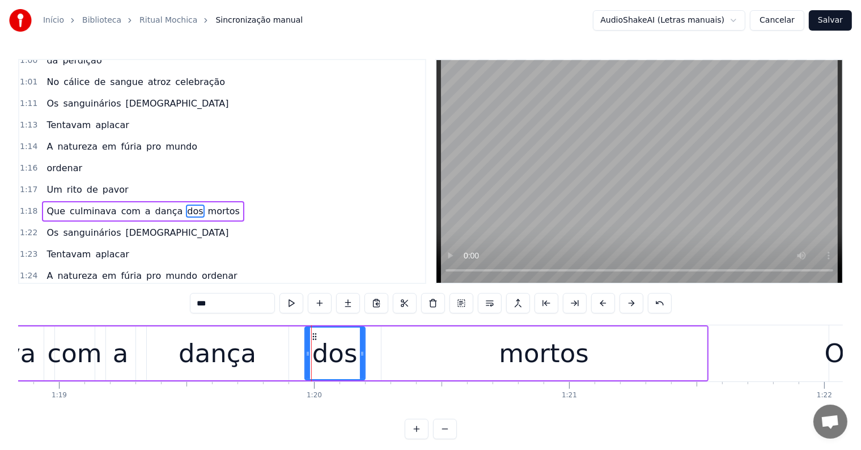
scroll to position [441, 0]
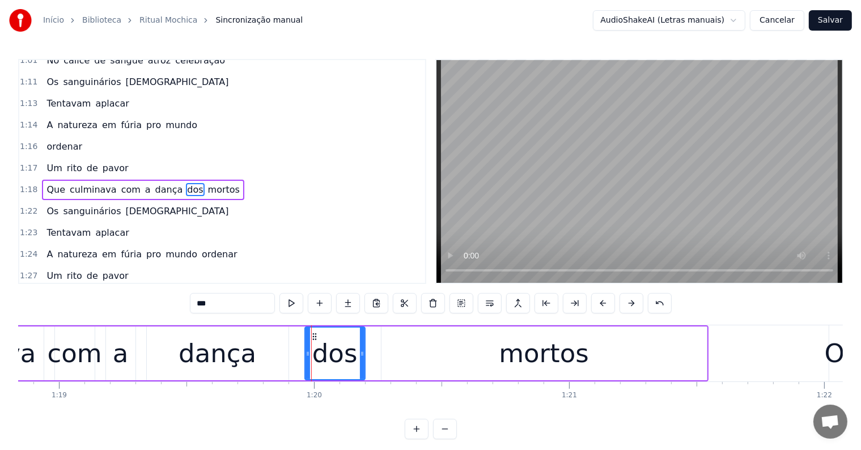
click at [207, 183] on span "mortos" at bounding box center [224, 189] width 34 height 13
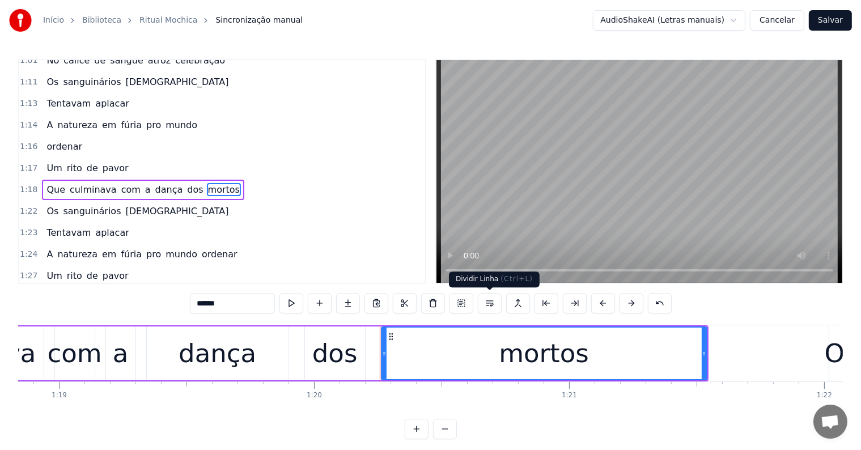
click at [490, 301] on button at bounding box center [490, 303] width 24 height 20
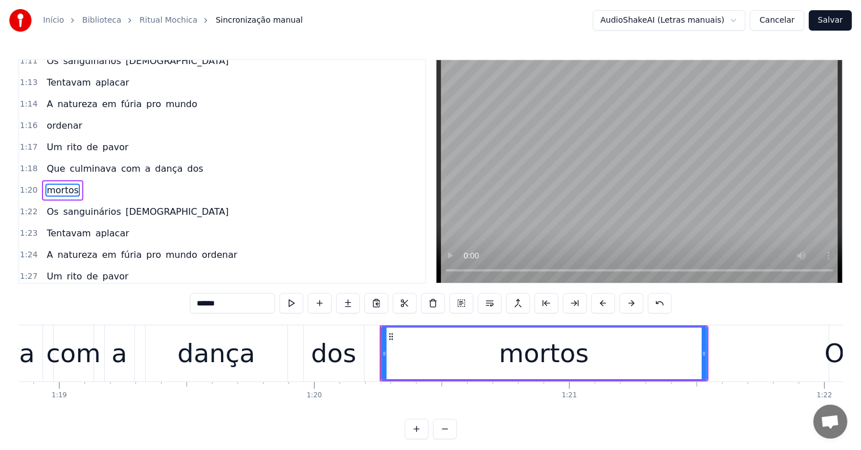
click at [335, 347] on div "dos" at bounding box center [333, 353] width 45 height 39
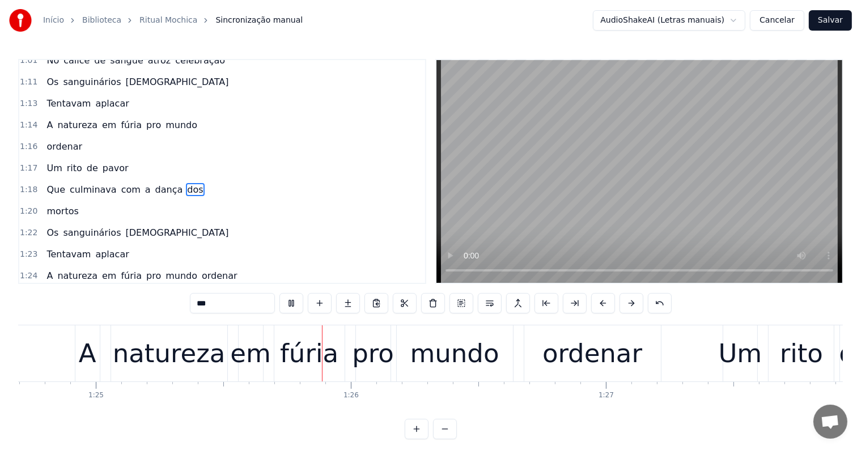
scroll to position [0, 21691]
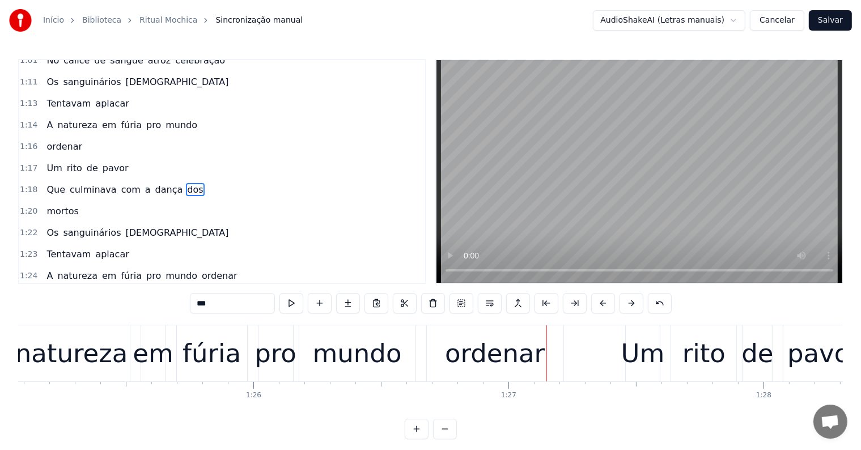
click at [459, 348] on div "ordenar" at bounding box center [495, 353] width 100 height 39
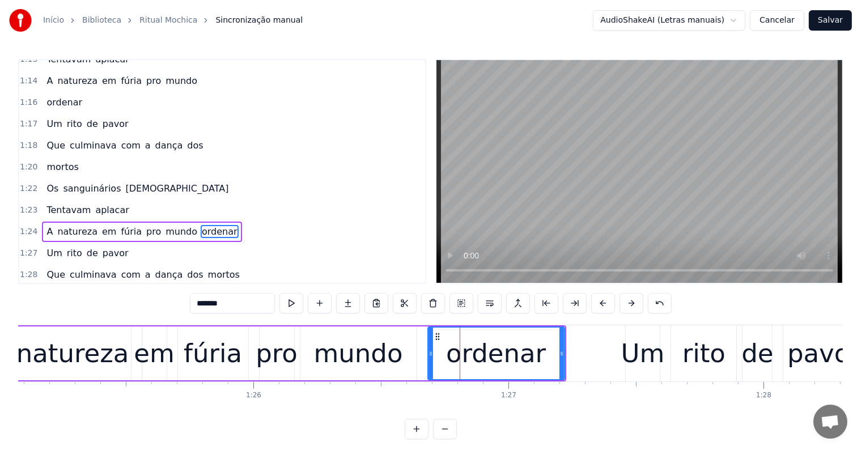
scroll to position [524, 0]
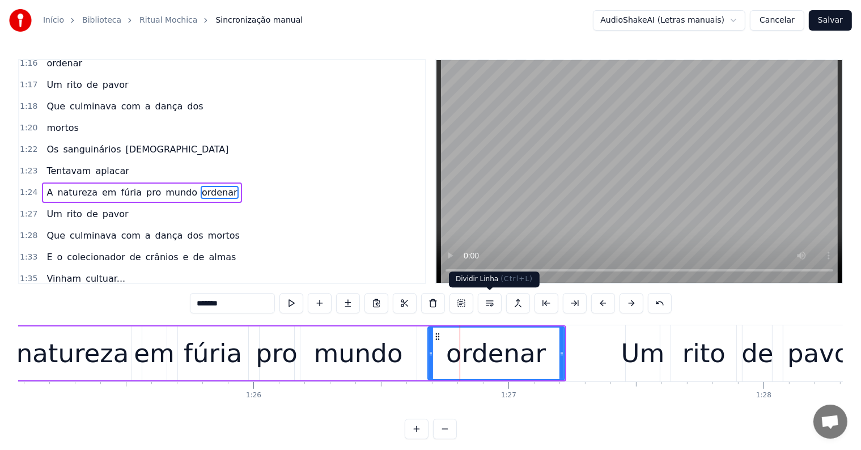
click at [487, 301] on button at bounding box center [490, 303] width 24 height 20
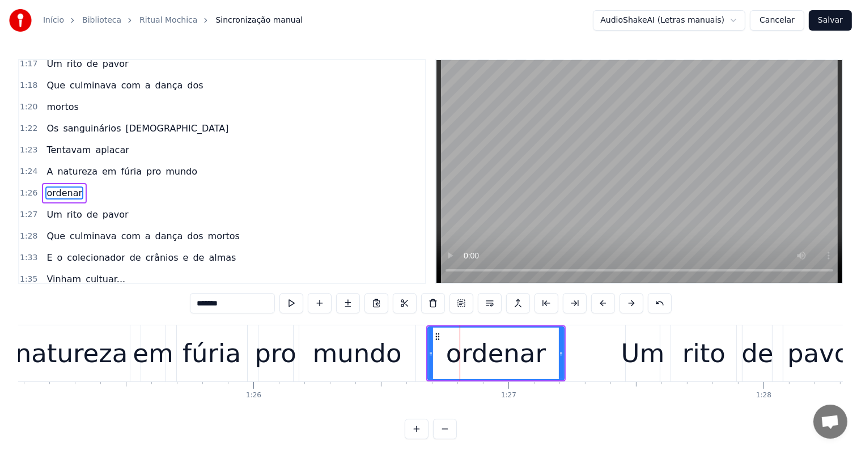
click at [391, 355] on div "mundo" at bounding box center [357, 353] width 89 height 39
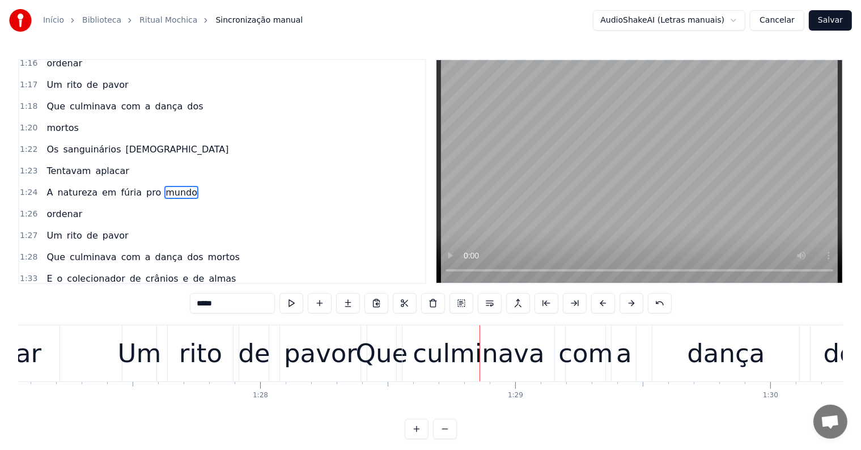
scroll to position [0, 22172]
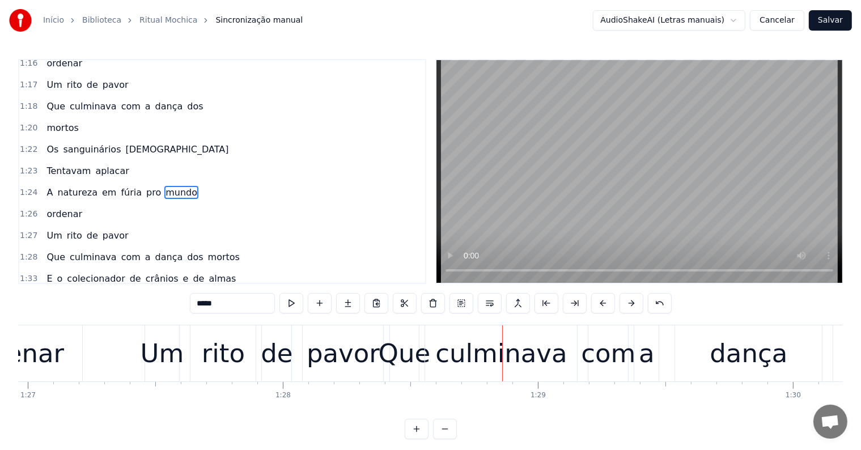
click at [52, 358] on div "ordenar" at bounding box center [14, 353] width 100 height 39
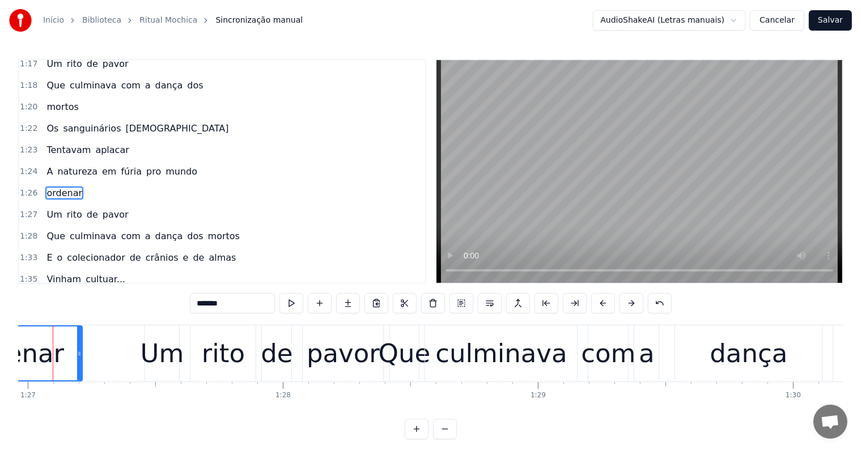
scroll to position [0, 22149]
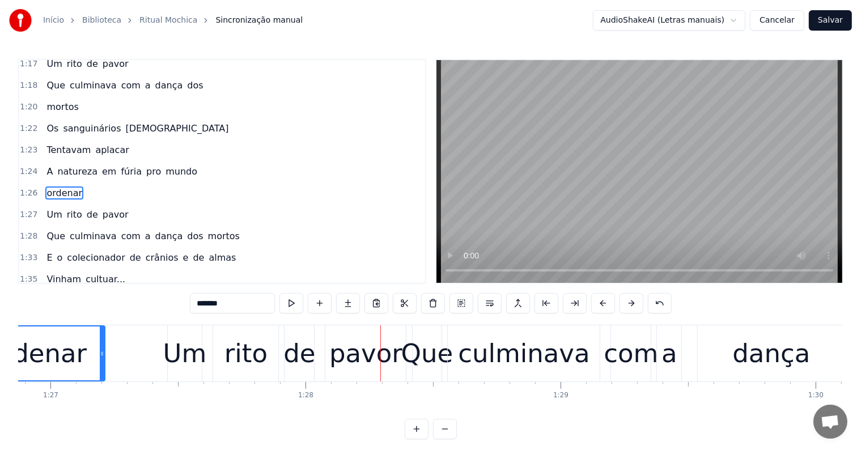
click at [195, 353] on div "Um" at bounding box center [185, 353] width 44 height 39
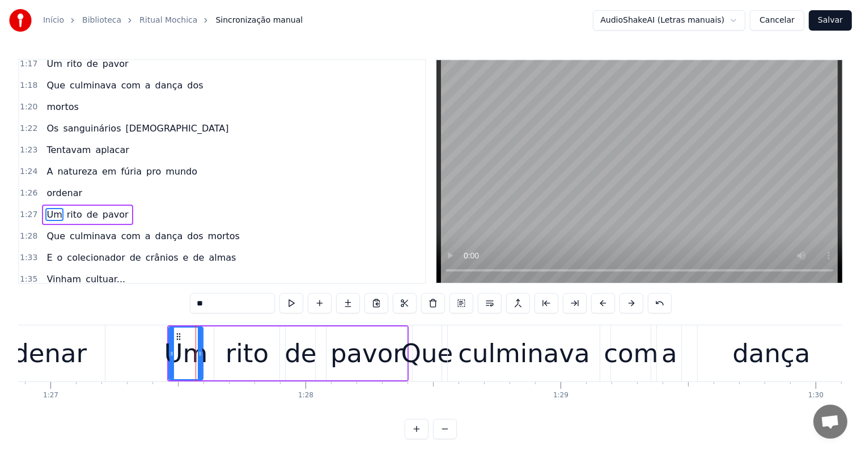
scroll to position [566, 0]
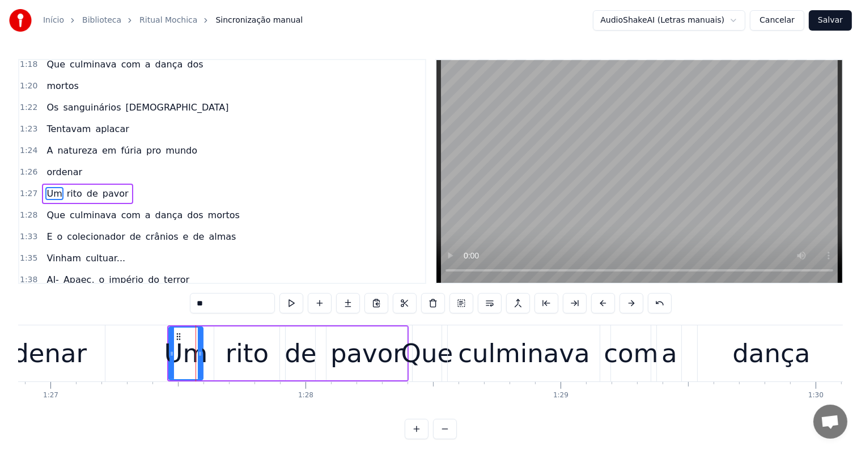
drag, startPoint x: 202, startPoint y: 299, endPoint x: 185, endPoint y: 301, distance: 17.7
click at [185, 301] on div "0:04 <Parintins-Okê - Seu maior canal de toadas> 0:10 <Inscreva-se em nosso can…" at bounding box center [430, 249] width 824 height 380
click at [204, 300] on input "**" at bounding box center [232, 303] width 85 height 20
click at [93, 349] on div "ordenar" at bounding box center [37, 353] width 137 height 56
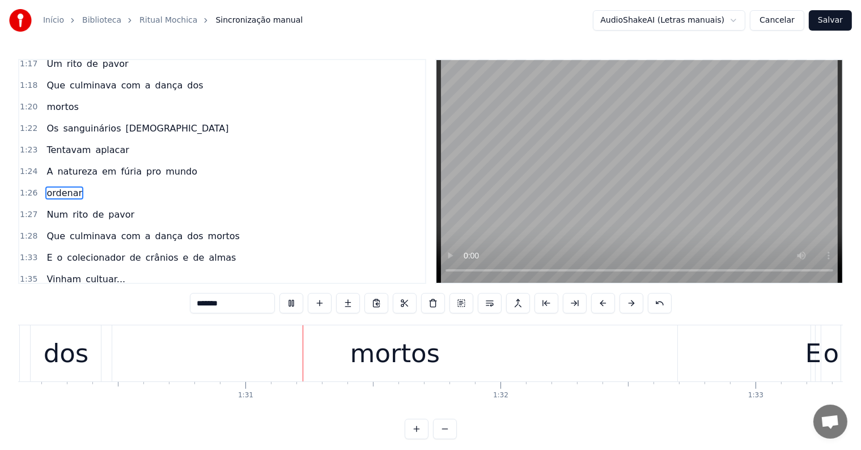
scroll to position [0, 23003]
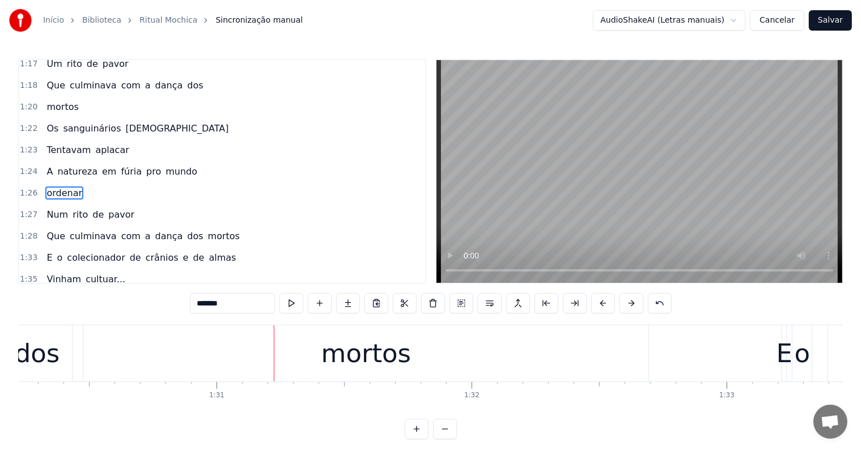
click at [378, 358] on div "mortos" at bounding box center [366, 353] width 90 height 39
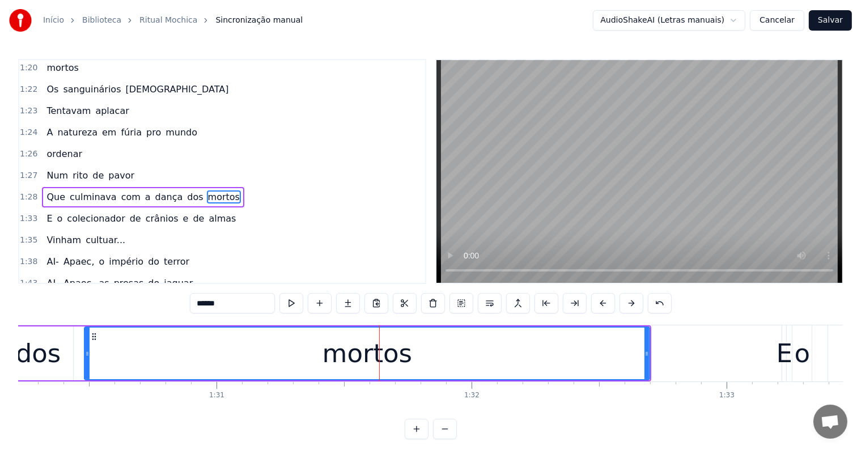
scroll to position [587, 0]
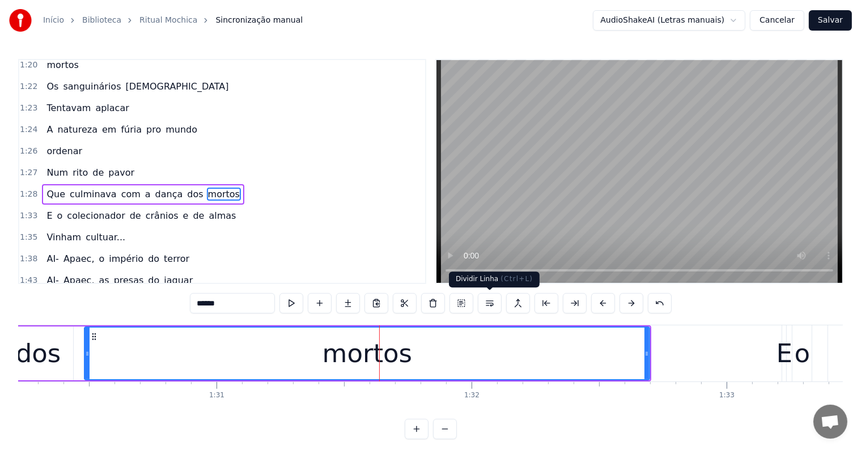
click at [488, 301] on button at bounding box center [490, 303] width 24 height 20
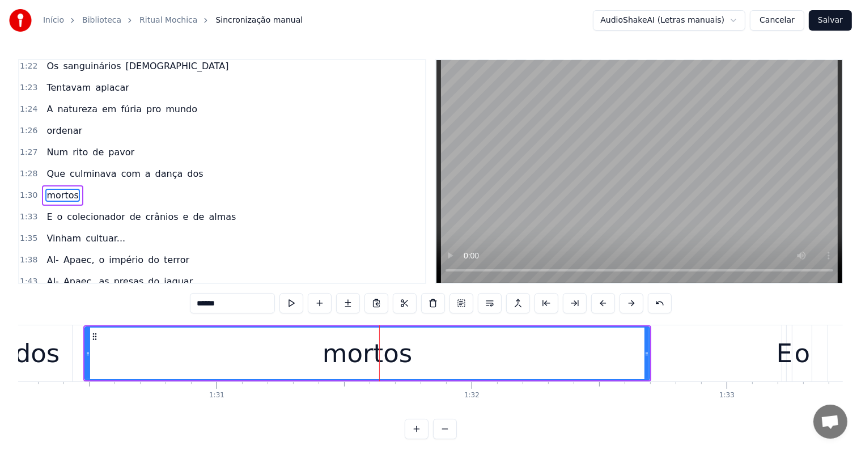
click at [56, 351] on div "dos" at bounding box center [37, 353] width 45 height 39
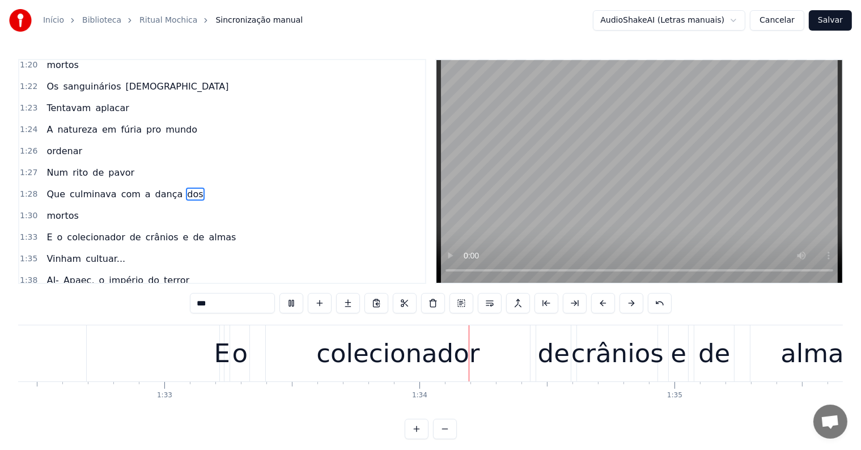
scroll to position [0, 23762]
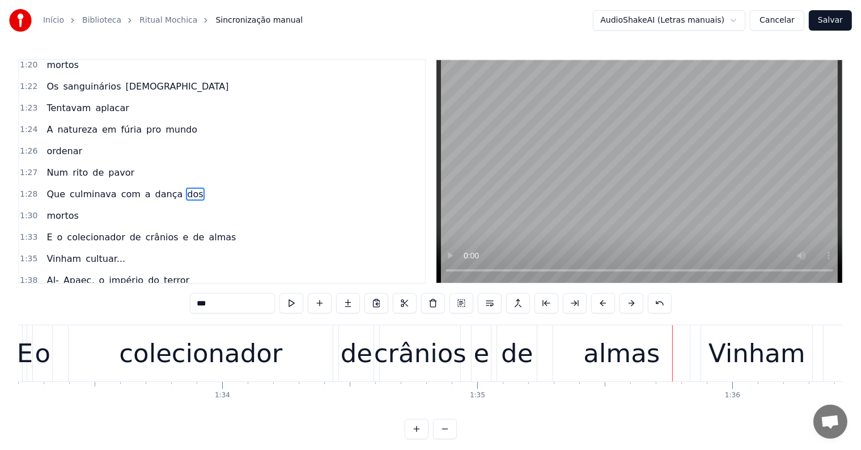
click at [597, 360] on div "almas" at bounding box center [621, 353] width 76 height 39
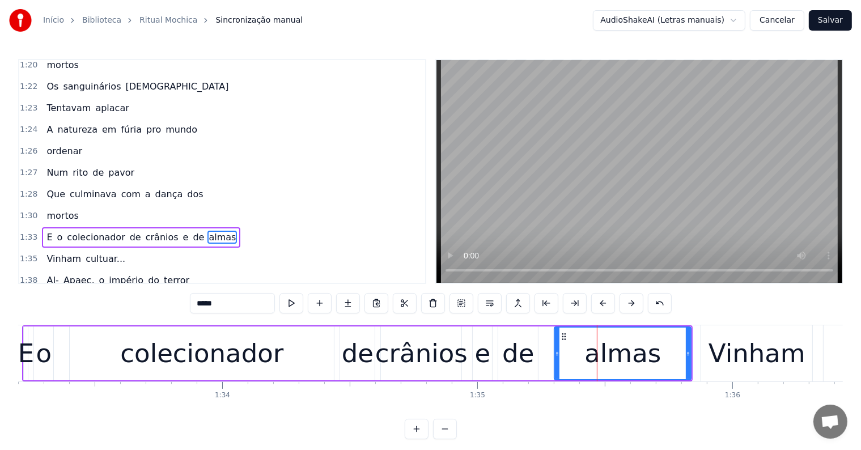
scroll to position [628, 0]
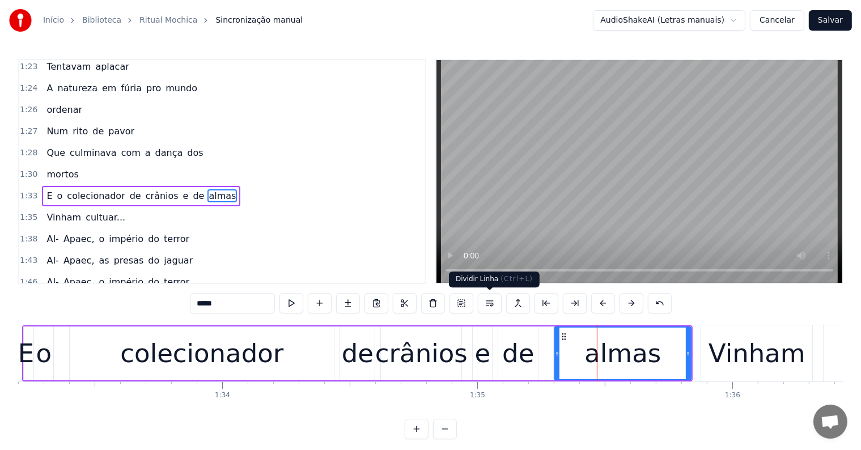
click at [492, 302] on button at bounding box center [490, 303] width 24 height 20
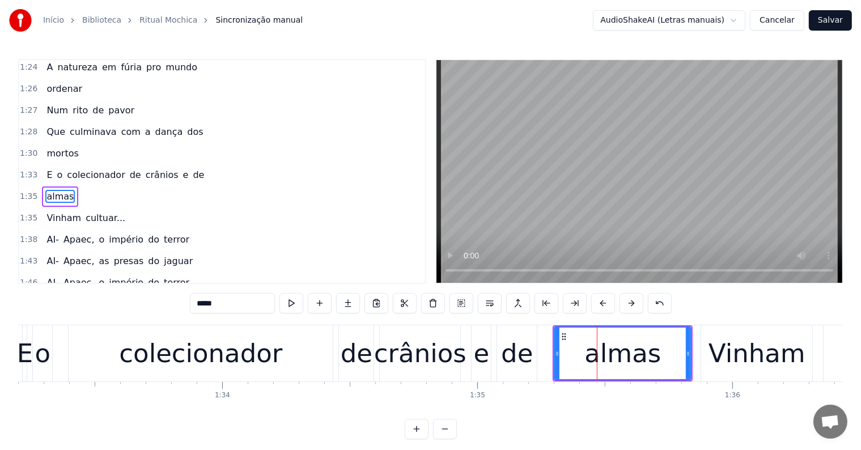
click at [532, 356] on div "de" at bounding box center [517, 353] width 40 height 56
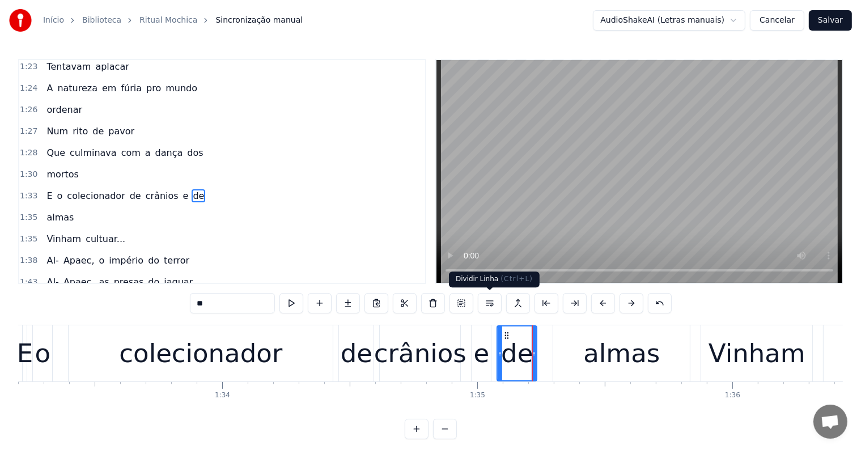
click at [488, 305] on button at bounding box center [490, 303] width 24 height 20
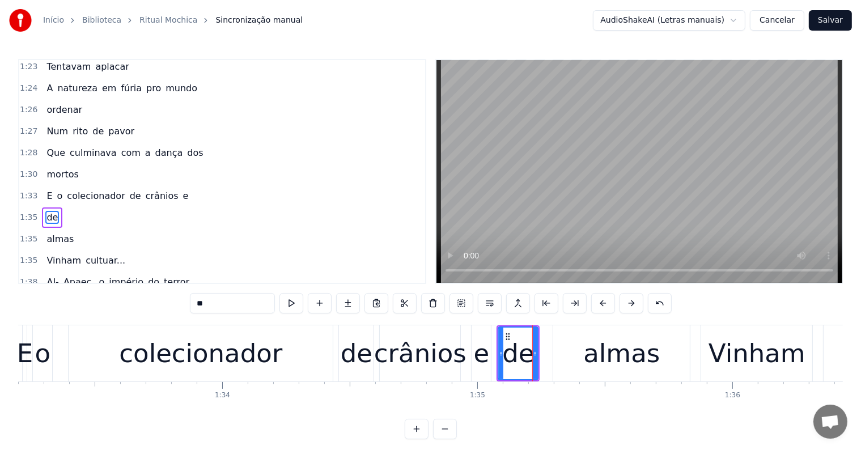
scroll to position [649, 0]
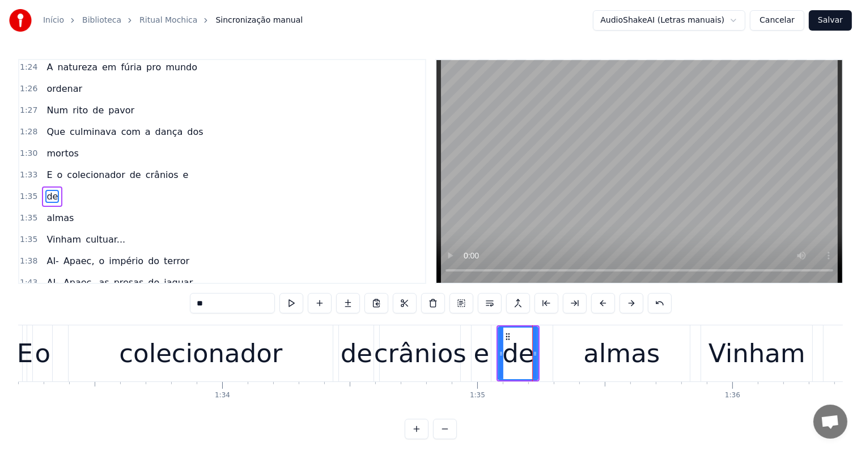
click at [476, 356] on div "e" at bounding box center [482, 353] width 16 height 39
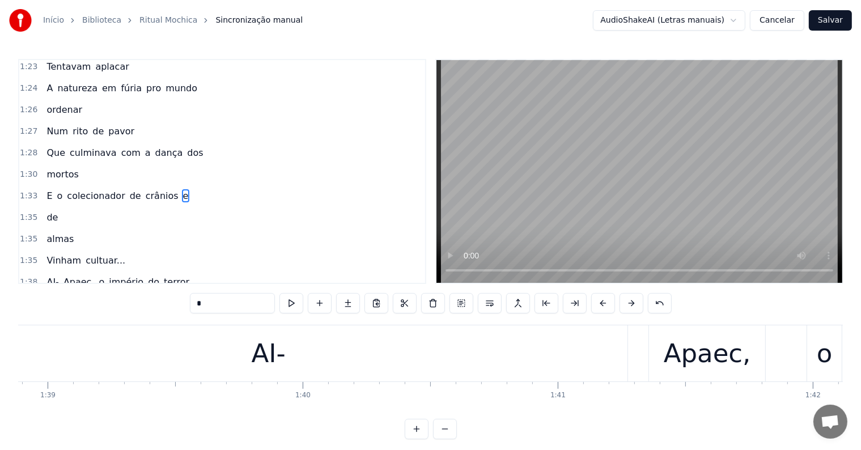
scroll to position [0, 25147]
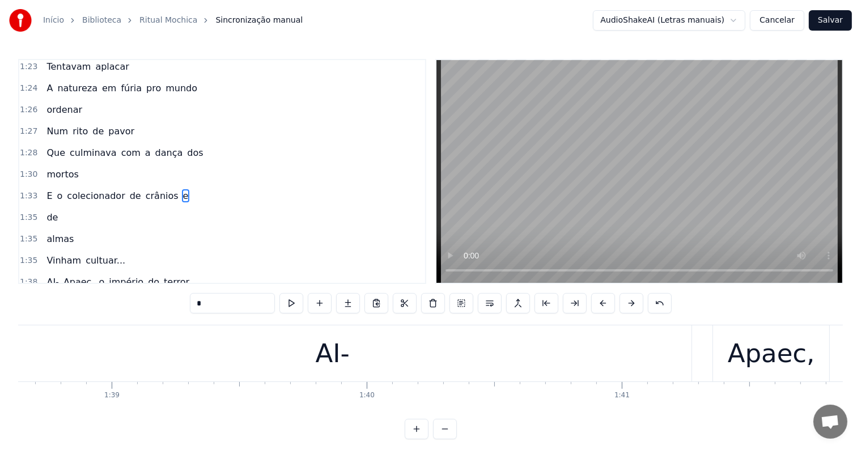
click at [338, 361] on div "AI-" at bounding box center [333, 353] width 34 height 39
type input "***"
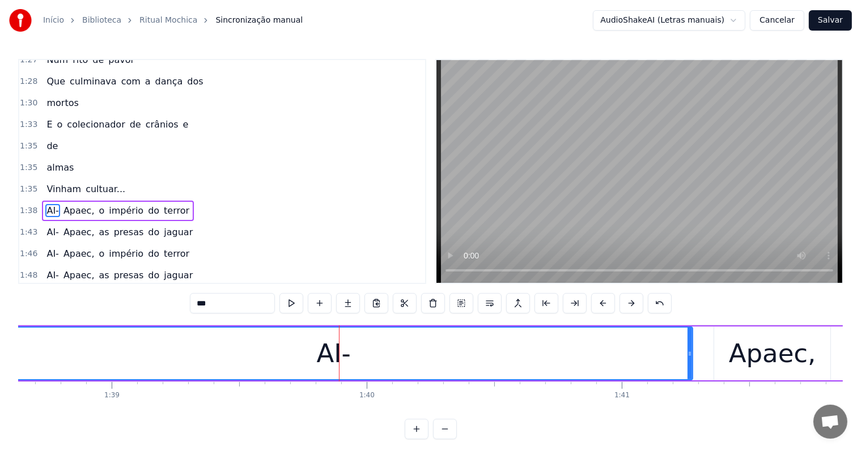
scroll to position [712, 0]
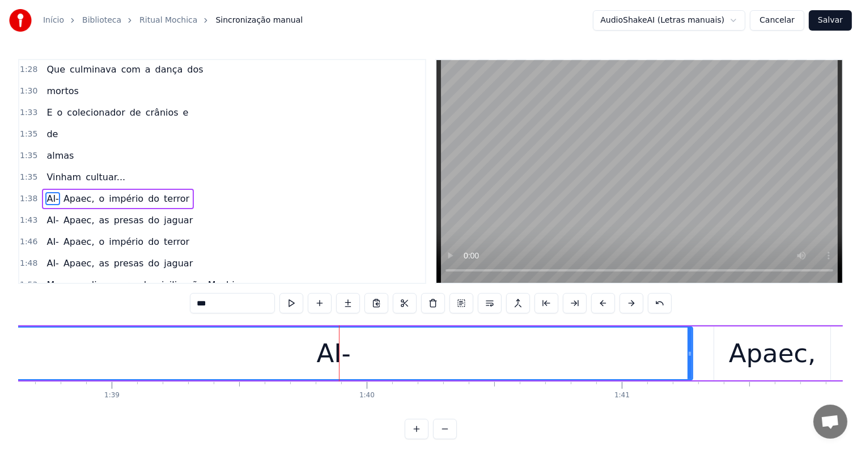
click at [40, 365] on div "AI-" at bounding box center [333, 353] width 717 height 52
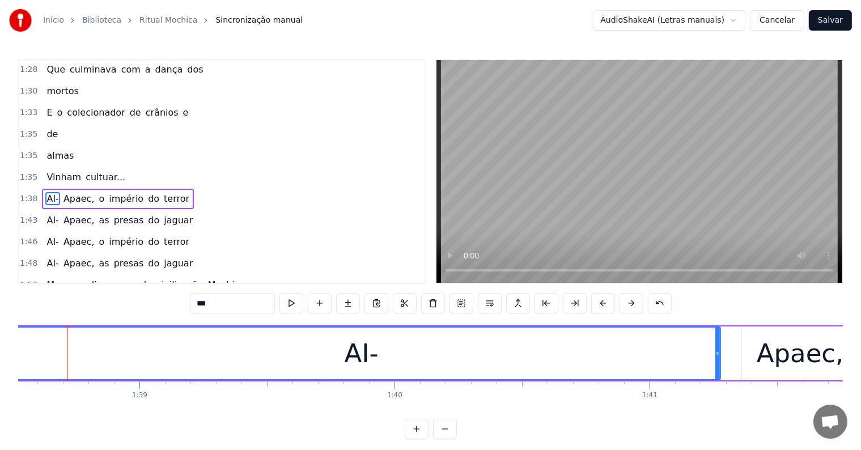
scroll to position [0, 25111]
click at [82, 349] on div "AI-" at bounding box center [369, 353] width 717 height 52
click at [31, 345] on div "AI-" at bounding box center [369, 353] width 717 height 52
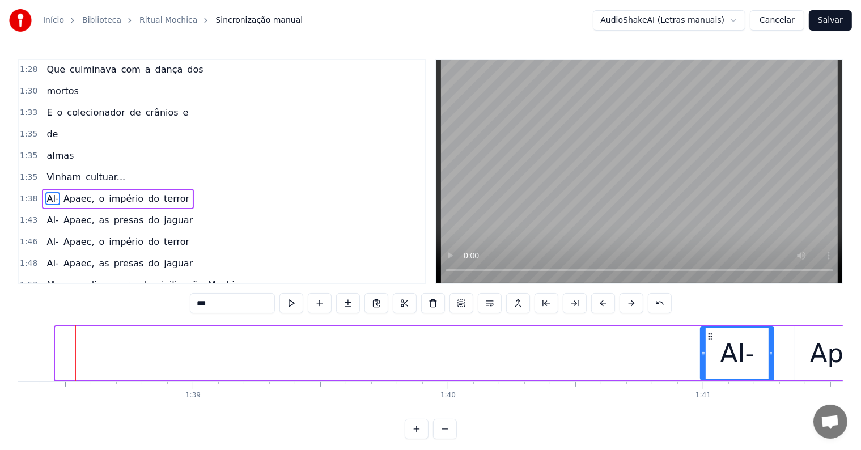
drag, startPoint x: 56, startPoint y: 350, endPoint x: 704, endPoint y: 355, distance: 648.2
click at [704, 355] on icon at bounding box center [703, 353] width 5 height 9
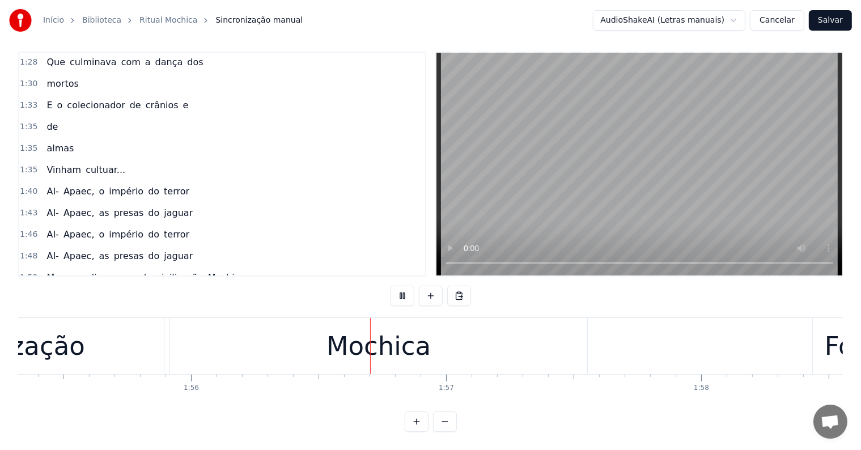
scroll to position [0, 29516]
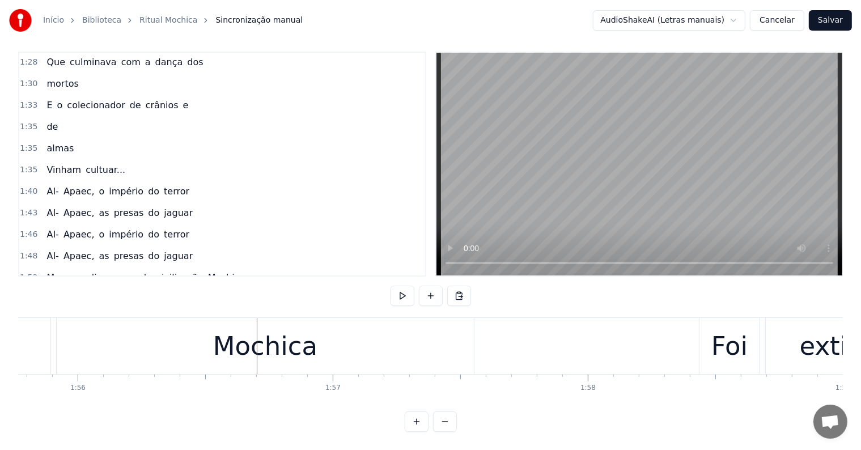
click at [320, 347] on div "Mochica" at bounding box center [265, 346] width 417 height 56
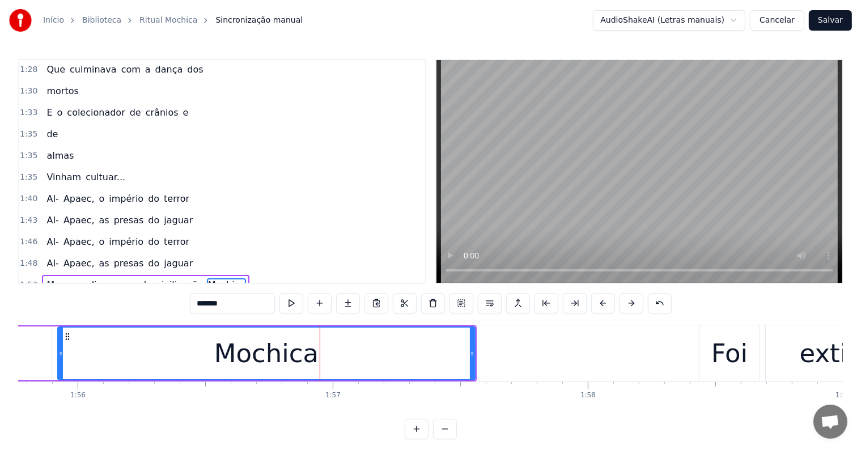
scroll to position [795, 0]
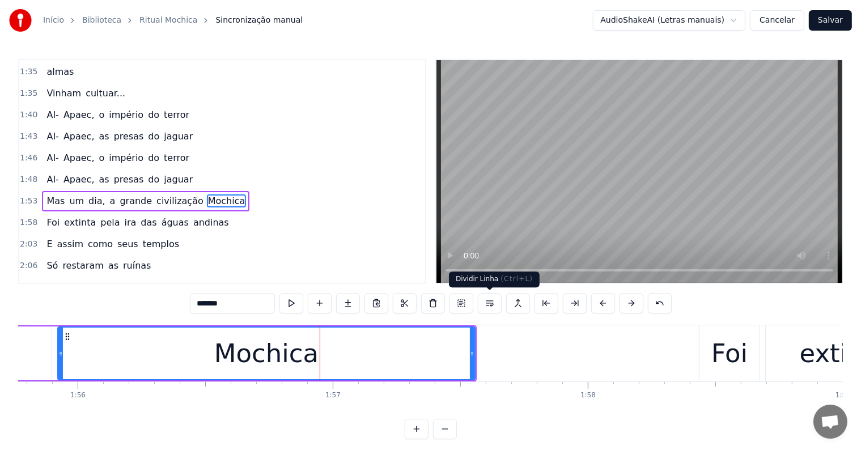
click at [486, 304] on button at bounding box center [490, 303] width 24 height 20
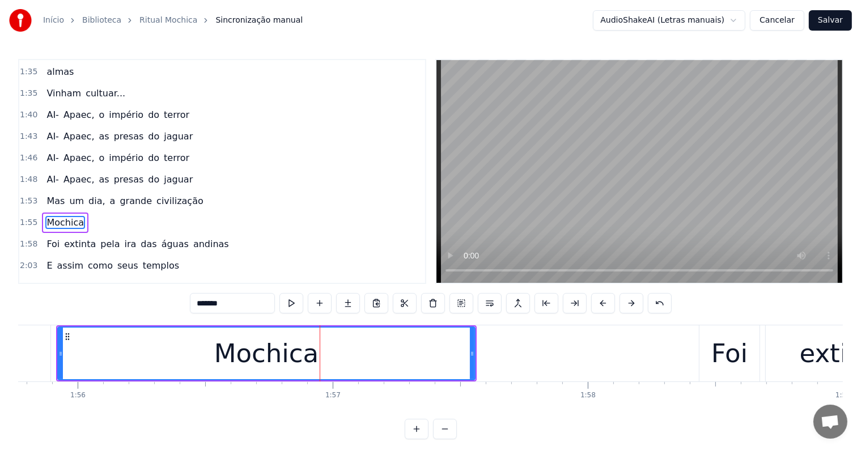
scroll to position [816, 0]
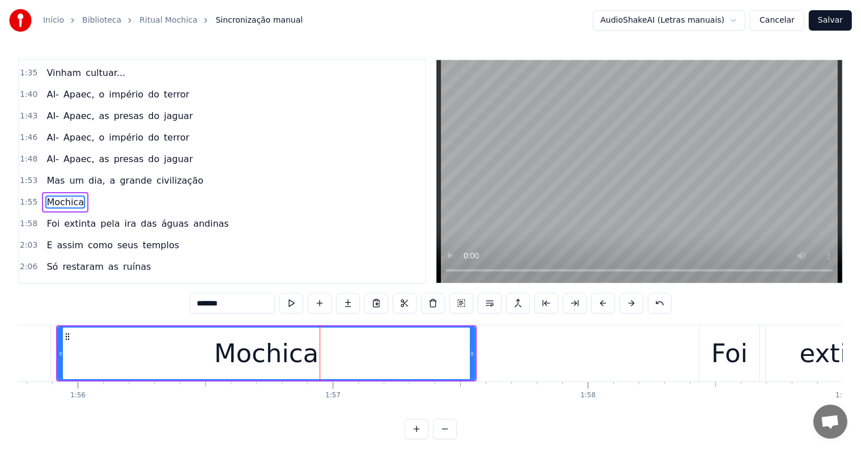
click at [167, 174] on span "civilização" at bounding box center [179, 180] width 49 height 13
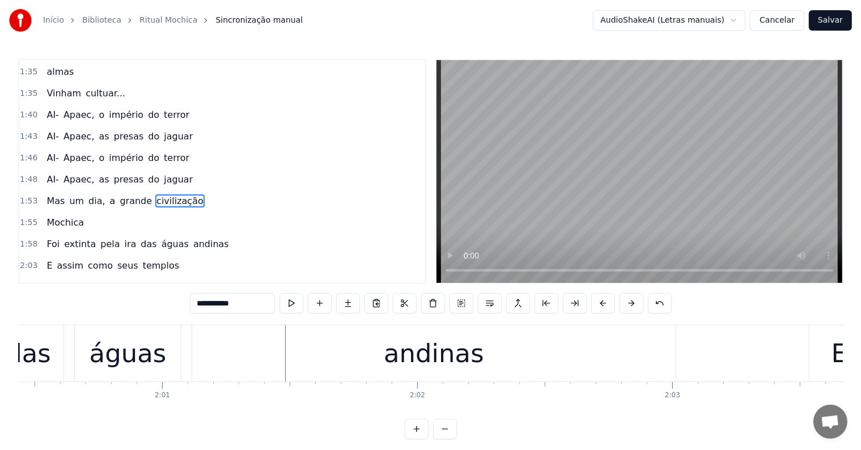
scroll to position [0, 30712]
click at [435, 352] on div "andinas" at bounding box center [428, 353] width 100 height 39
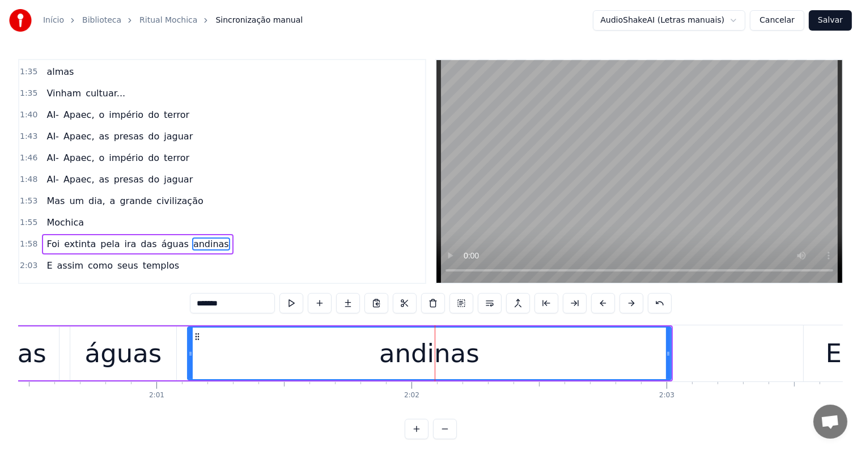
scroll to position [837, 0]
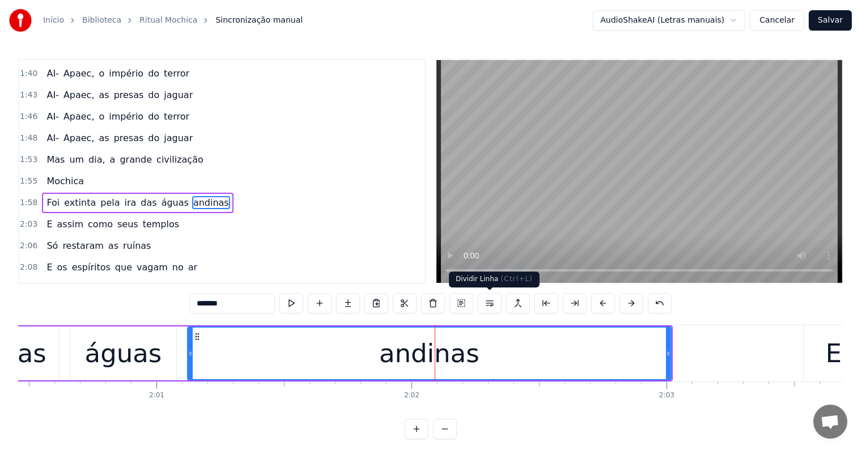
click at [492, 303] on button at bounding box center [490, 303] width 24 height 20
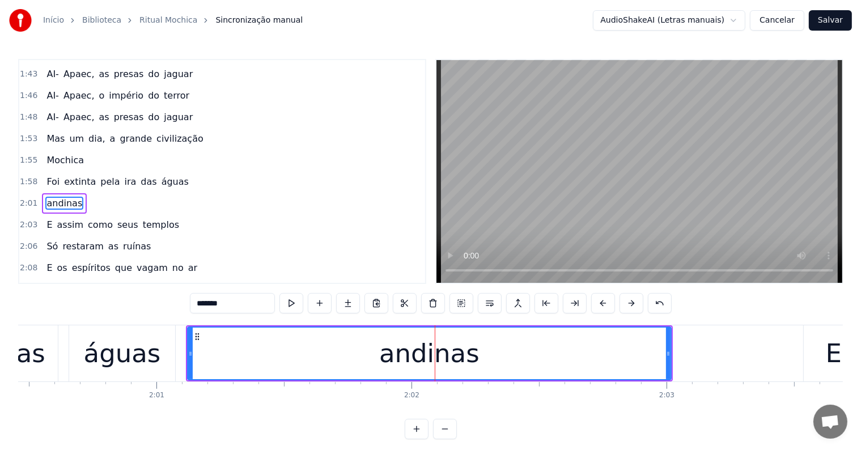
click at [139, 361] on div "águas" at bounding box center [122, 353] width 77 height 39
type input "*****"
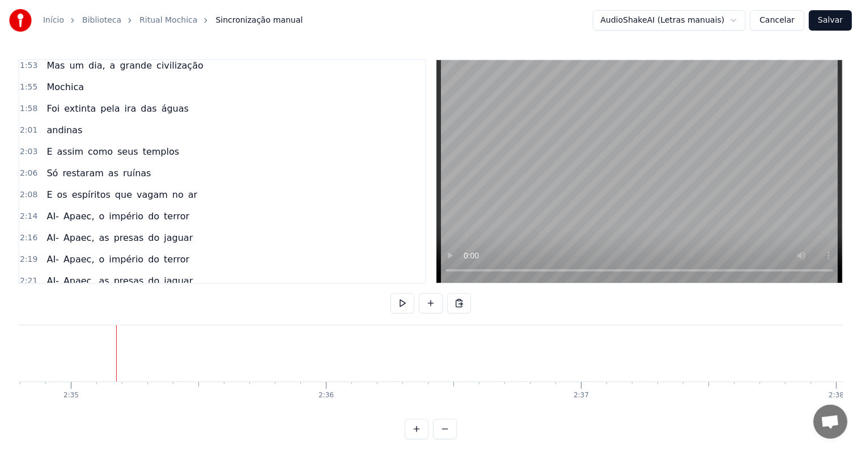
scroll to position [950, 0]
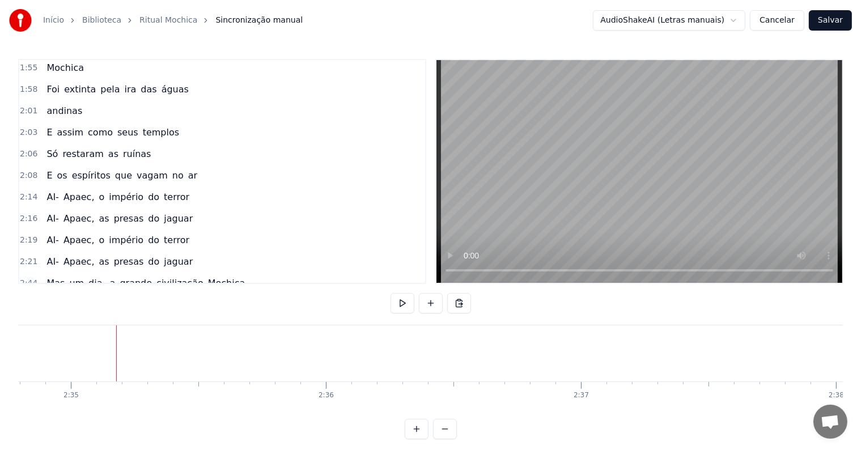
click at [163, 255] on span "jaguar" at bounding box center [178, 261] width 31 height 13
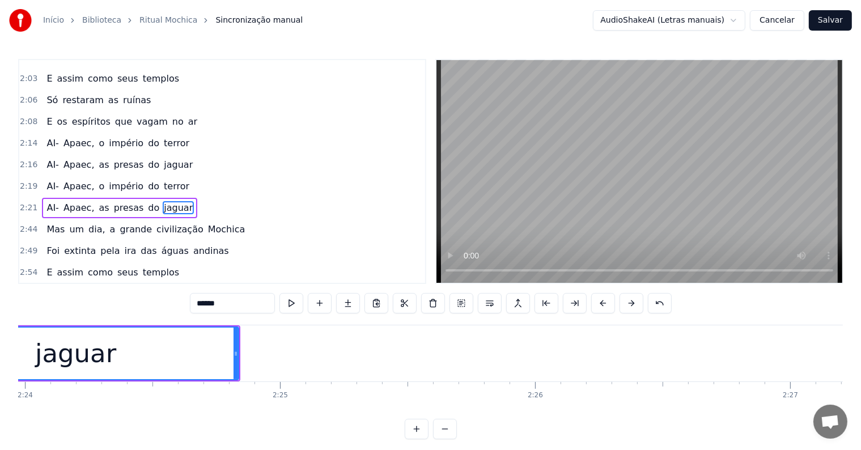
scroll to position [0, 36543]
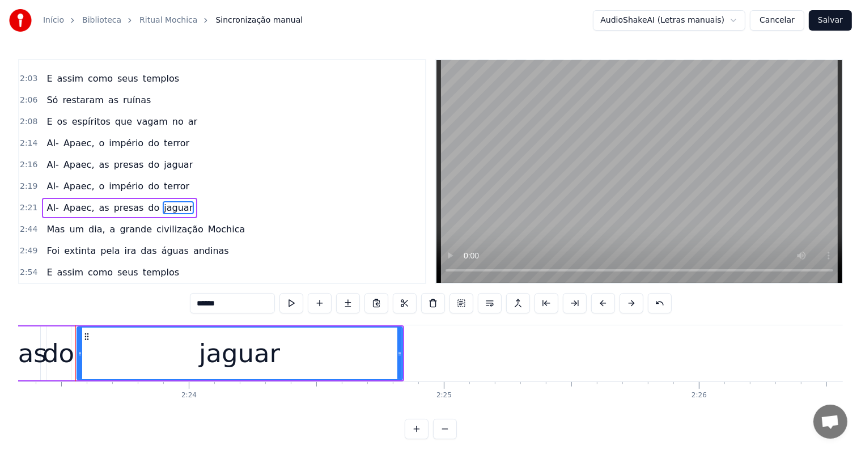
click at [344, 370] on div "jaguar" at bounding box center [240, 353] width 324 height 52
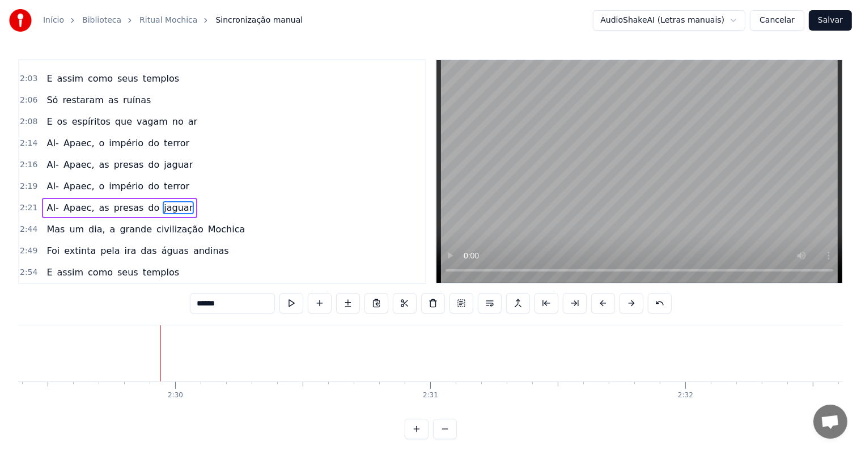
scroll to position [0, 38100]
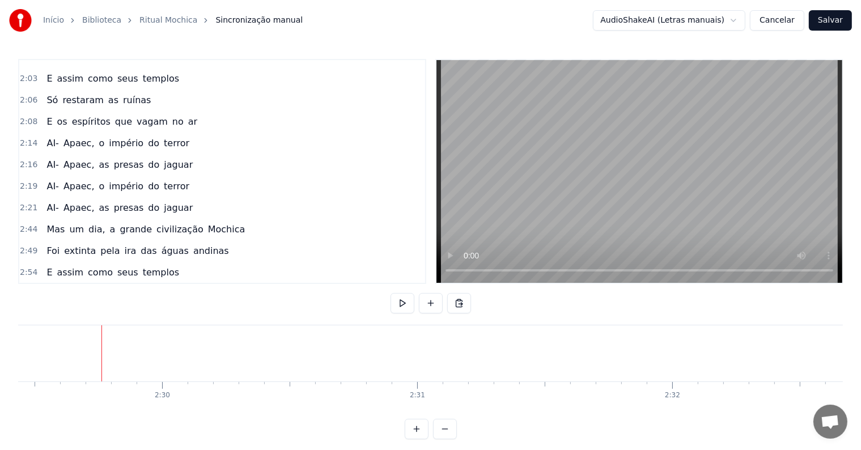
click at [431, 303] on button at bounding box center [431, 303] width 24 height 20
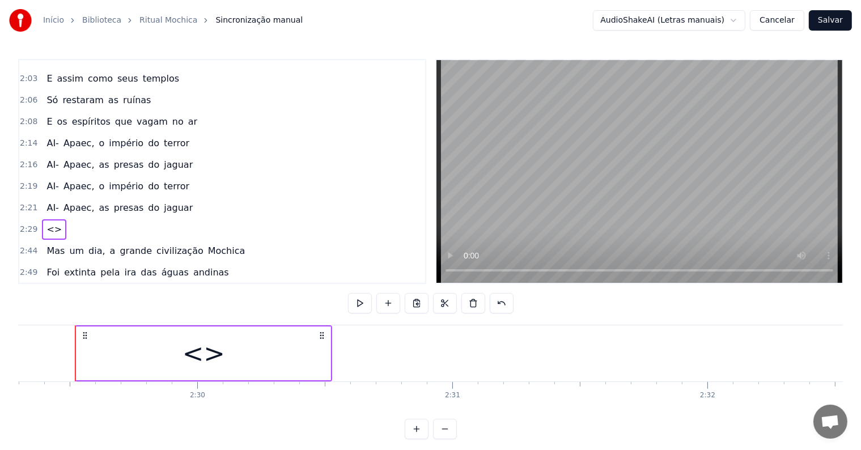
click at [274, 351] on div "<>" at bounding box center [203, 353] width 254 height 54
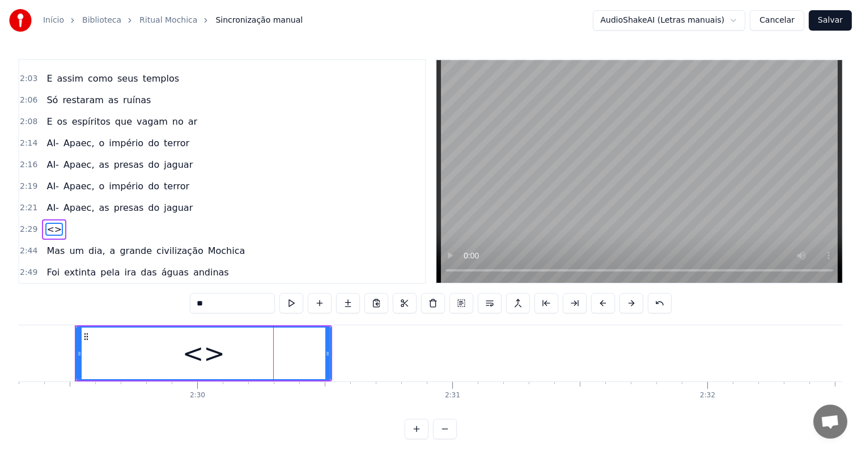
scroll to position [1024, 0]
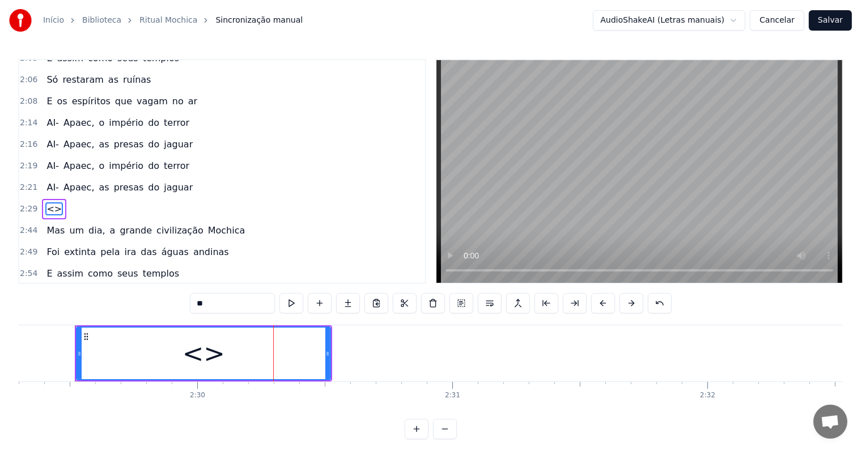
drag, startPoint x: 248, startPoint y: 300, endPoint x: 100, endPoint y: 301, distance: 148.5
click at [100, 301] on div "0:04 <Parintins-Okê - Seu maior canal de toadas> 0:10 <Inscreva-se em nosso can…" at bounding box center [430, 249] width 824 height 380
paste input "**********"
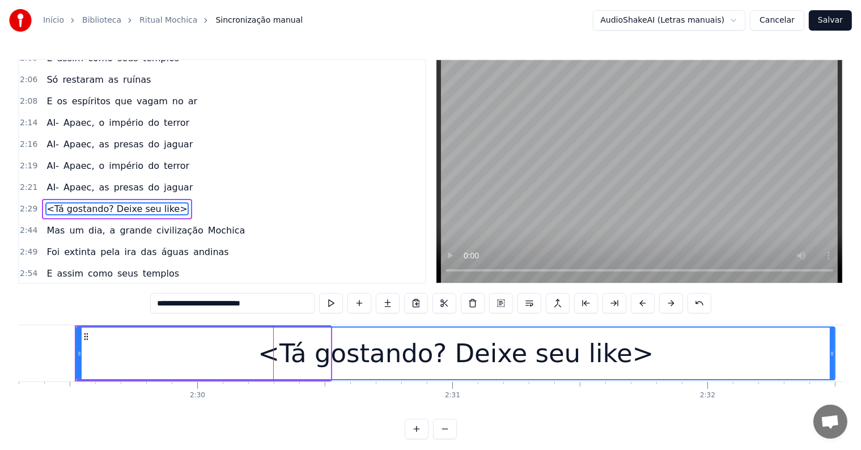
drag, startPoint x: 327, startPoint y: 354, endPoint x: 833, endPoint y: 359, distance: 505.4
click at [833, 359] on div at bounding box center [831, 353] width 5 height 52
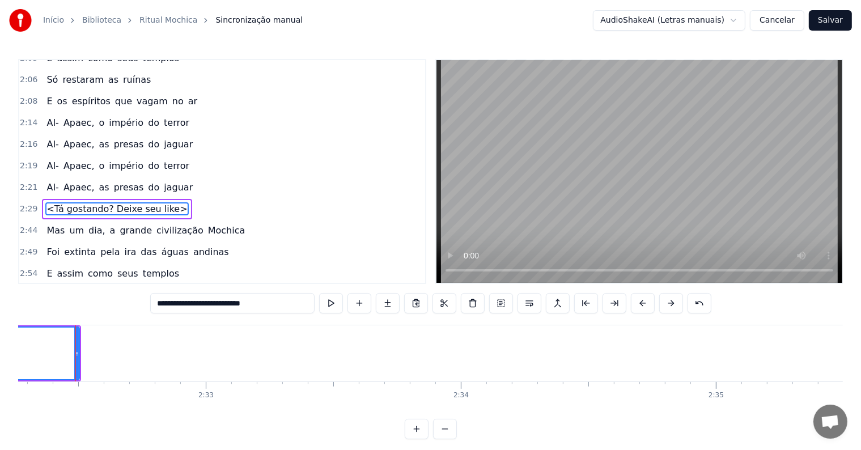
scroll to position [0, 38822]
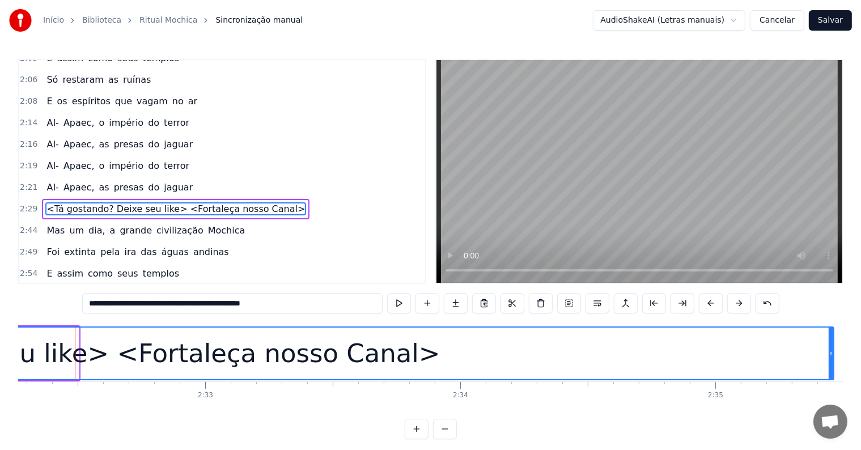
drag, startPoint x: 76, startPoint y: 353, endPoint x: 831, endPoint y: 354, distance: 754.7
click at [831, 354] on icon at bounding box center [830, 353] width 5 height 9
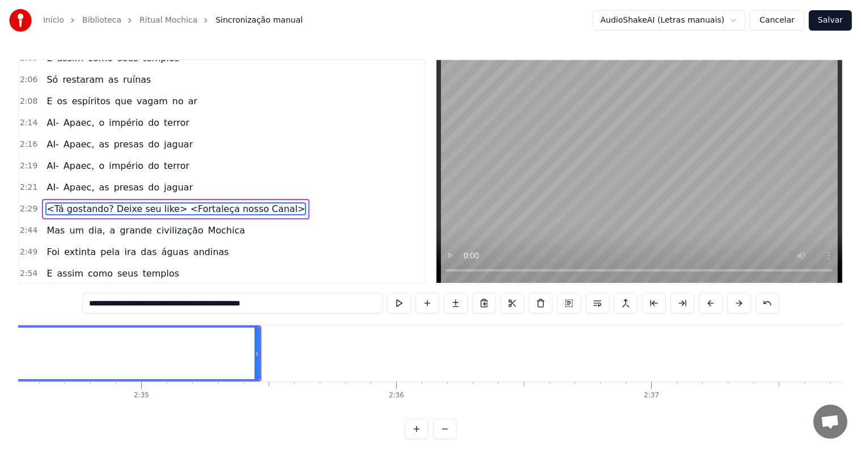
scroll to position [0, 39576]
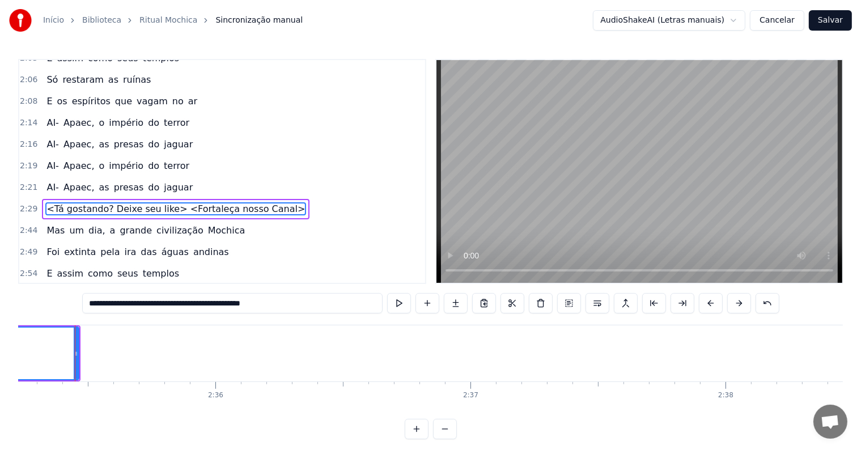
click at [163, 181] on span "jaguar" at bounding box center [178, 187] width 31 height 13
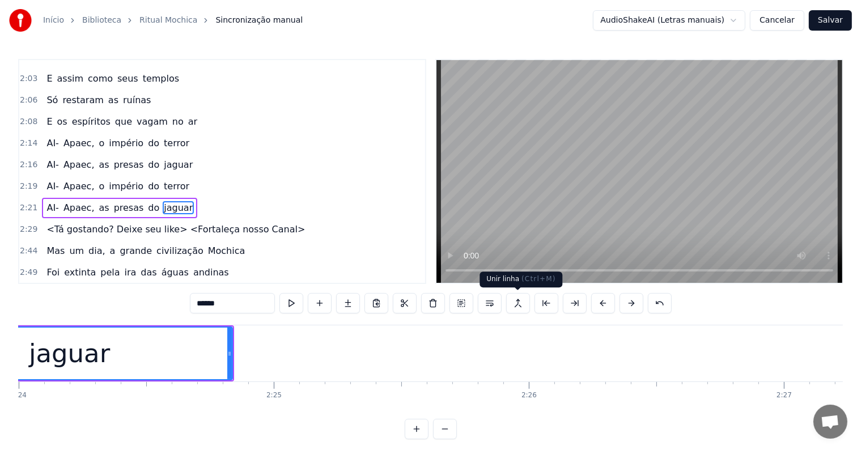
scroll to position [0, 36543]
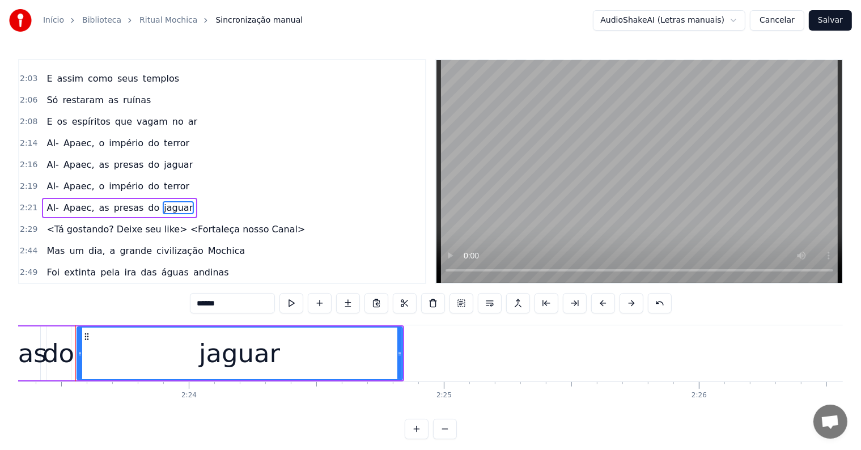
click at [206, 223] on span "<Tá gostando? Deixe seu like> <Fortaleça nosso Canal>" at bounding box center [175, 229] width 261 height 13
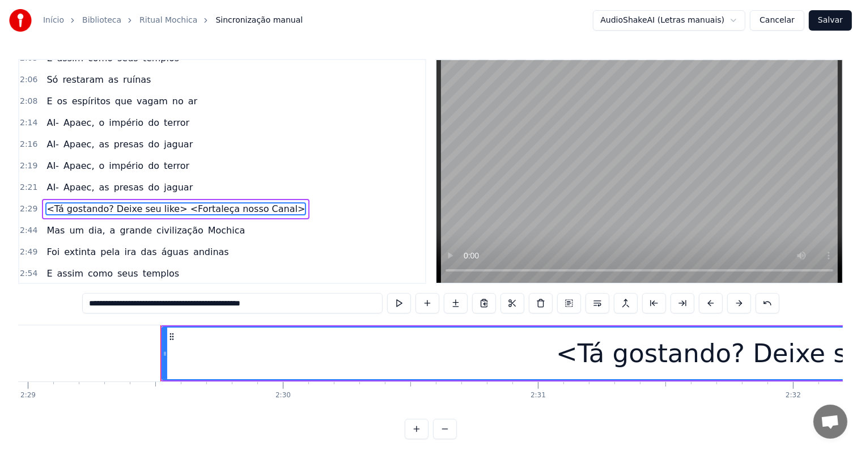
scroll to position [0, 38065]
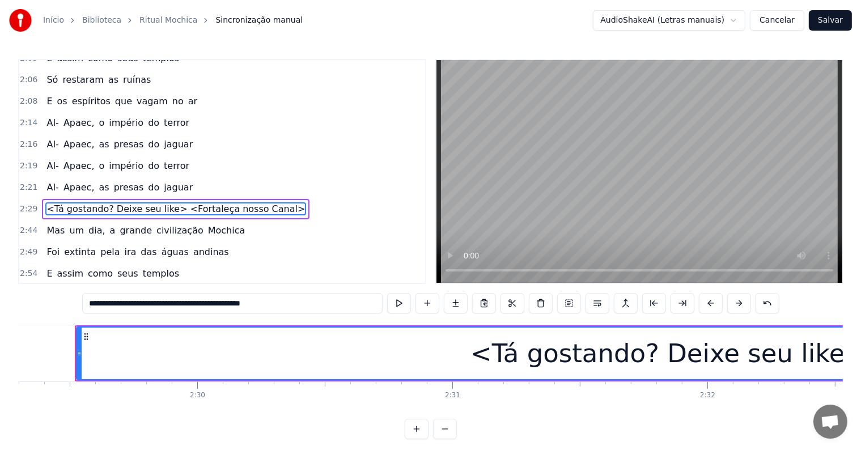
drag, startPoint x: 200, startPoint y: 301, endPoint x: 288, endPoint y: 301, distance: 87.8
click at [288, 301] on input "**********" at bounding box center [232, 303] width 300 height 20
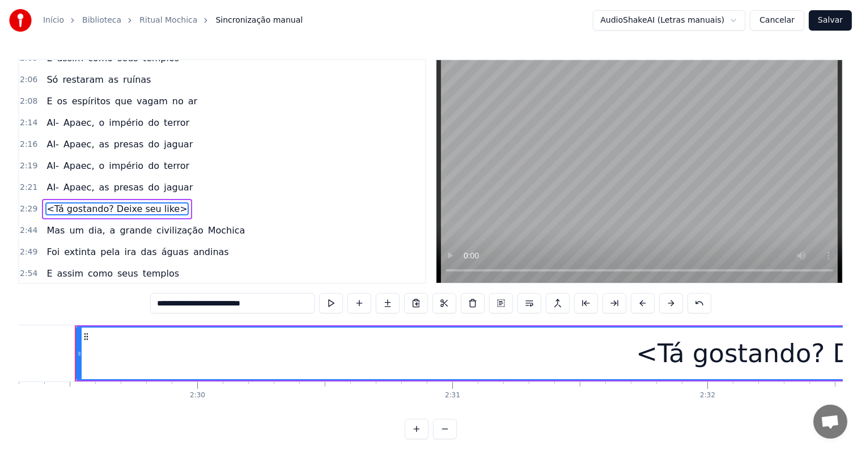
type input "**********"
click at [49, 202] on span "<Tá gostando? Deixe seu like>" at bounding box center [116, 208] width 143 height 13
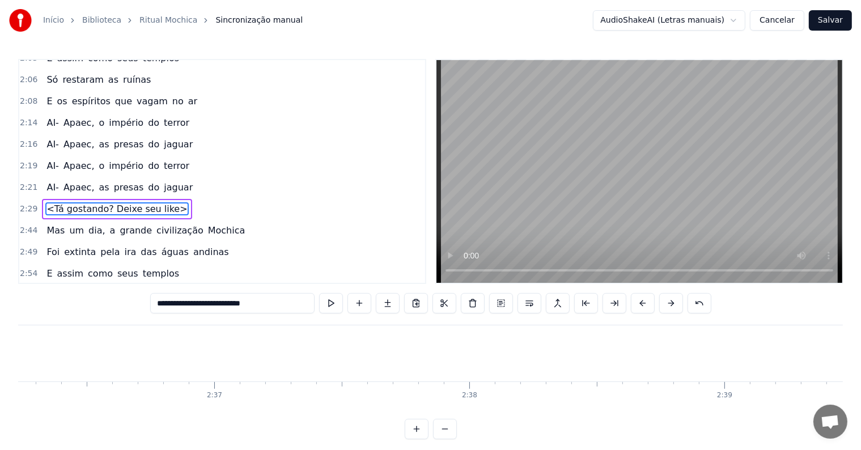
scroll to position [0, 39809]
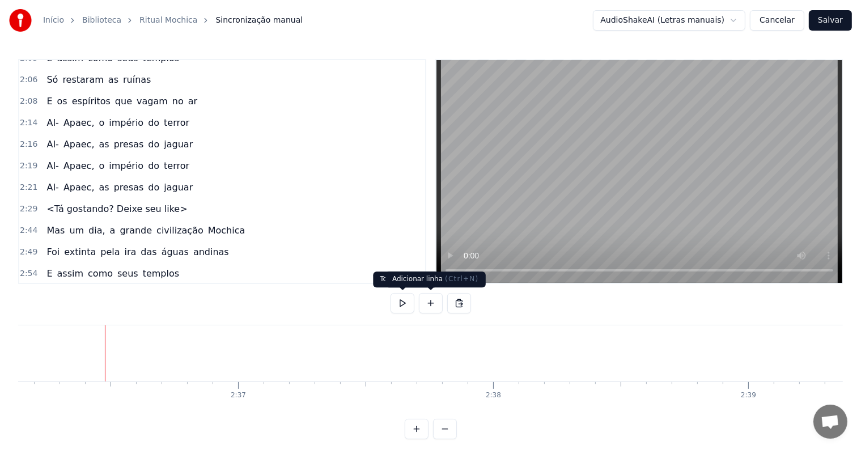
click at [433, 299] on button at bounding box center [431, 303] width 24 height 20
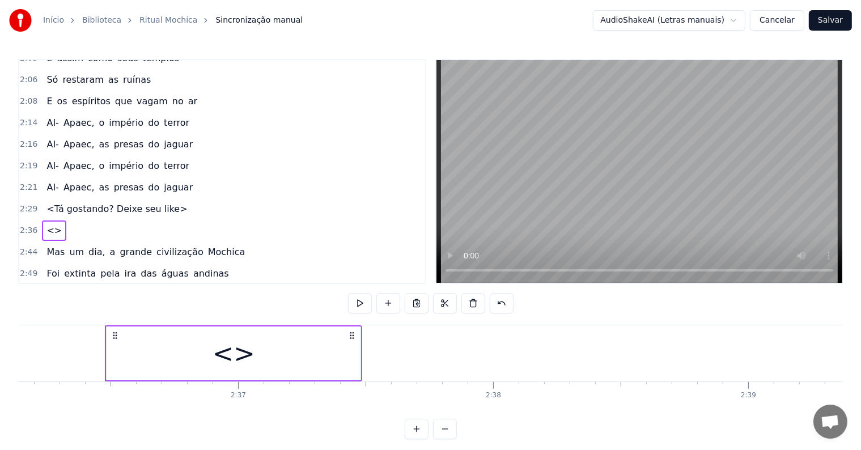
click at [239, 348] on div "<>" at bounding box center [233, 353] width 42 height 39
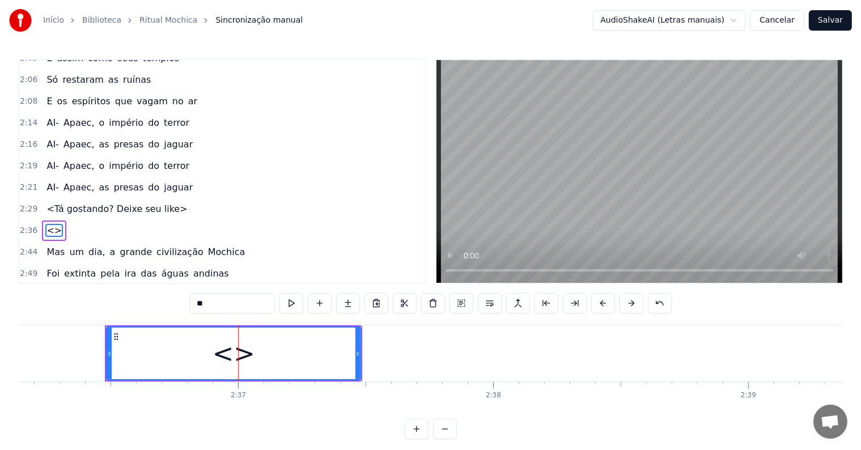
scroll to position [1045, 0]
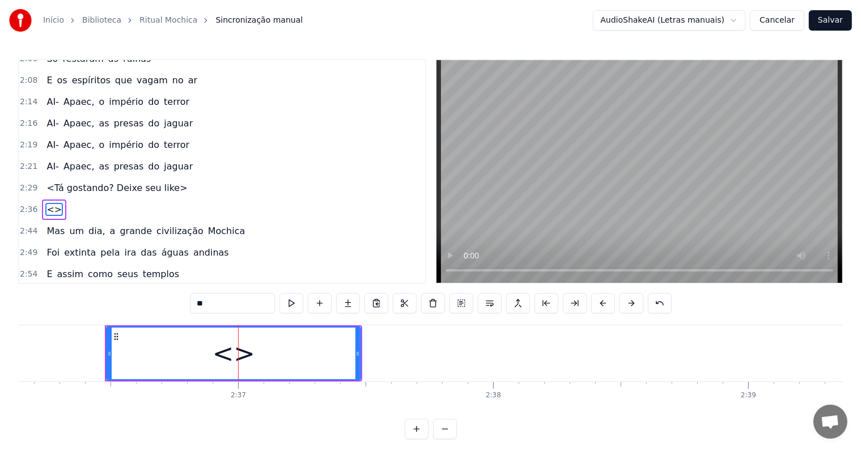
drag, startPoint x: 214, startPoint y: 297, endPoint x: 152, endPoint y: 302, distance: 62.5
click at [152, 302] on div "0:04 <Parintins-Okê - Seu maior canal de toadas> 0:10 <Inscreva-se em nosso can…" at bounding box center [430, 249] width 824 height 380
paste input "**********"
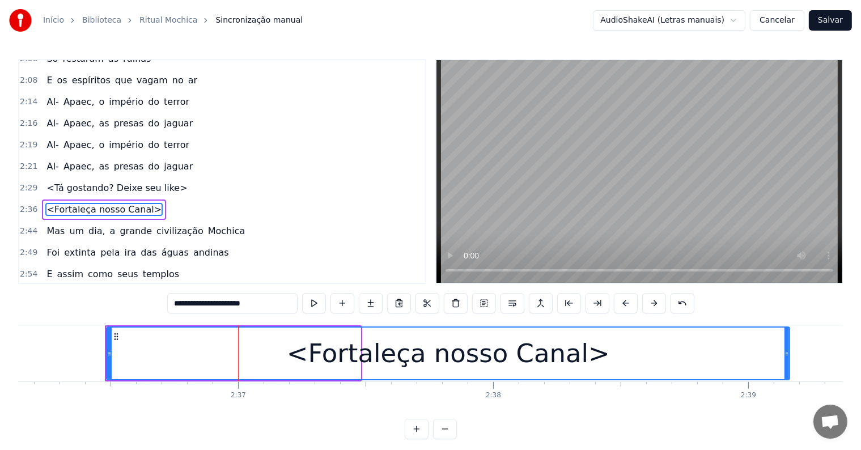
drag, startPoint x: 358, startPoint y: 354, endPoint x: 789, endPoint y: 358, distance: 430.6
click at [789, 358] on div at bounding box center [786, 353] width 5 height 52
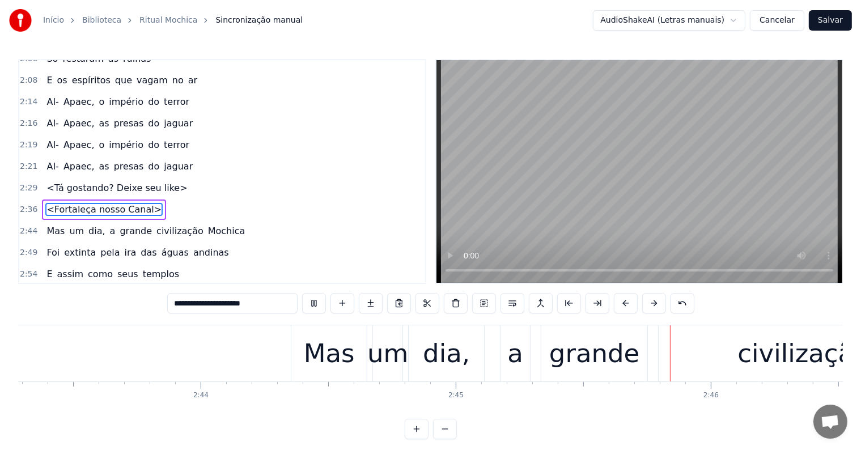
scroll to position [0, 42069]
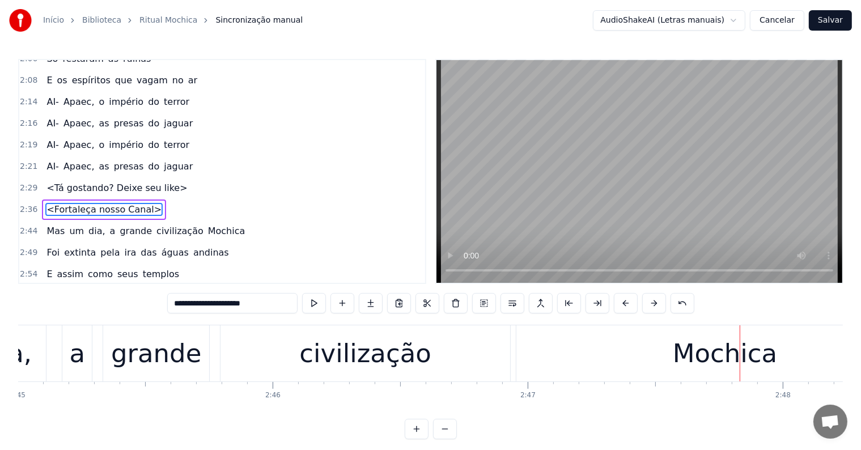
click at [642, 364] on div "Mochica" at bounding box center [724, 353] width 417 height 56
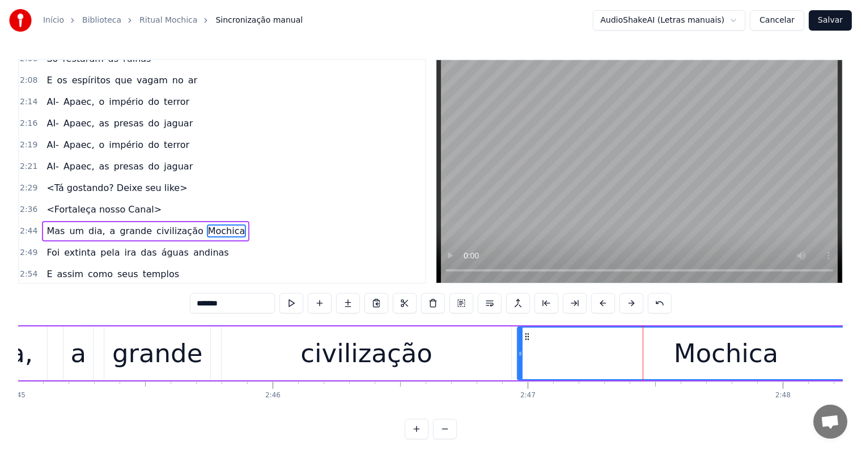
scroll to position [1066, 0]
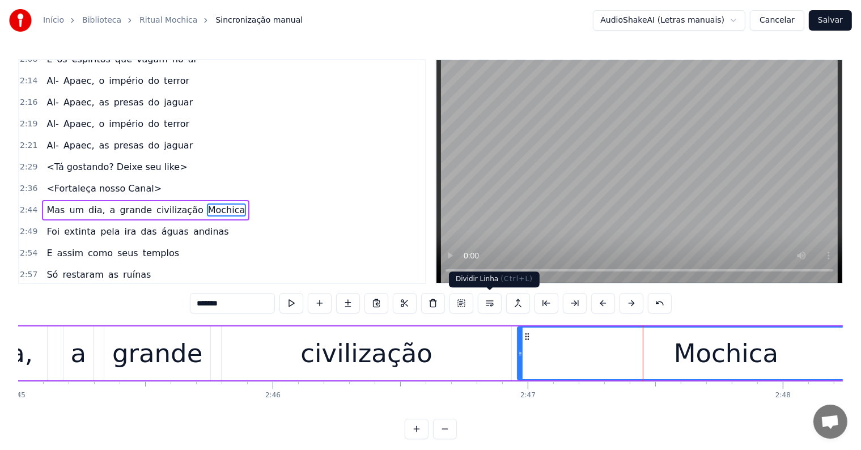
click at [488, 303] on button at bounding box center [490, 303] width 24 height 20
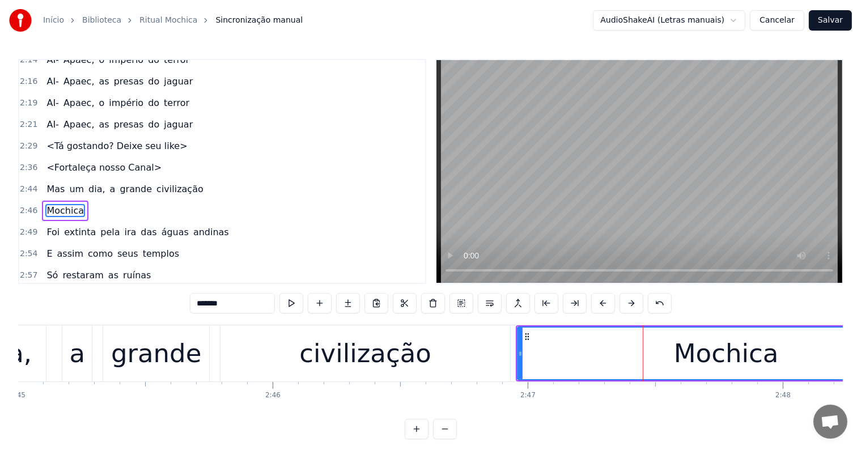
click at [394, 369] on div "civilização" at bounding box center [364, 353] width 131 height 39
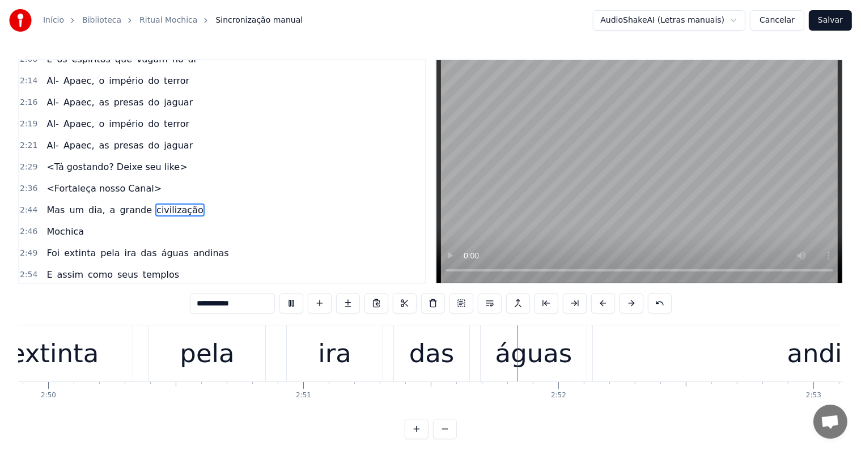
scroll to position [0, 43598]
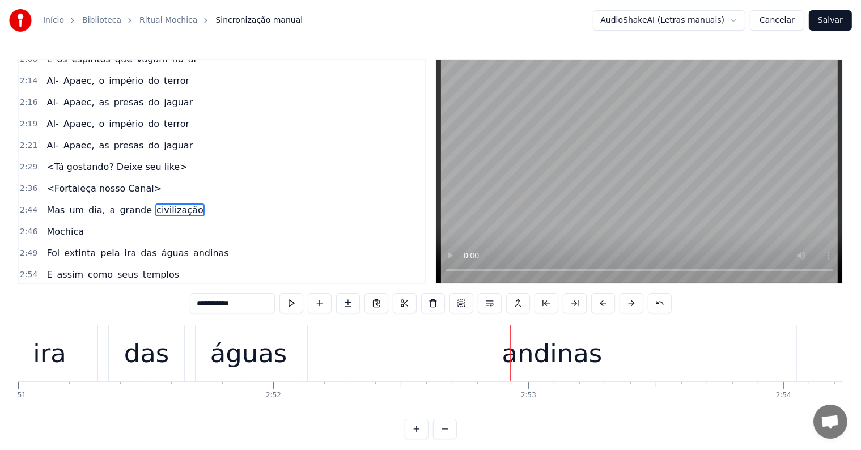
click at [512, 358] on div "andinas" at bounding box center [552, 353] width 100 height 39
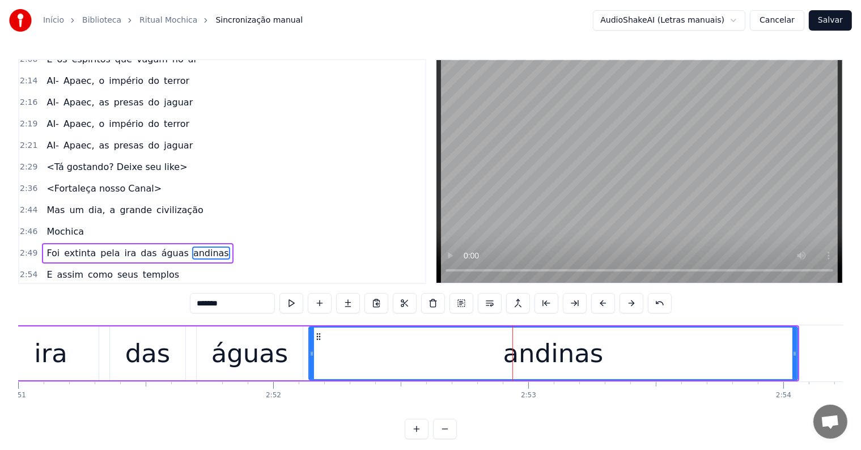
scroll to position [1108, 0]
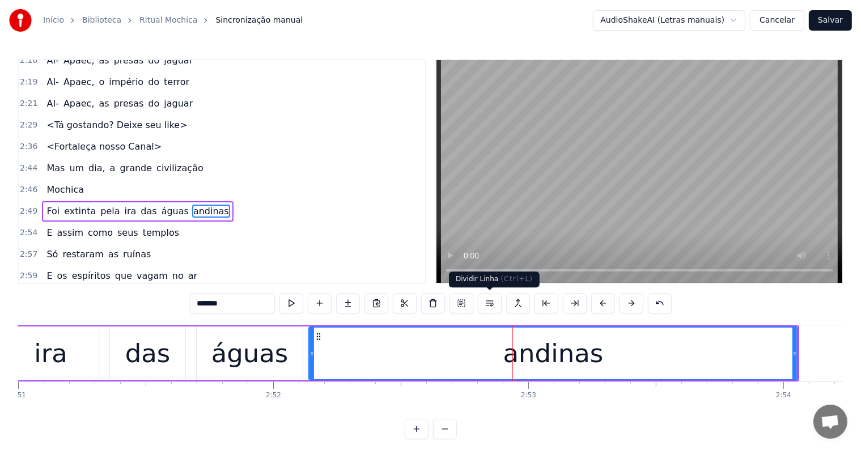
click at [491, 303] on button at bounding box center [490, 303] width 24 height 20
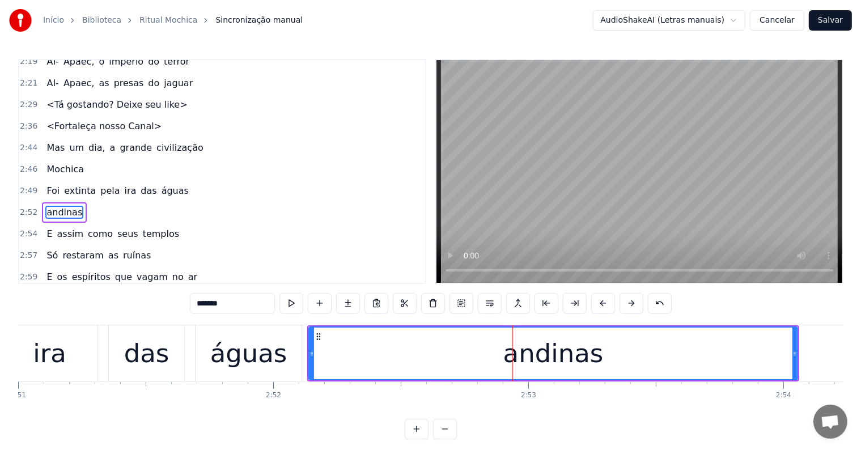
click at [271, 365] on div "águas" at bounding box center [248, 353] width 77 height 39
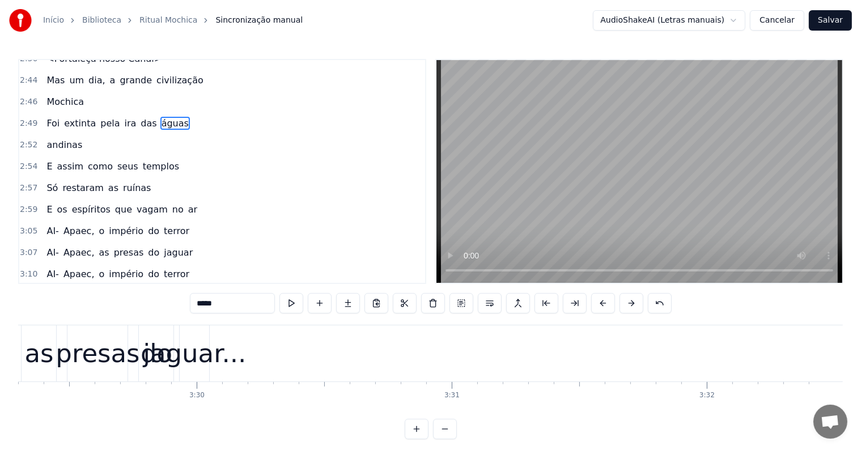
scroll to position [1299, 0]
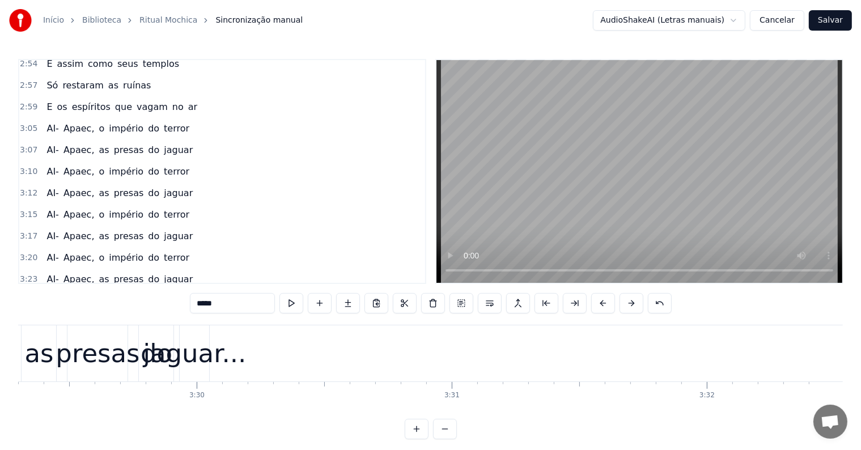
click at [47, 122] on span "AI-" at bounding box center [52, 128] width 14 height 13
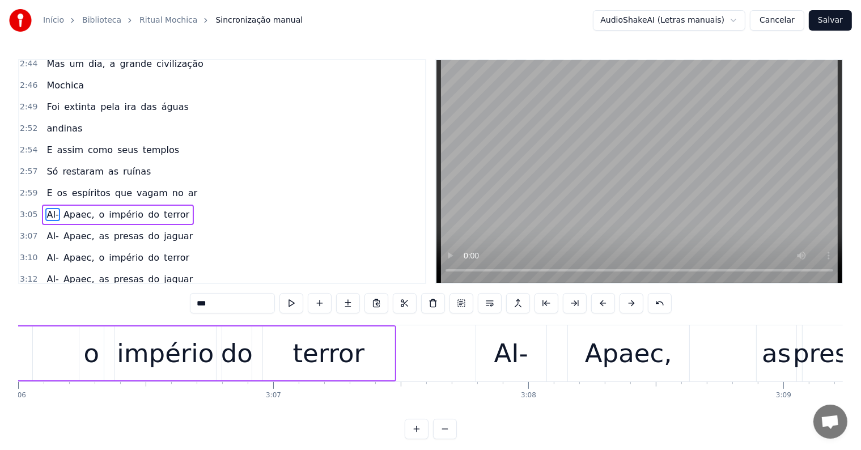
scroll to position [0, 47170]
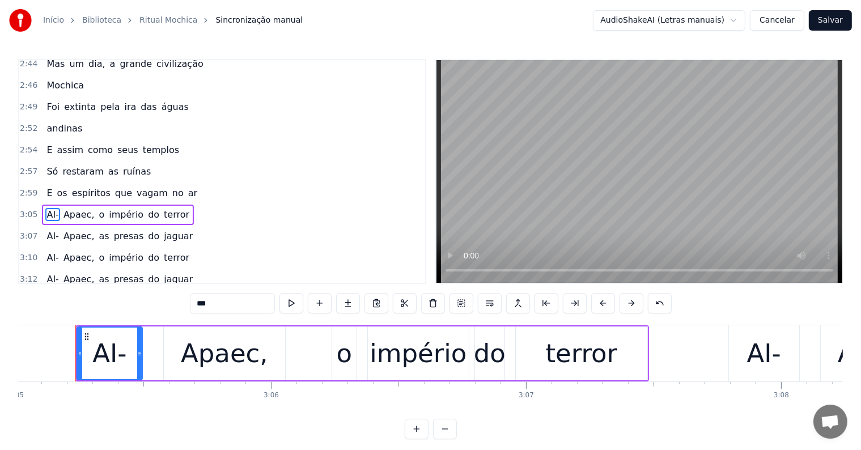
click at [203, 304] on input "***" at bounding box center [232, 303] width 85 height 20
type input "***"
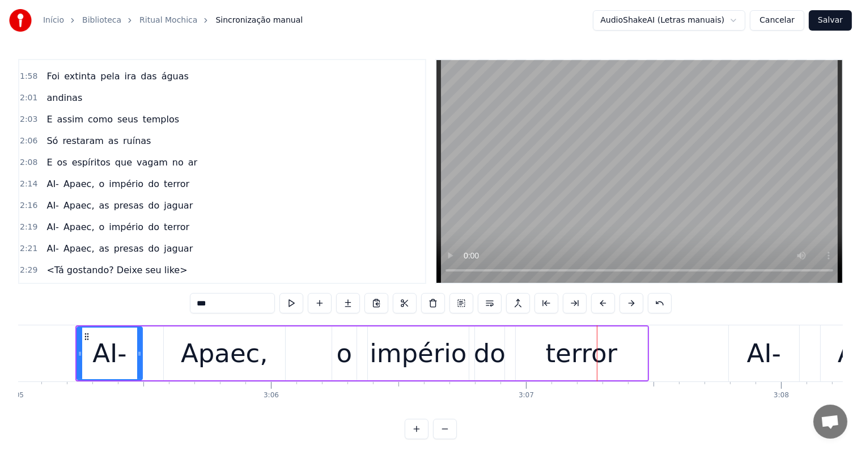
scroll to position [1020, 0]
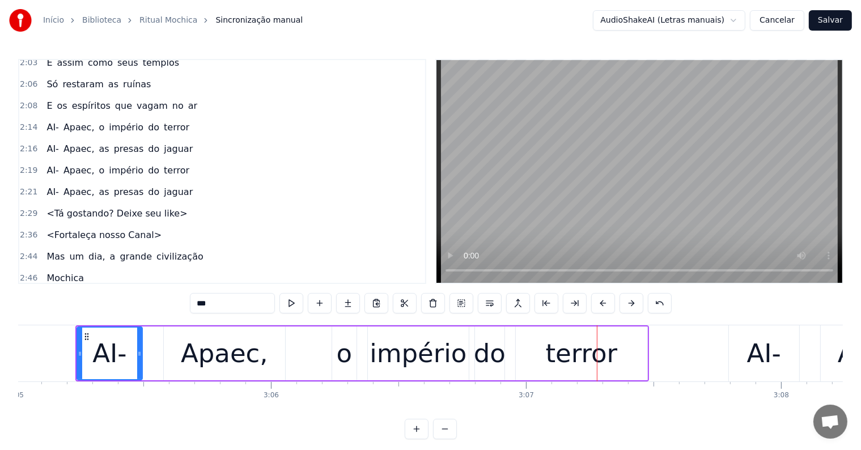
click at [834, 19] on button "Salvar" at bounding box center [830, 20] width 43 height 20
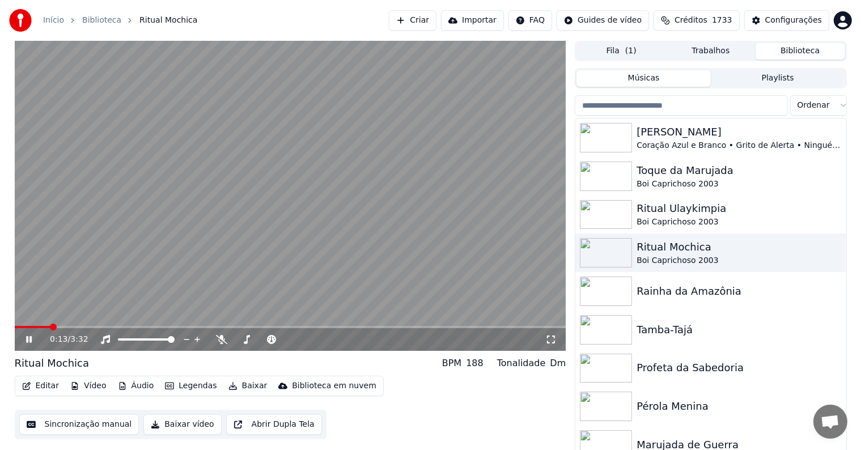
click at [305, 220] on video at bounding box center [290, 196] width 551 height 310
click at [647, 134] on div "[PERSON_NAME]" at bounding box center [732, 132] width 193 height 16
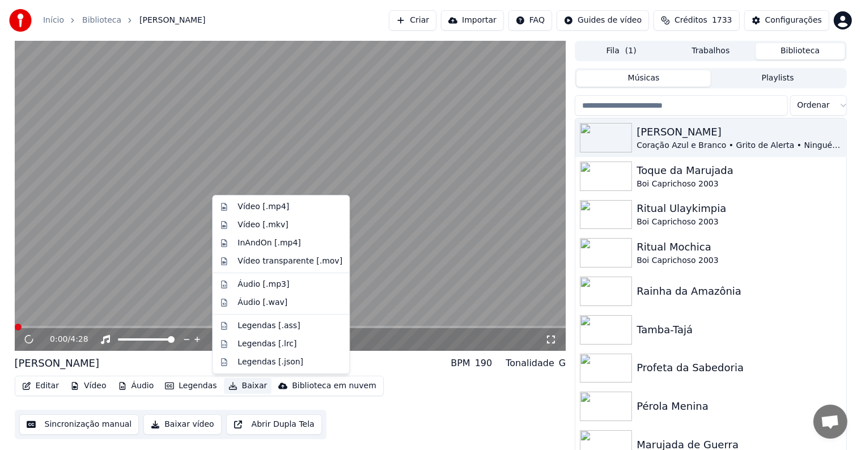
click at [242, 388] on button "Baixar" at bounding box center [248, 386] width 48 height 16
click at [254, 207] on div "Vídeo [.mp4]" at bounding box center [263, 206] width 52 height 11
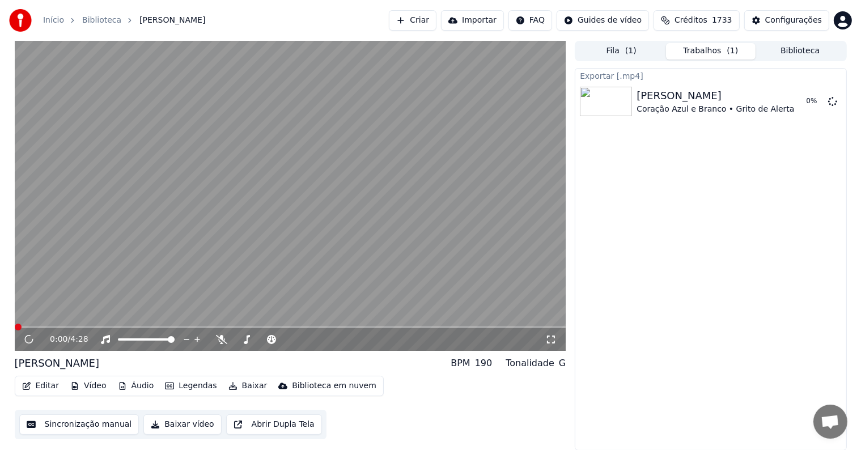
click at [777, 52] on button "Biblioteca" at bounding box center [800, 51] width 90 height 16
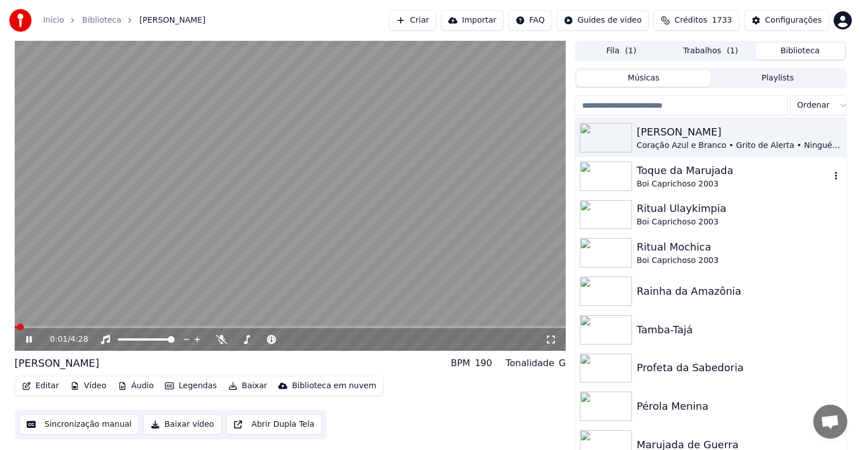
click at [649, 178] on div "Boi Caprichoso 2003" at bounding box center [732, 183] width 193 height 11
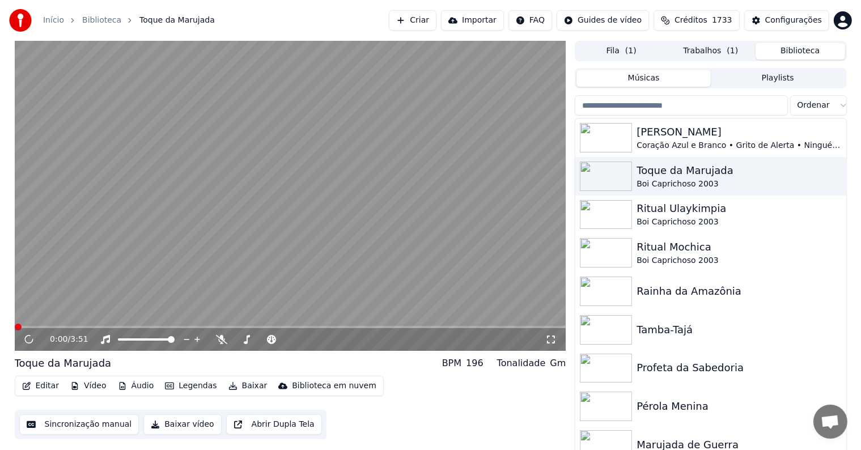
click at [232, 387] on button "Baixar" at bounding box center [248, 386] width 48 height 16
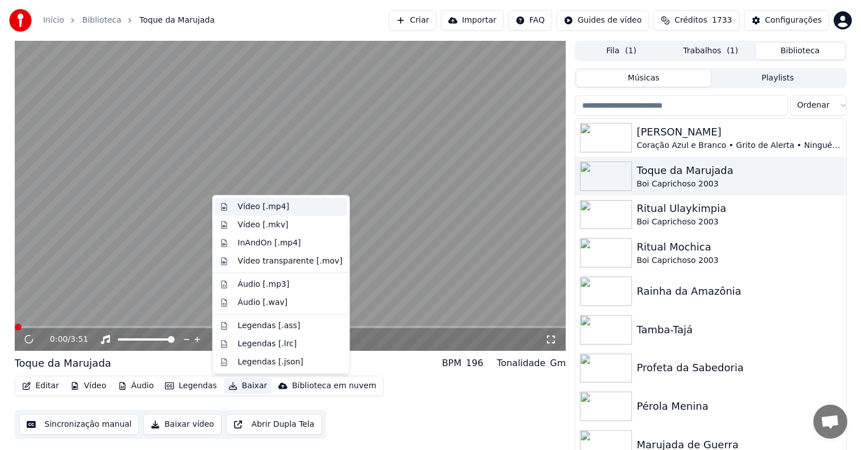
click at [249, 205] on div "Vídeo [.mp4]" at bounding box center [263, 206] width 52 height 11
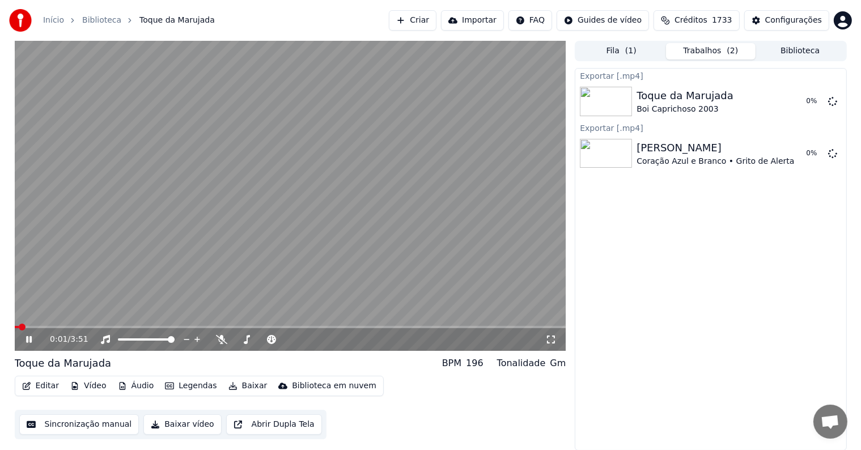
click at [780, 53] on button "Biblioteca" at bounding box center [800, 51] width 90 height 16
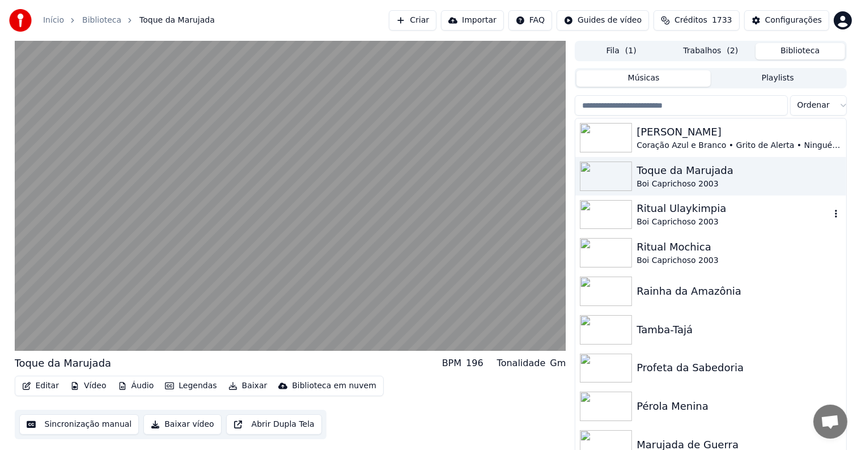
click at [653, 212] on div "Ritual Ulaykimpia" at bounding box center [732, 209] width 193 height 16
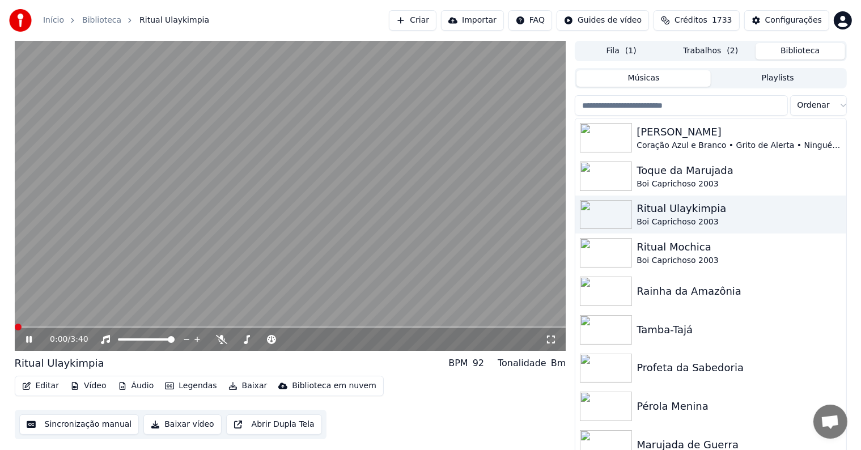
click at [236, 384] on button "Baixar" at bounding box center [248, 386] width 48 height 16
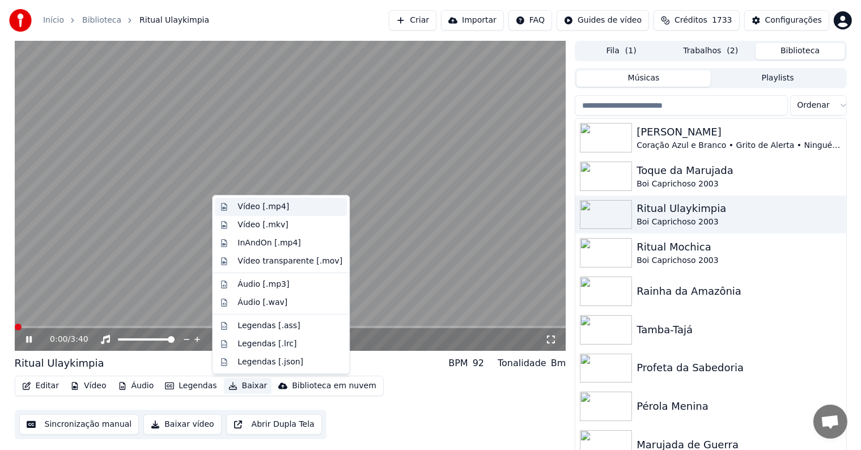
click at [248, 205] on div "Vídeo [.mp4]" at bounding box center [263, 206] width 52 height 11
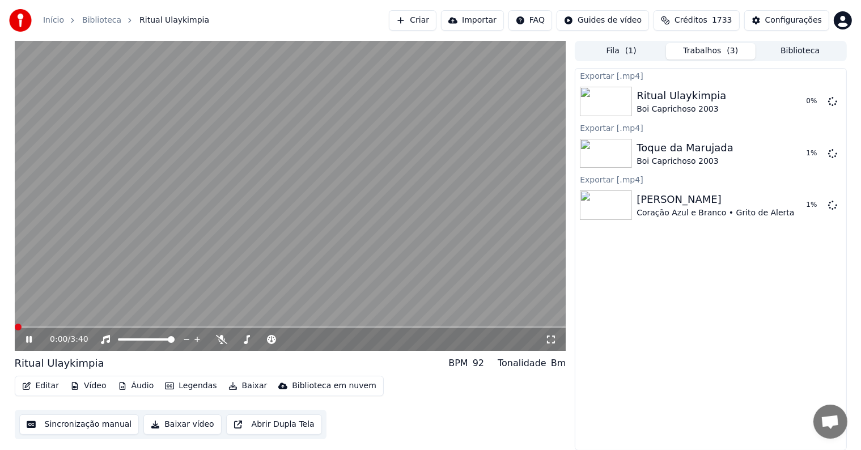
click at [368, 206] on video at bounding box center [290, 196] width 551 height 310
